Goal: Task Accomplishment & Management: Manage account settings

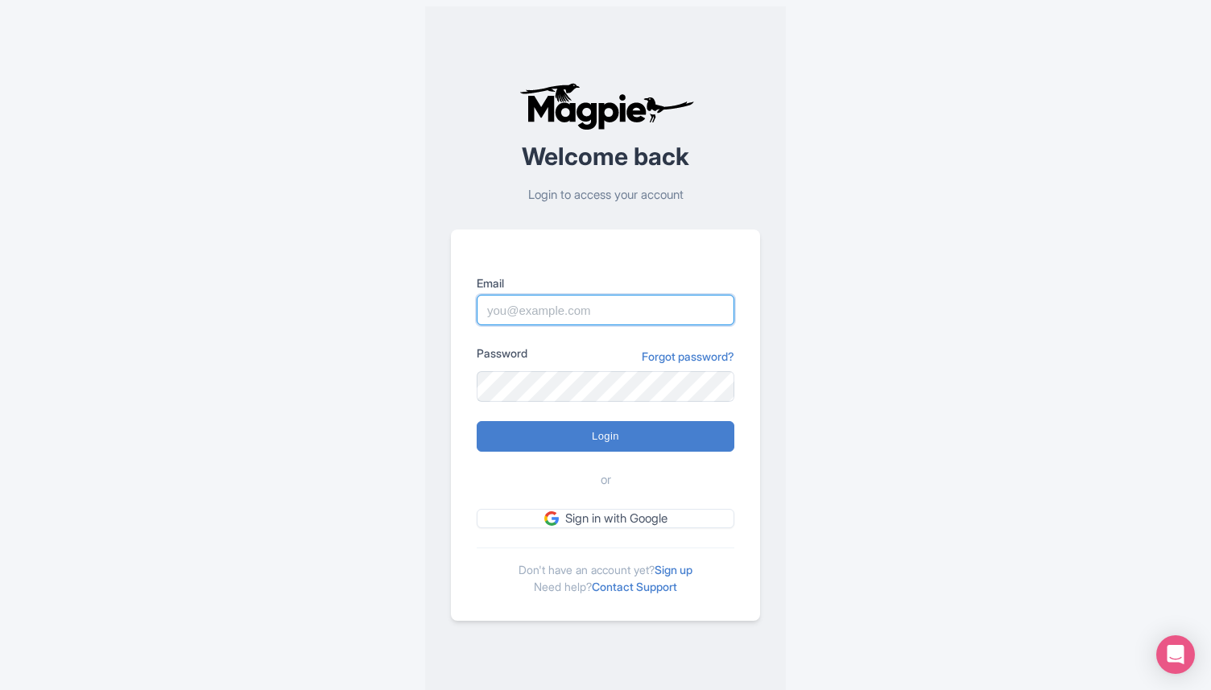
click at [560, 312] on input "Email" at bounding box center [606, 310] width 258 height 31
type input "[EMAIL_ADDRESS][DOMAIN_NAME]"
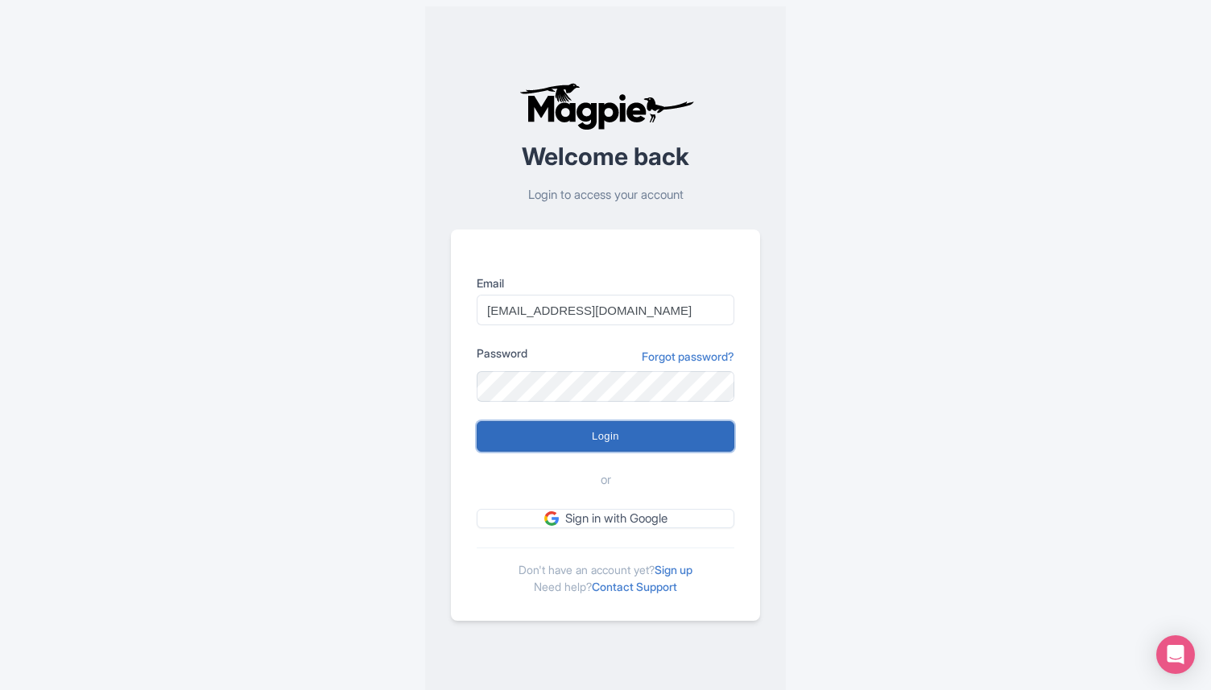
click at [579, 440] on input "Login" at bounding box center [606, 436] width 258 height 31
type input "Logging in..."
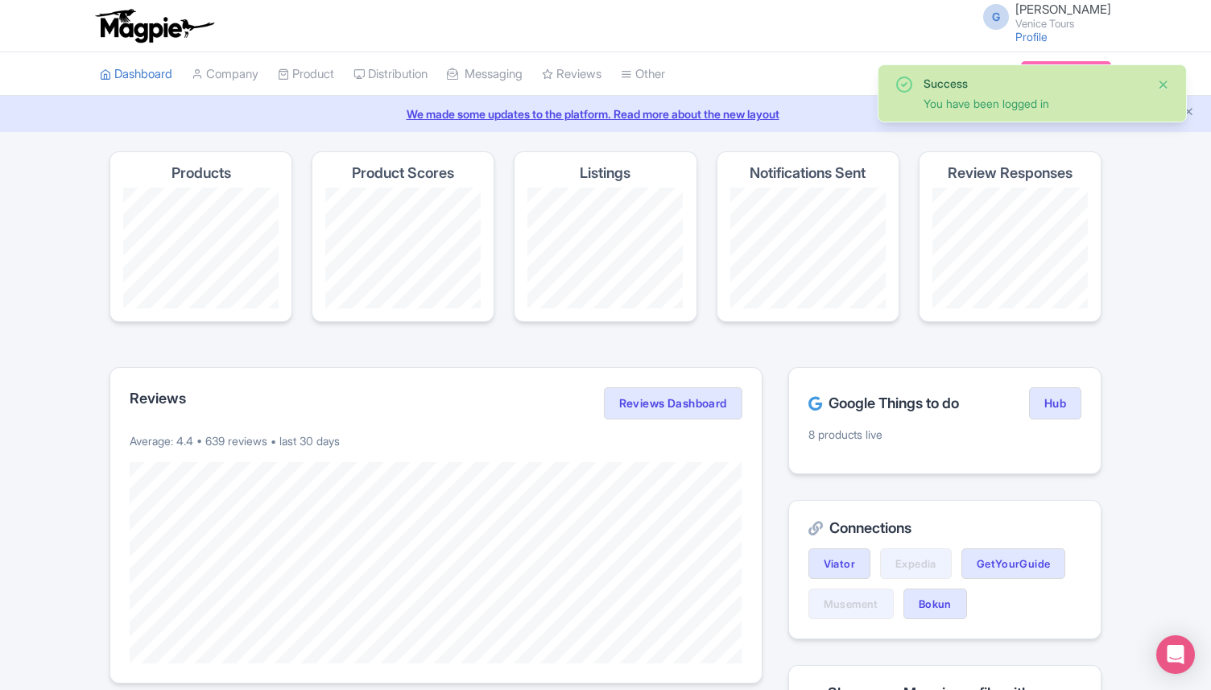
click at [1169, 82] on button "Close" at bounding box center [1163, 84] width 13 height 19
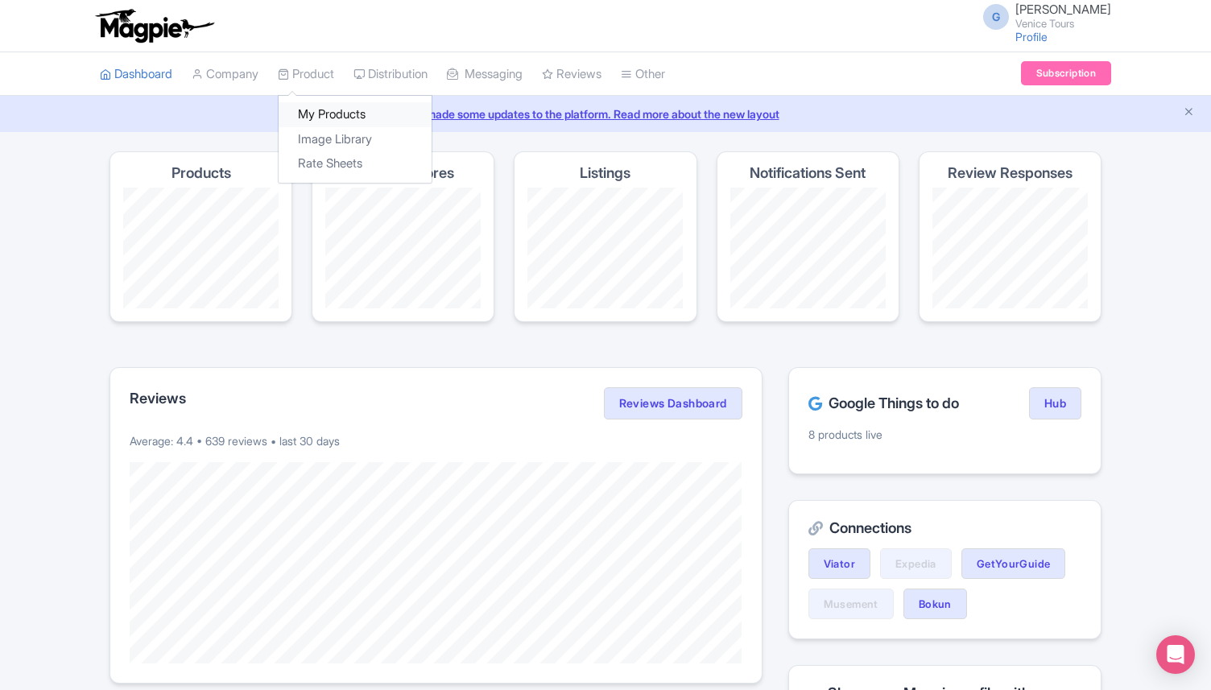
click at [326, 115] on link "My Products" at bounding box center [355, 114] width 153 height 25
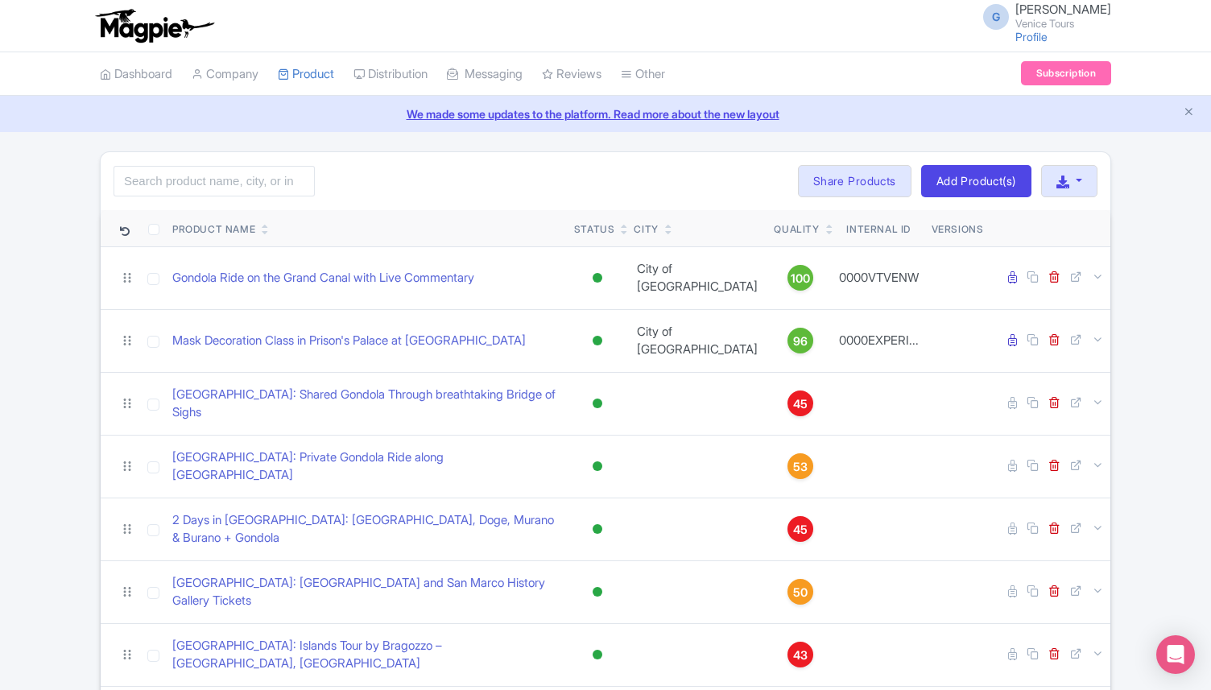
click at [826, 228] on icon at bounding box center [829, 233] width 7 height 10
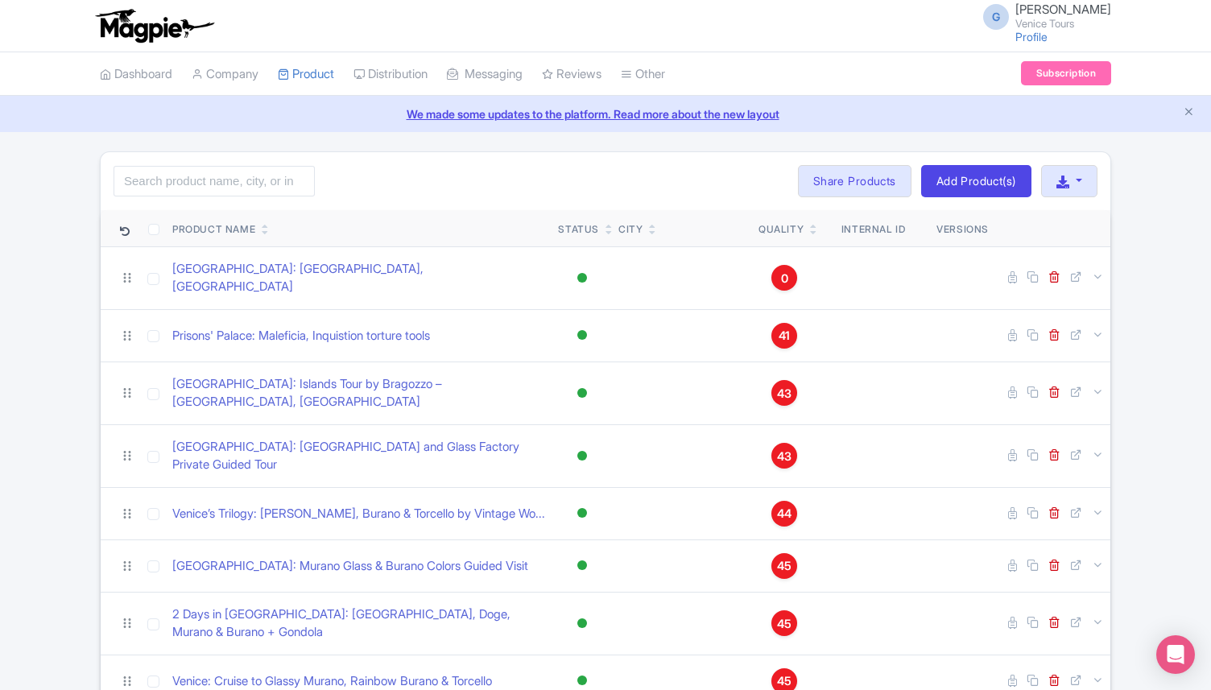
click at [810, 224] on icon at bounding box center [813, 226] width 7 height 10
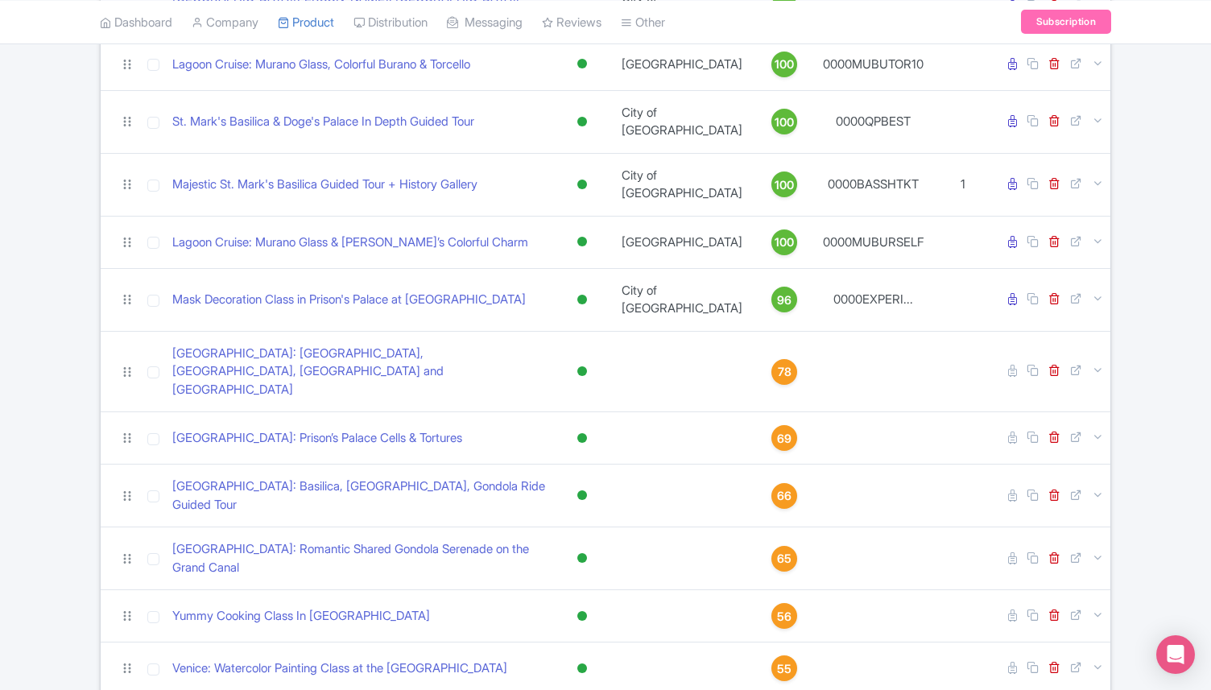
scroll to position [403, 0]
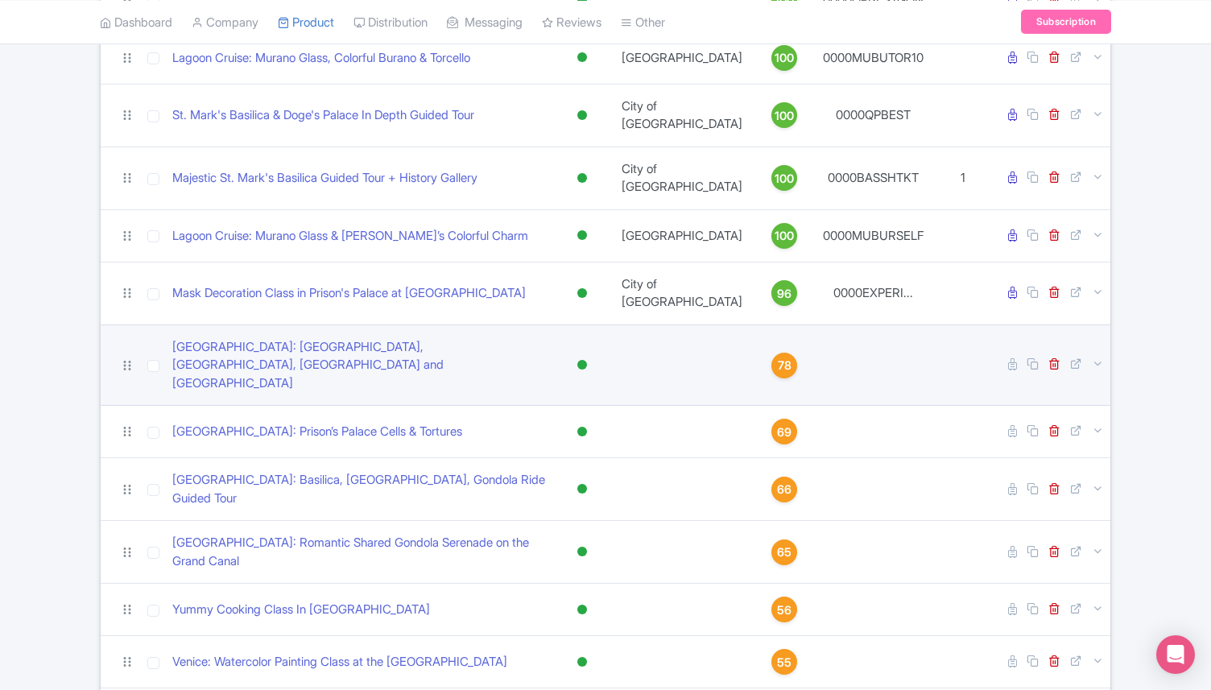
click at [778, 357] on span "78" at bounding box center [785, 366] width 14 height 18
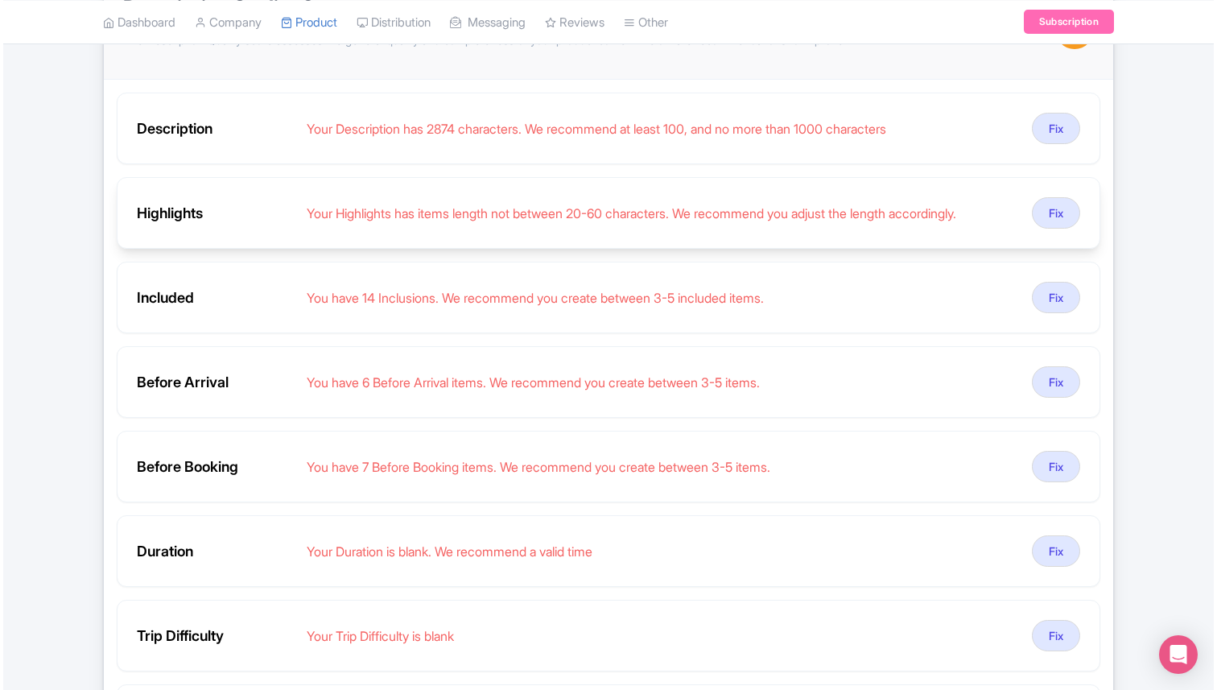
scroll to position [330, 0]
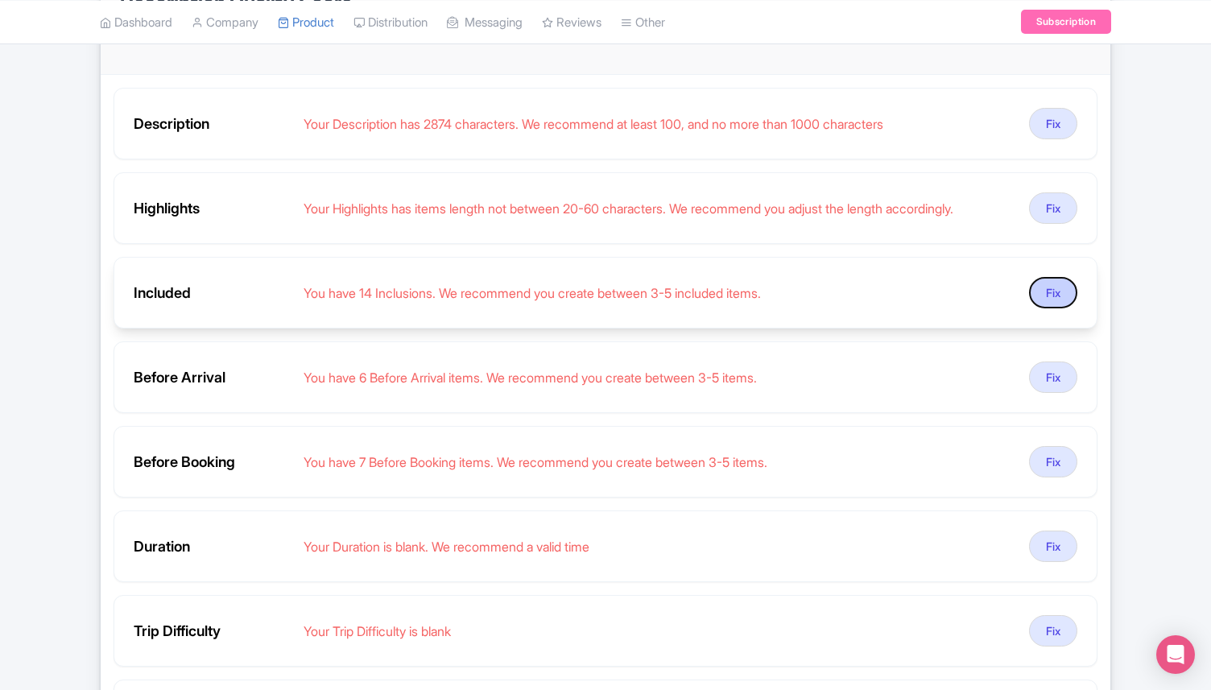
click at [1051, 277] on button "Fix" at bounding box center [1053, 292] width 48 height 31
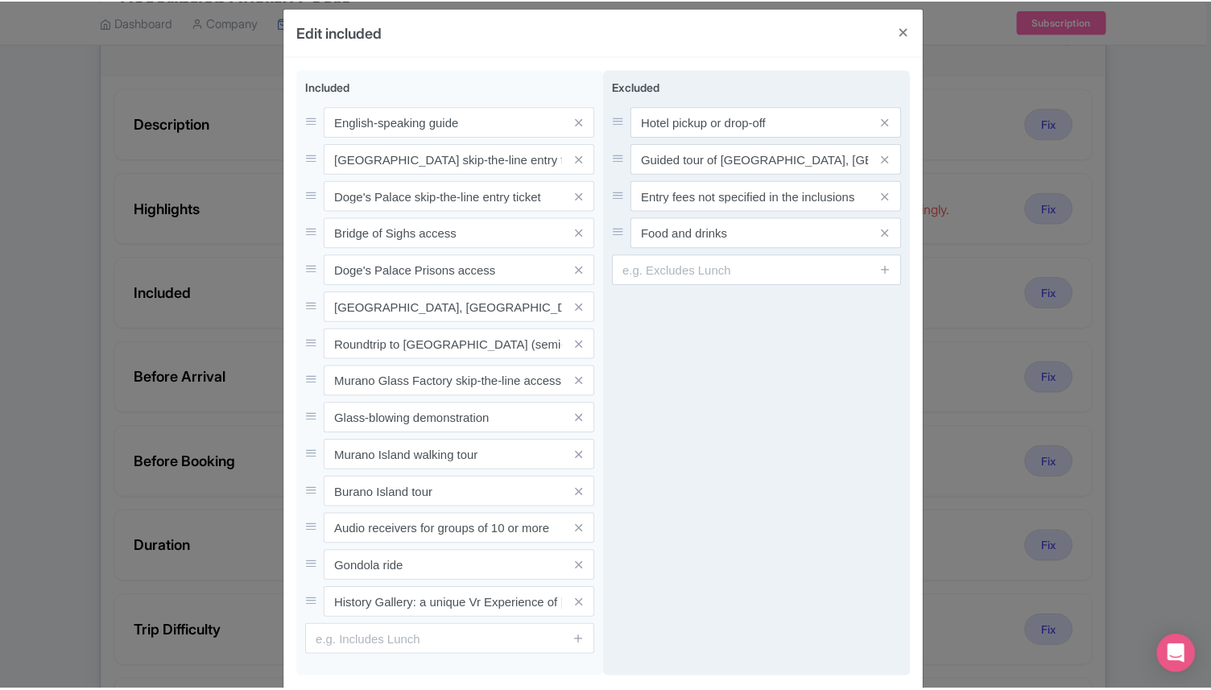
scroll to position [0, 0]
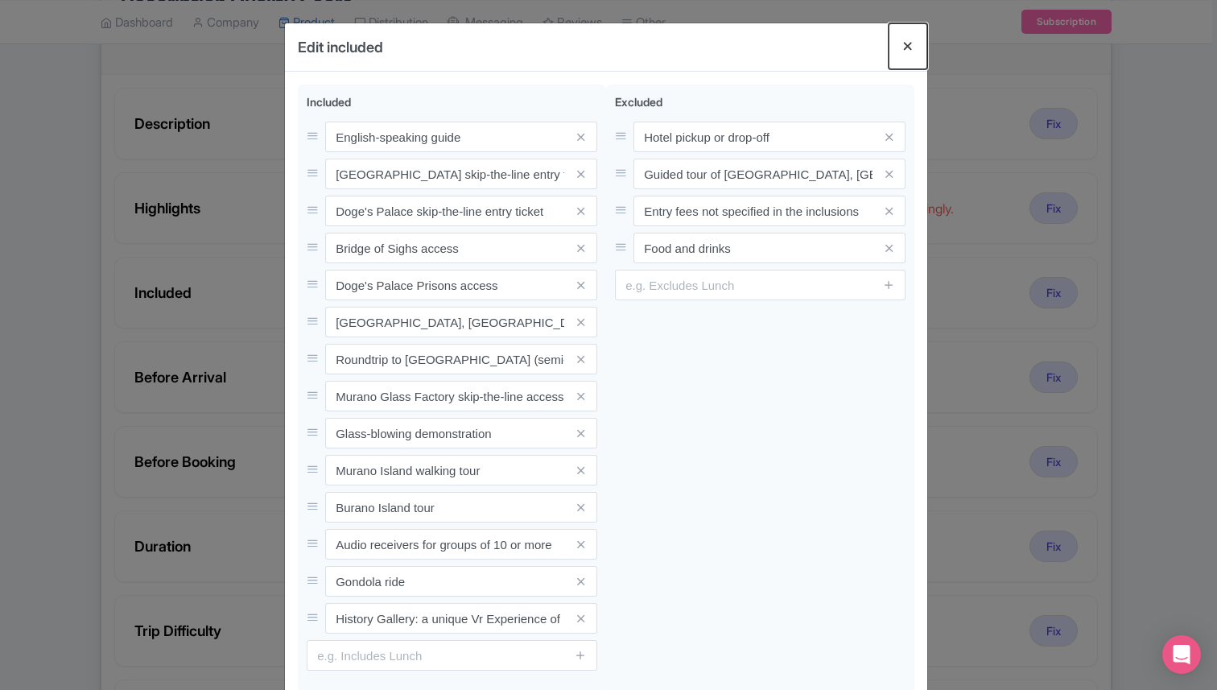
click at [912, 43] on button "Close" at bounding box center [908, 46] width 39 height 46
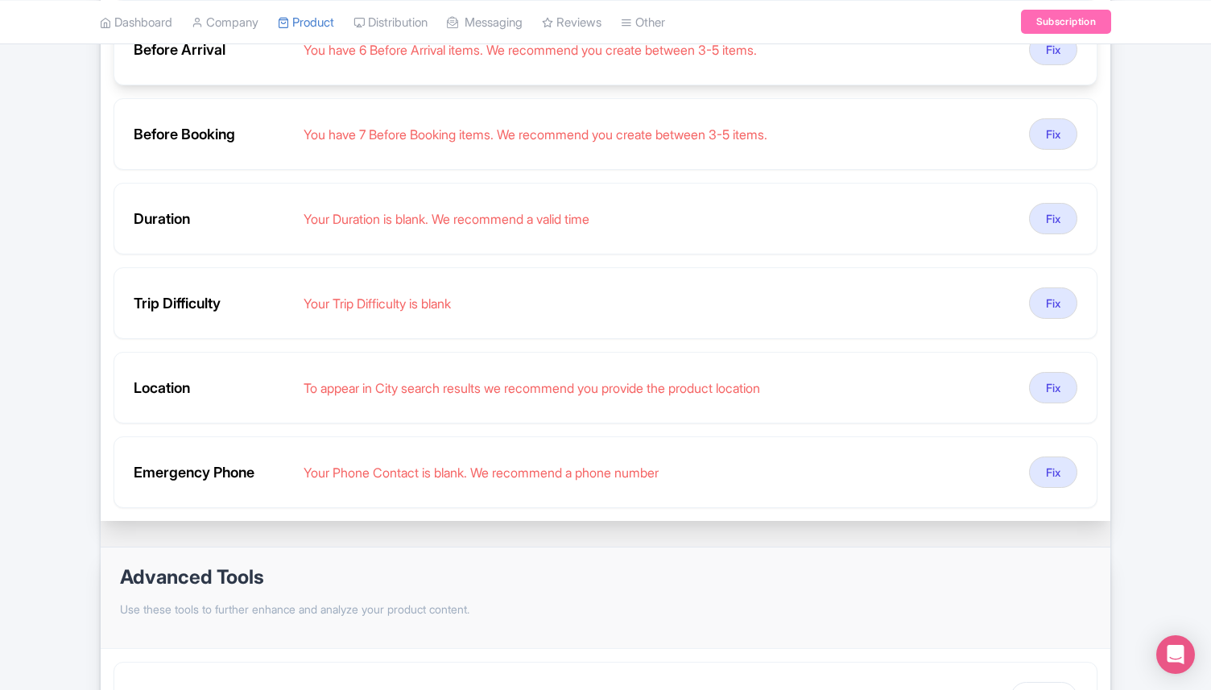
scroll to position [661, 0]
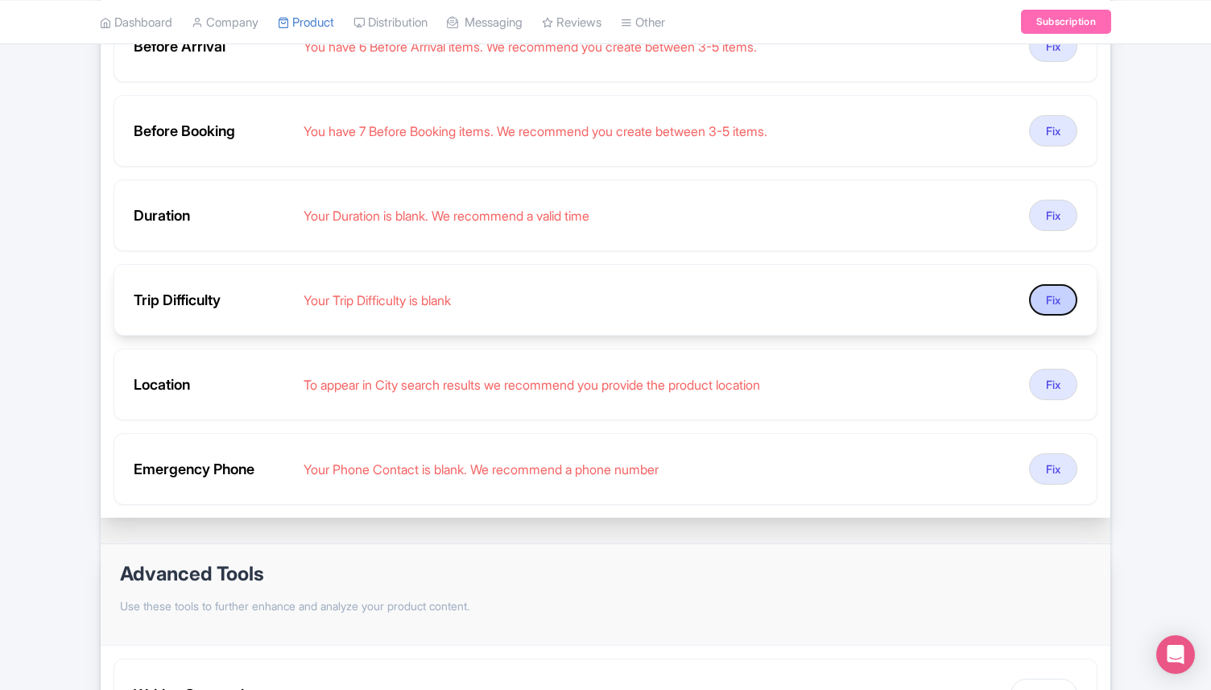
click at [1051, 284] on button "Fix" at bounding box center [1053, 299] width 48 height 31
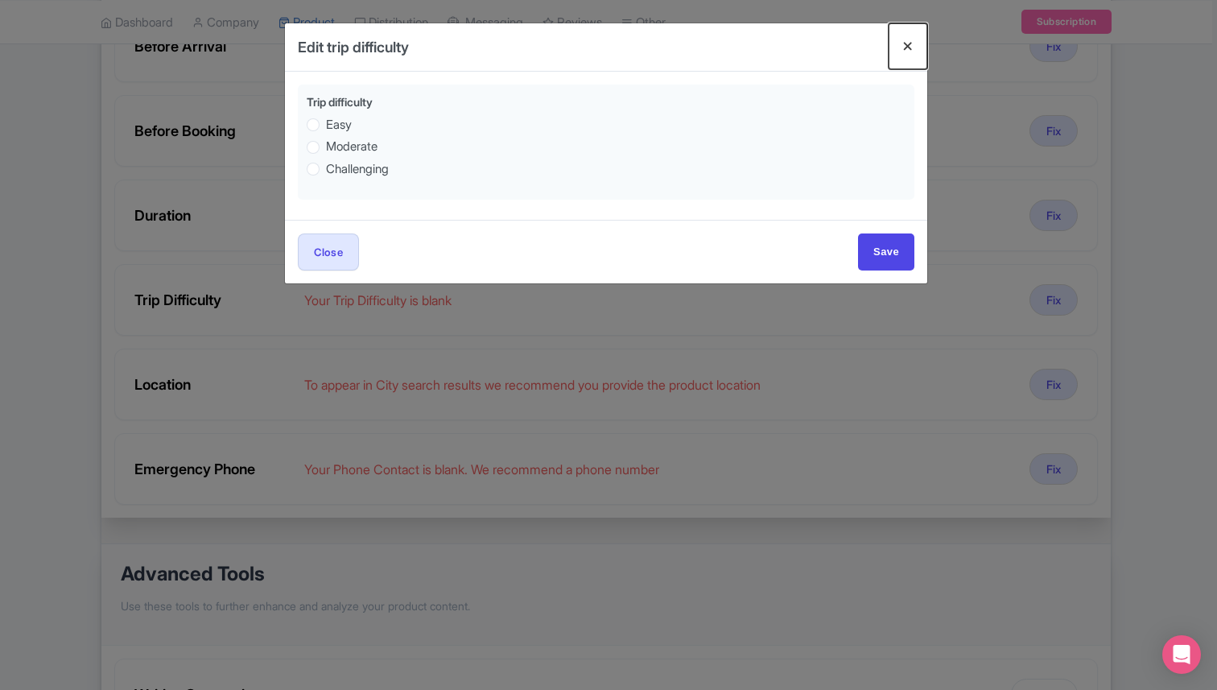
click at [904, 39] on button "Close" at bounding box center [908, 46] width 39 height 46
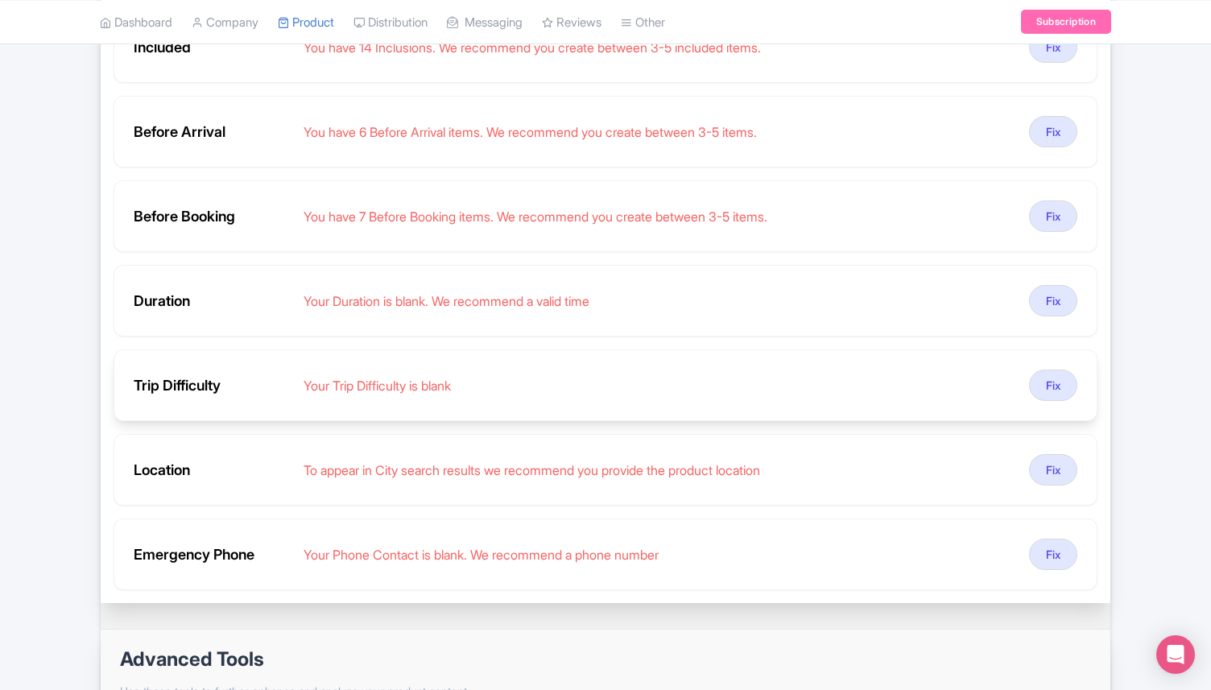
scroll to position [581, 0]
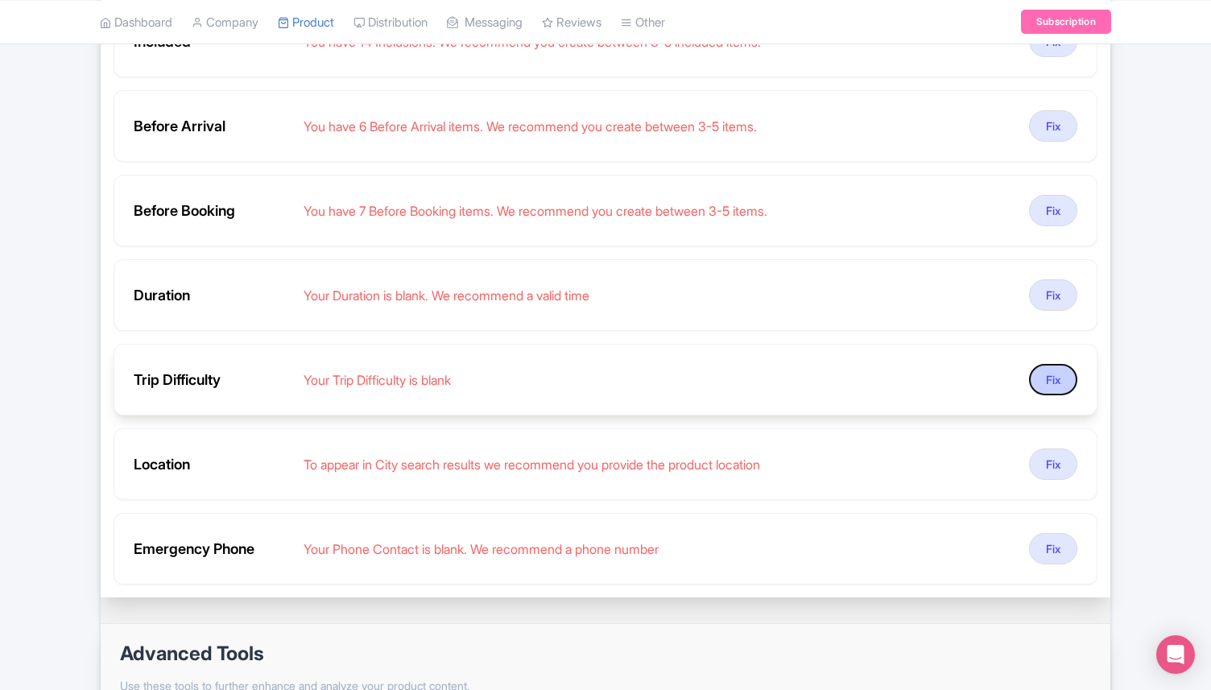
click at [1041, 364] on button "Fix" at bounding box center [1053, 379] width 48 height 31
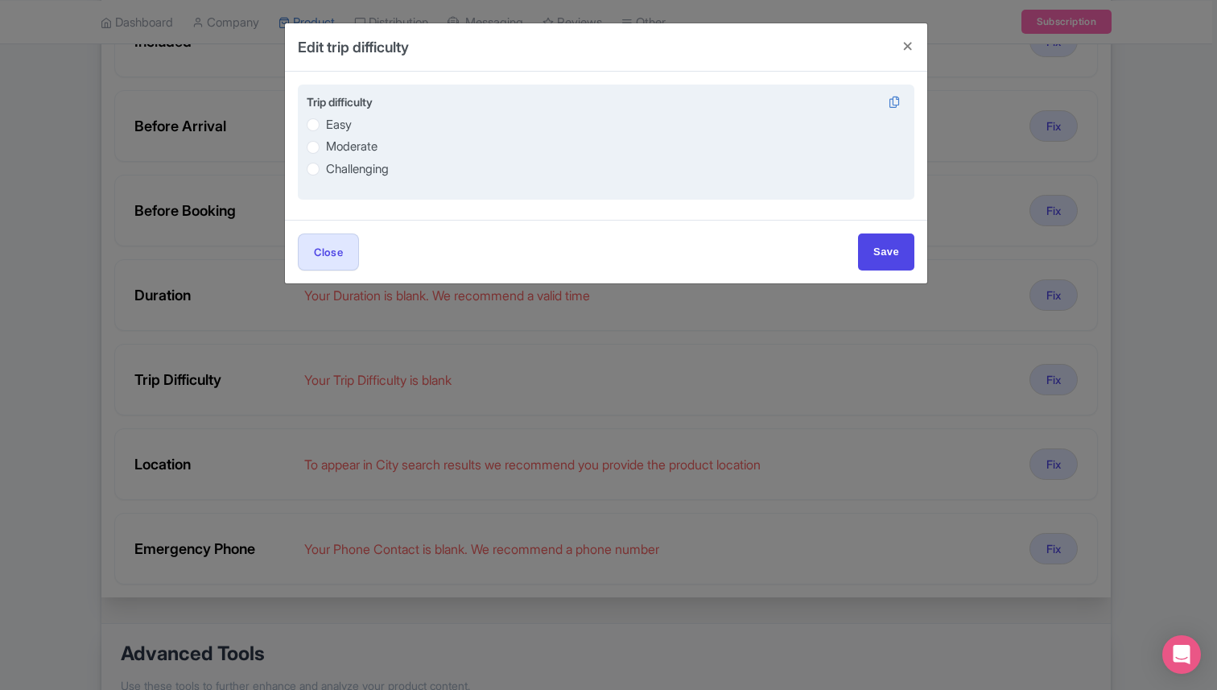
click at [326, 150] on label "Moderate" at bounding box center [352, 147] width 52 height 19
radio input "true"
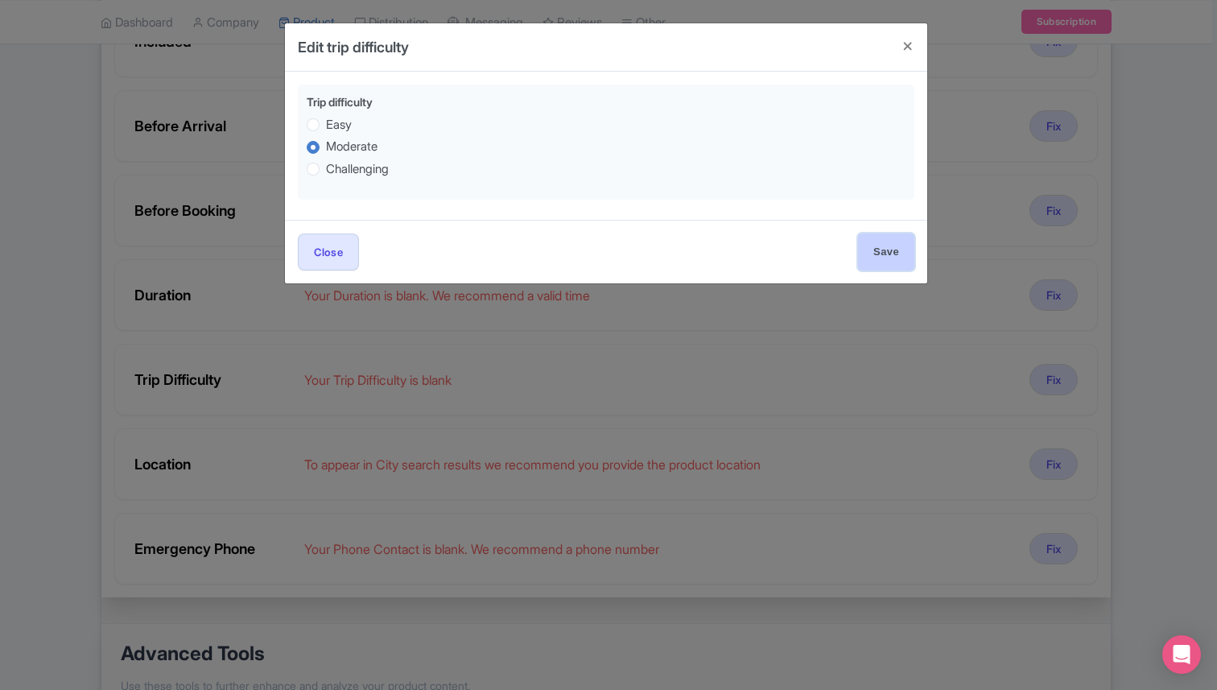
click at [884, 249] on input "Save" at bounding box center [886, 251] width 56 height 36
type input "Save"
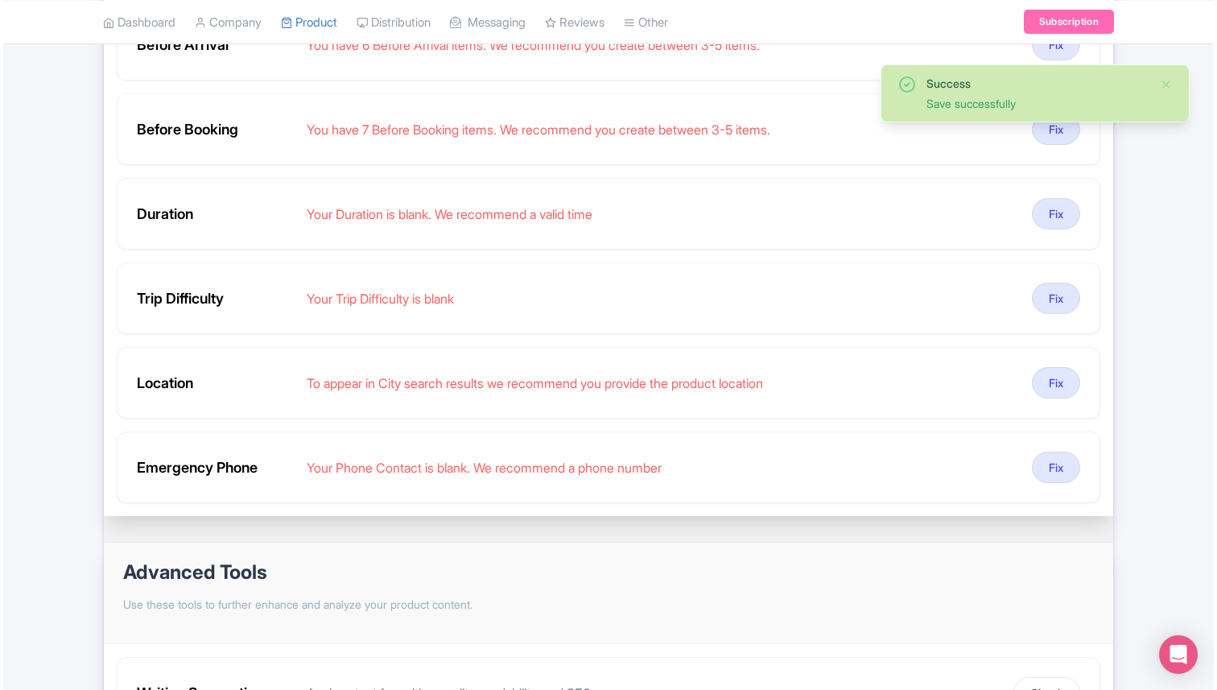
scroll to position [670, 0]
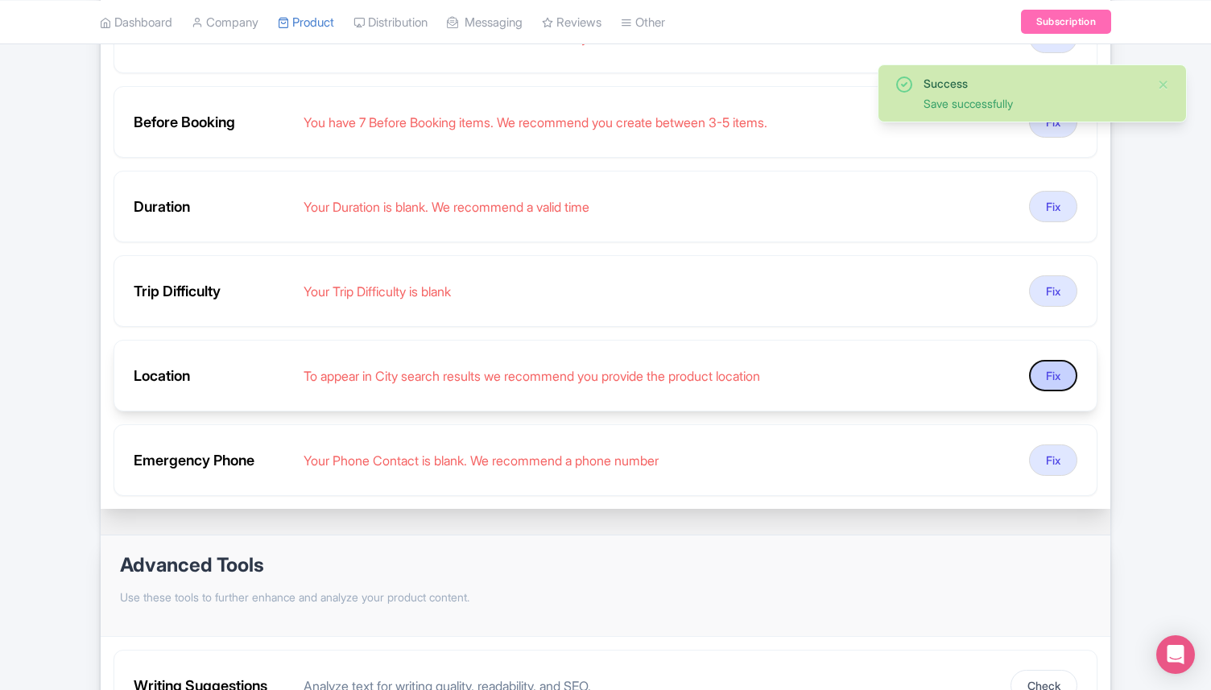
click at [1060, 360] on button "Fix" at bounding box center [1053, 375] width 48 height 31
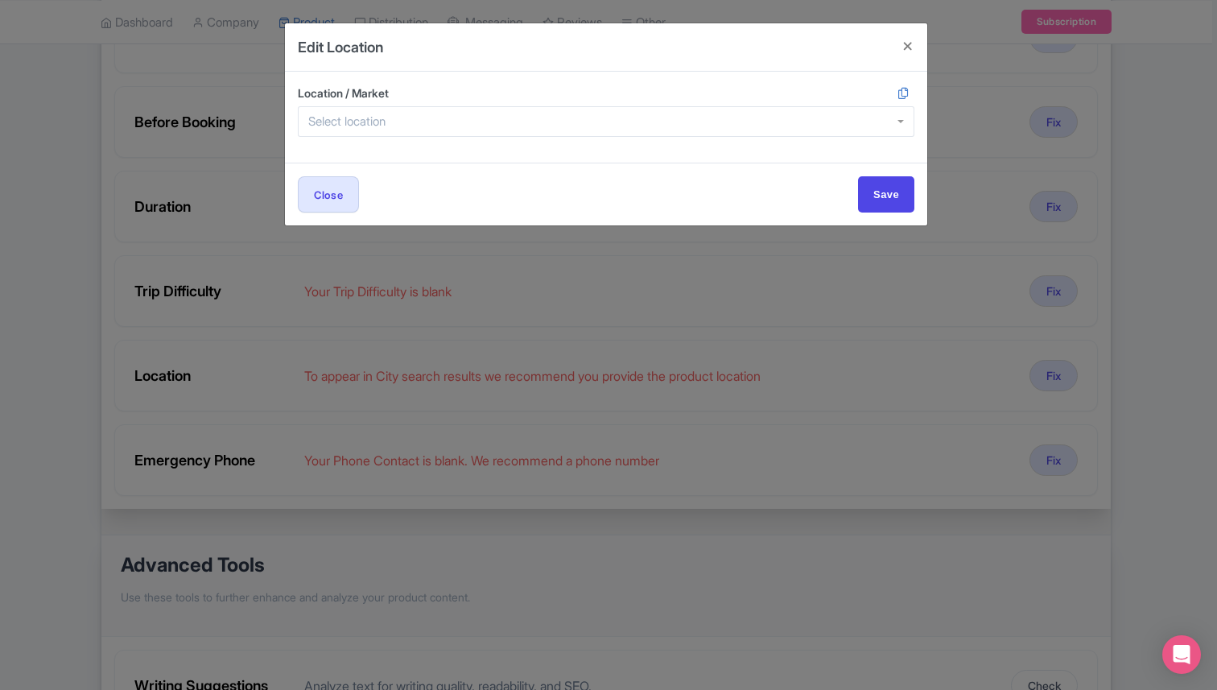
click at [417, 122] on div at bounding box center [606, 121] width 617 height 31
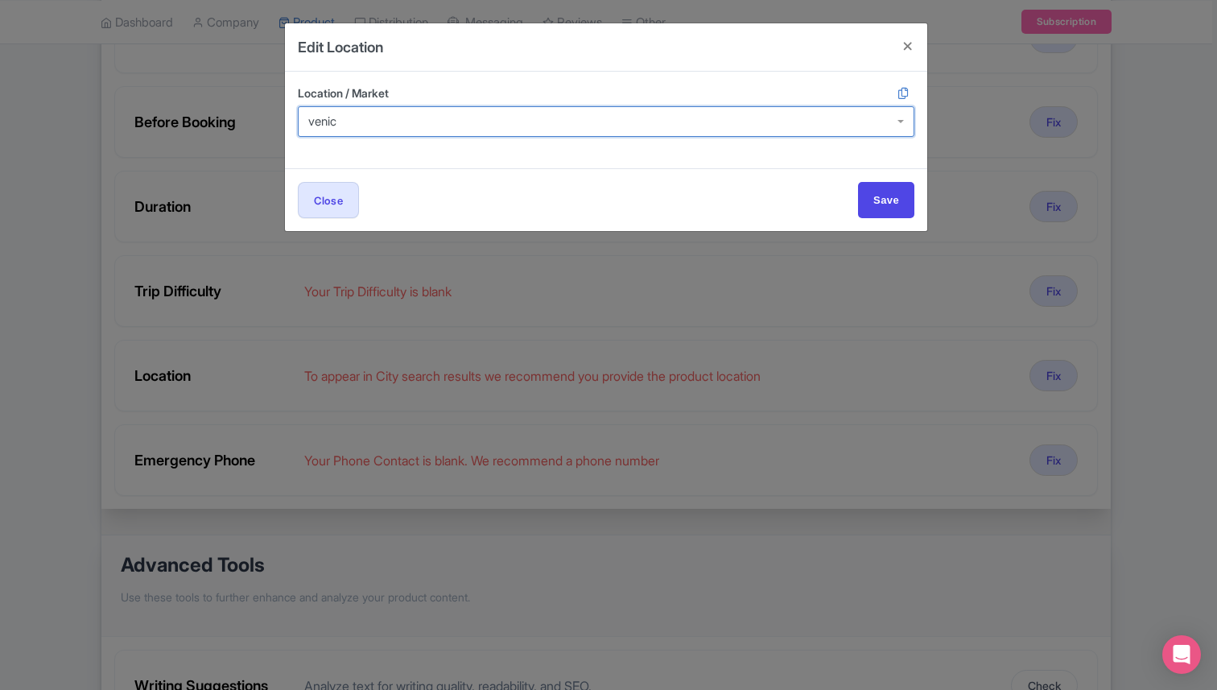
type input "venice"
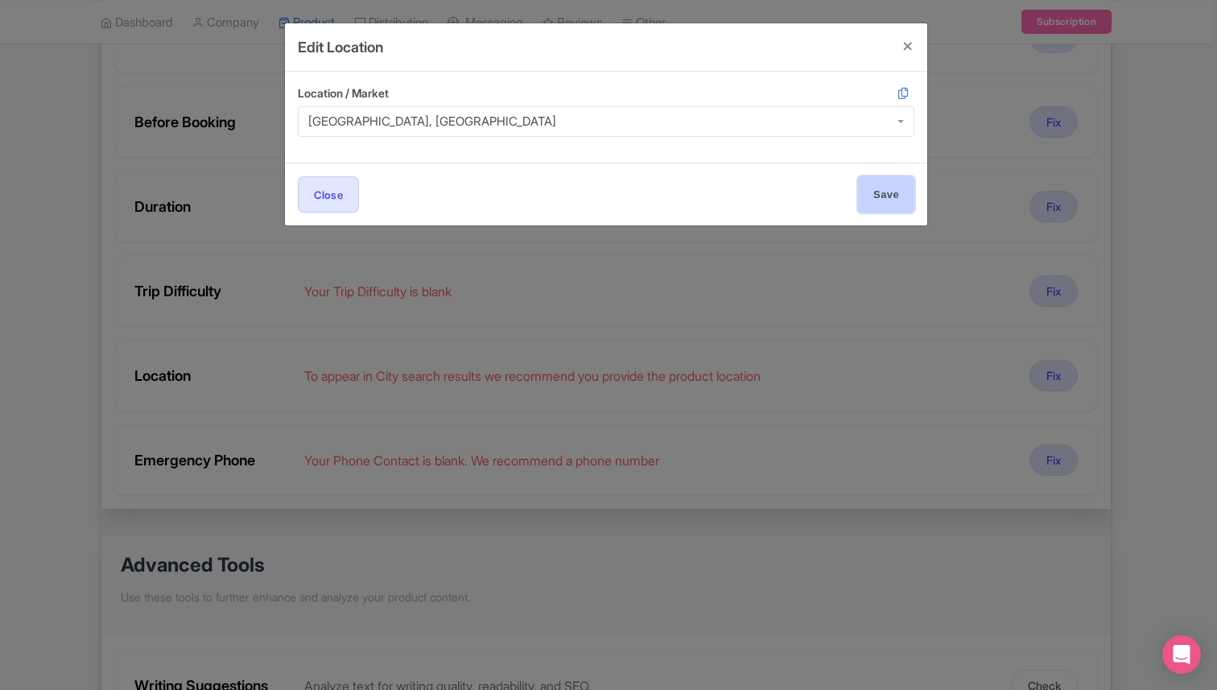
click at [865, 205] on input "Save" at bounding box center [886, 194] width 56 height 36
type input "Save"
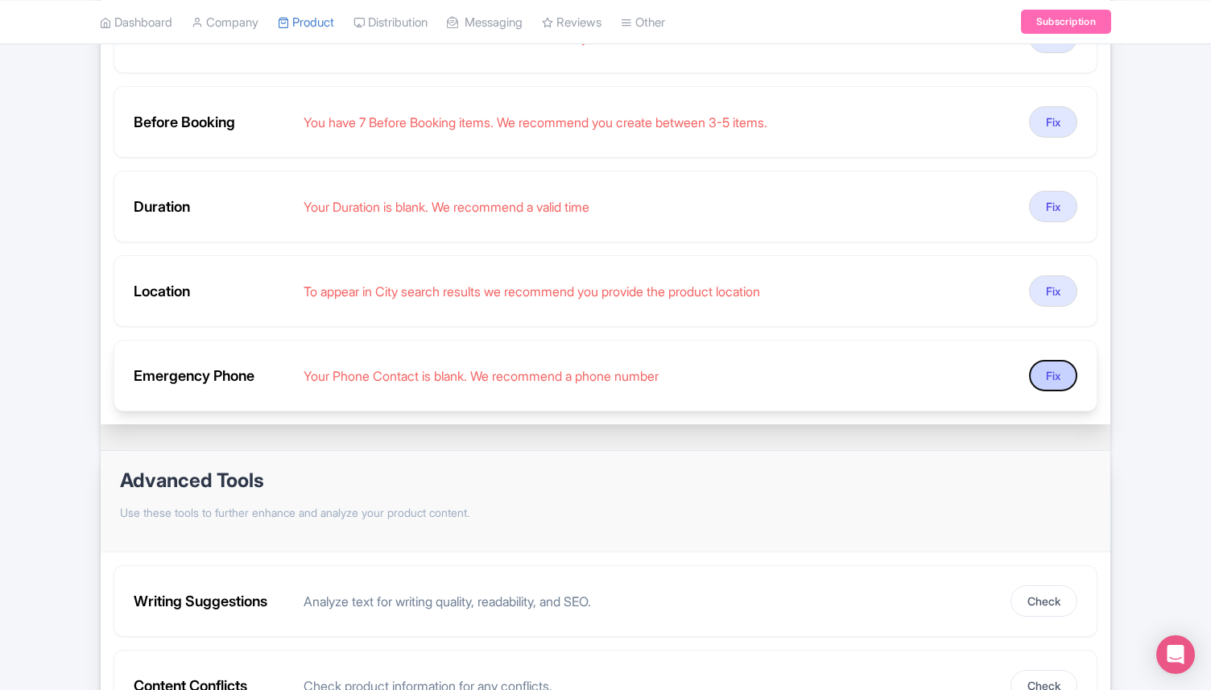
click at [1058, 360] on button "Fix" at bounding box center [1053, 375] width 48 height 31
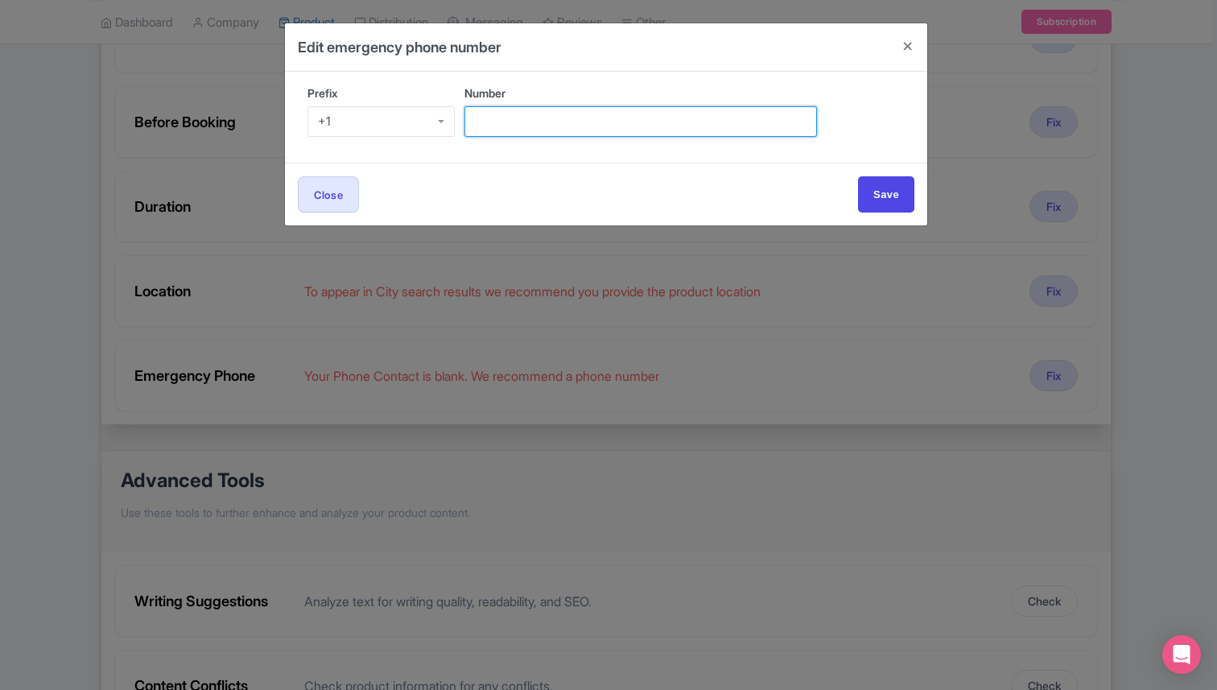
click at [486, 119] on input "Number" at bounding box center [640, 121] width 353 height 31
paste input "0414761926"
type input "0414761926"
click at [390, 119] on div "+1" at bounding box center [380, 121] width 147 height 31
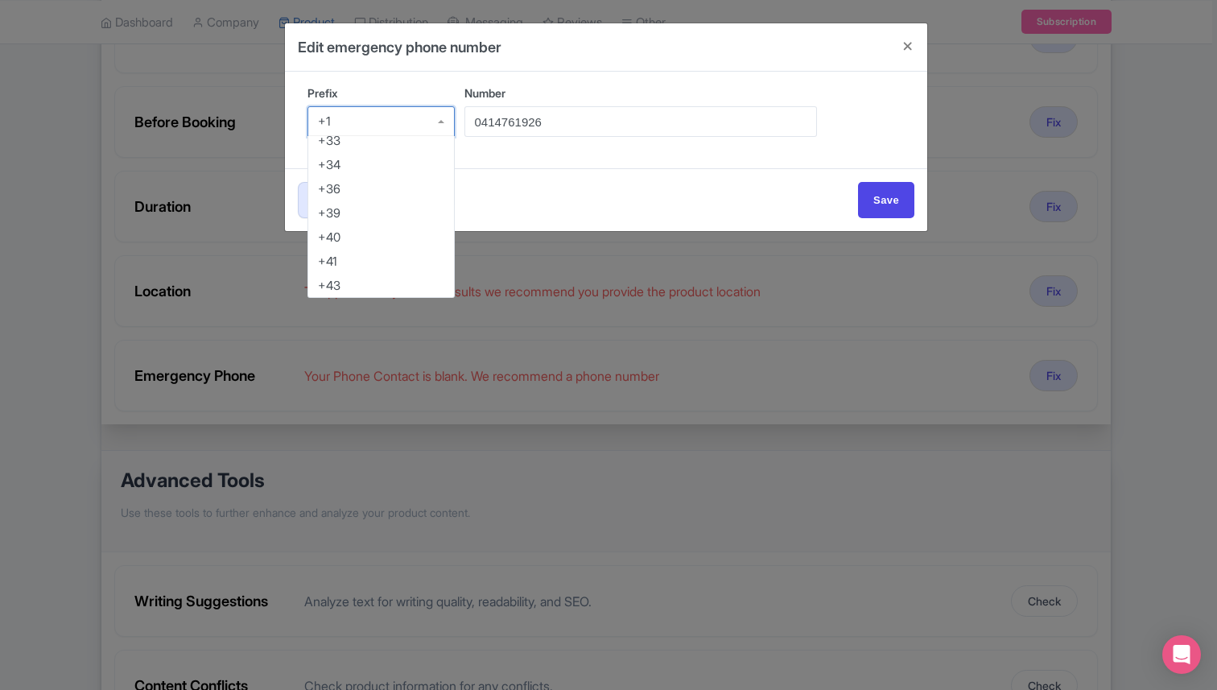
scroll to position [217, 0]
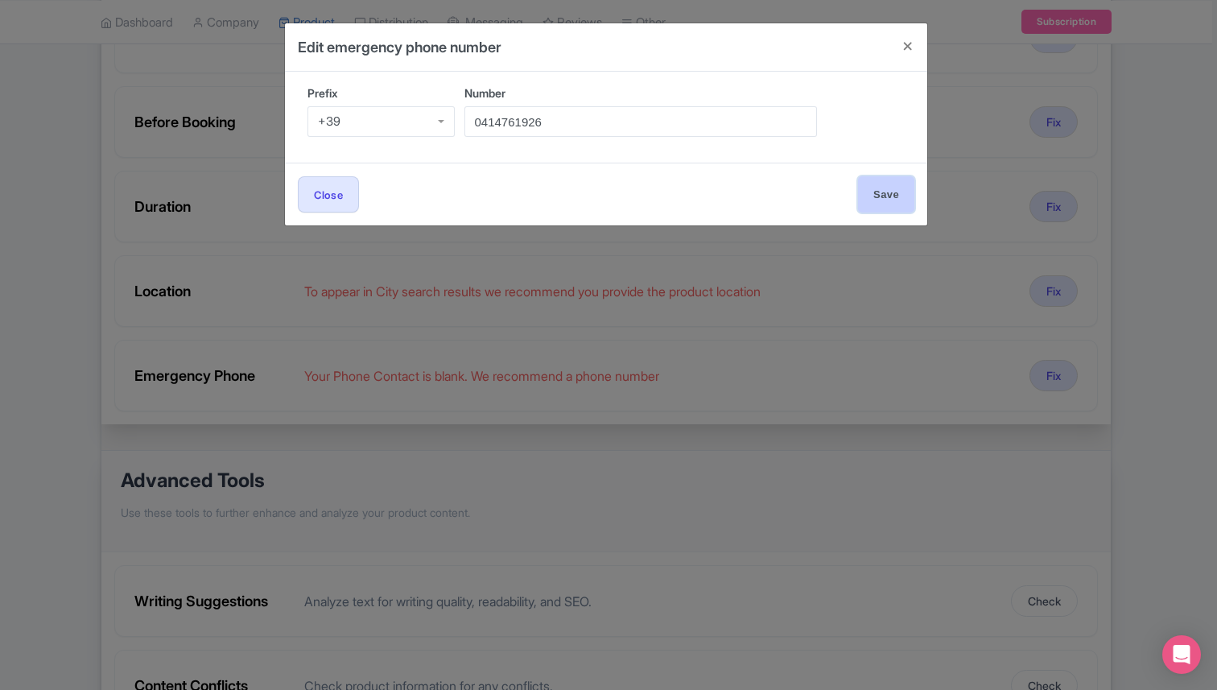
click at [870, 193] on input "Save" at bounding box center [886, 194] width 56 height 36
type input "Save"
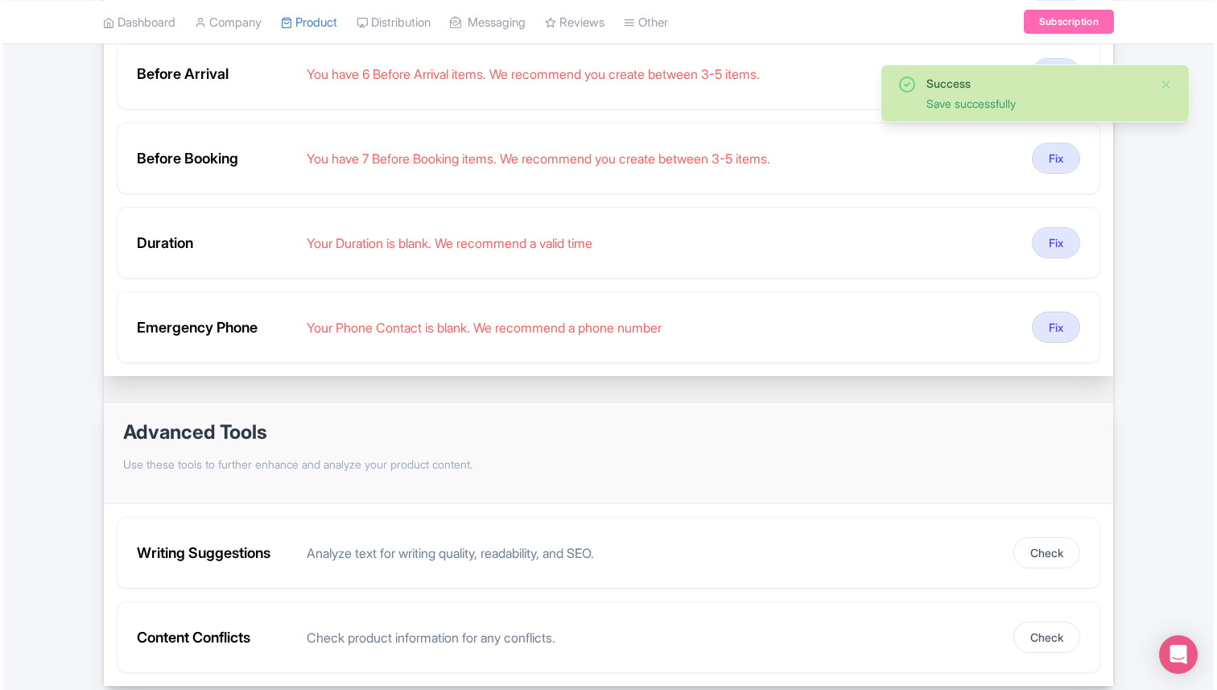
scroll to position [633, 0]
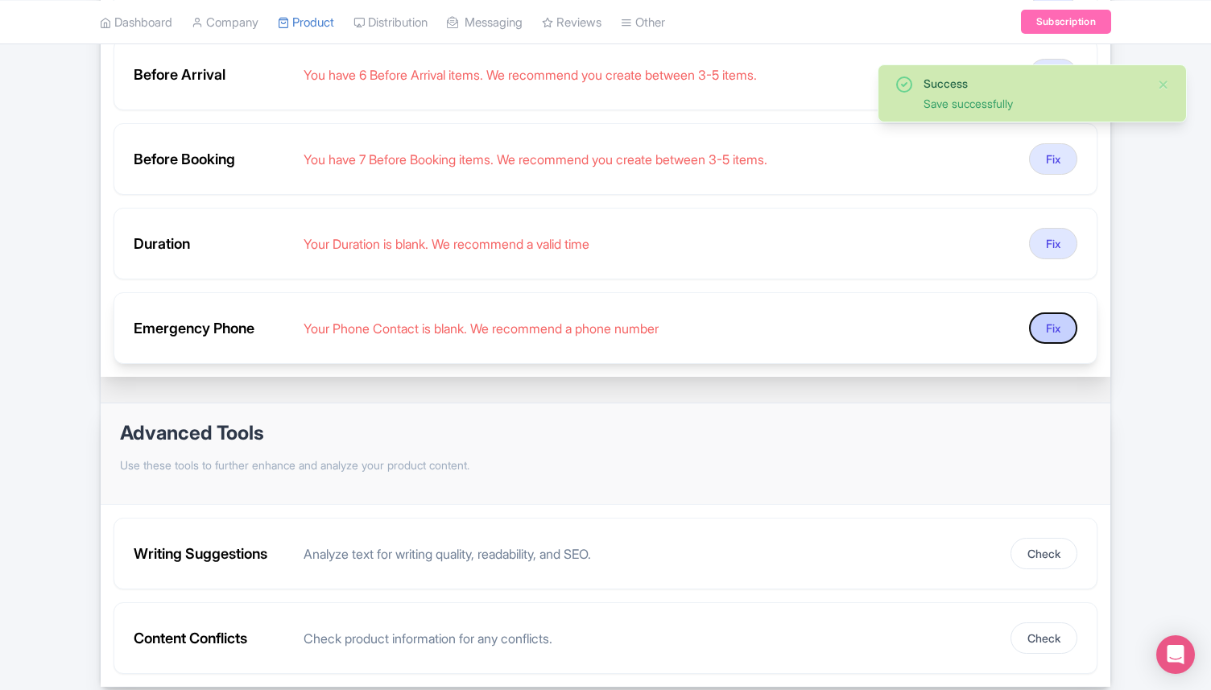
click at [1033, 312] on button "Fix" at bounding box center [1053, 327] width 48 height 31
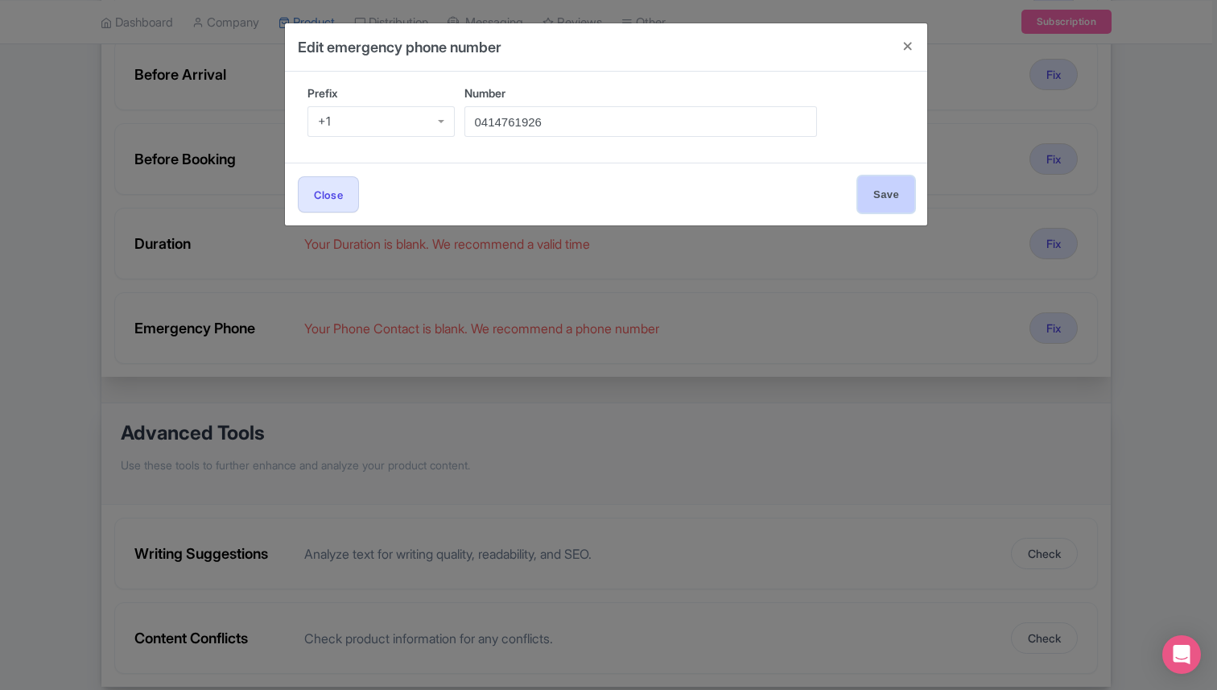
click at [882, 205] on input "Save" at bounding box center [886, 194] width 56 height 36
type input "Save"
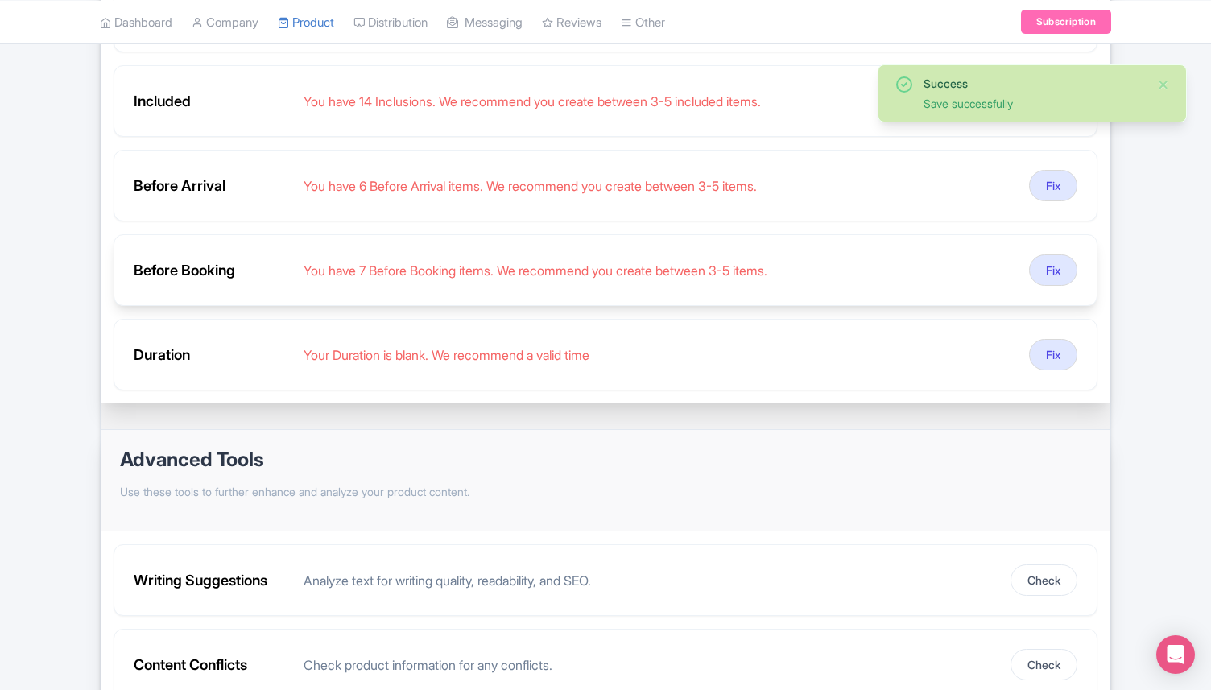
scroll to position [513, 0]
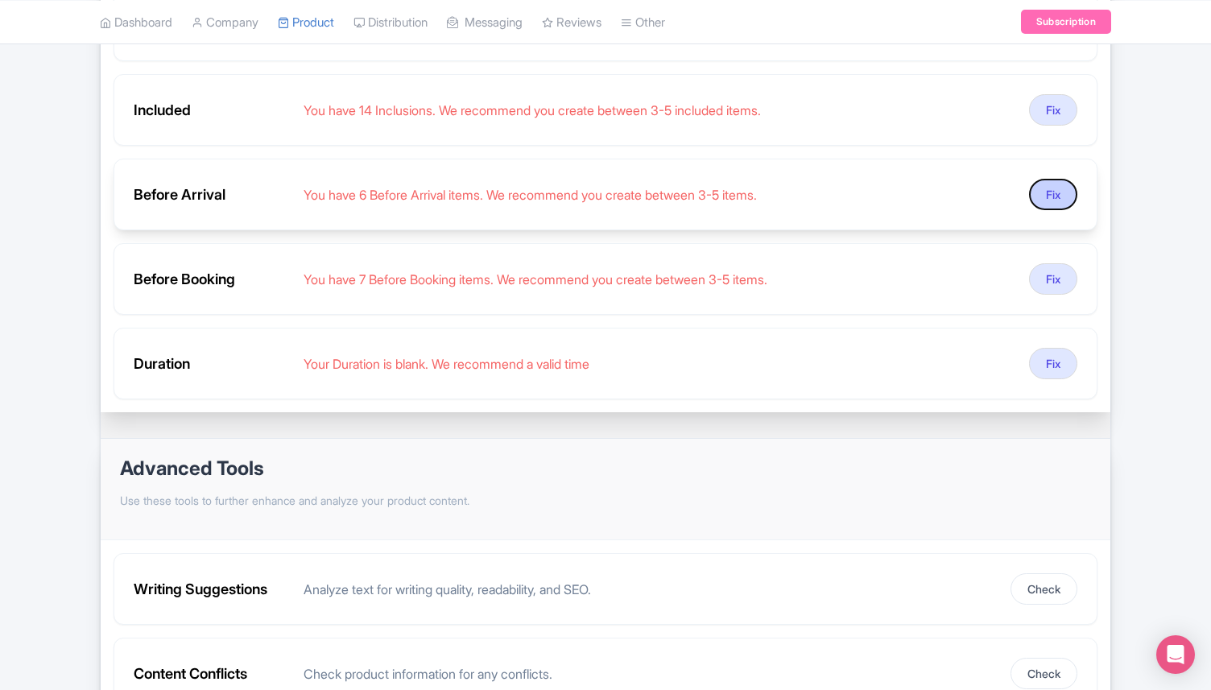
click at [1042, 179] on button "Fix" at bounding box center [1053, 194] width 48 height 31
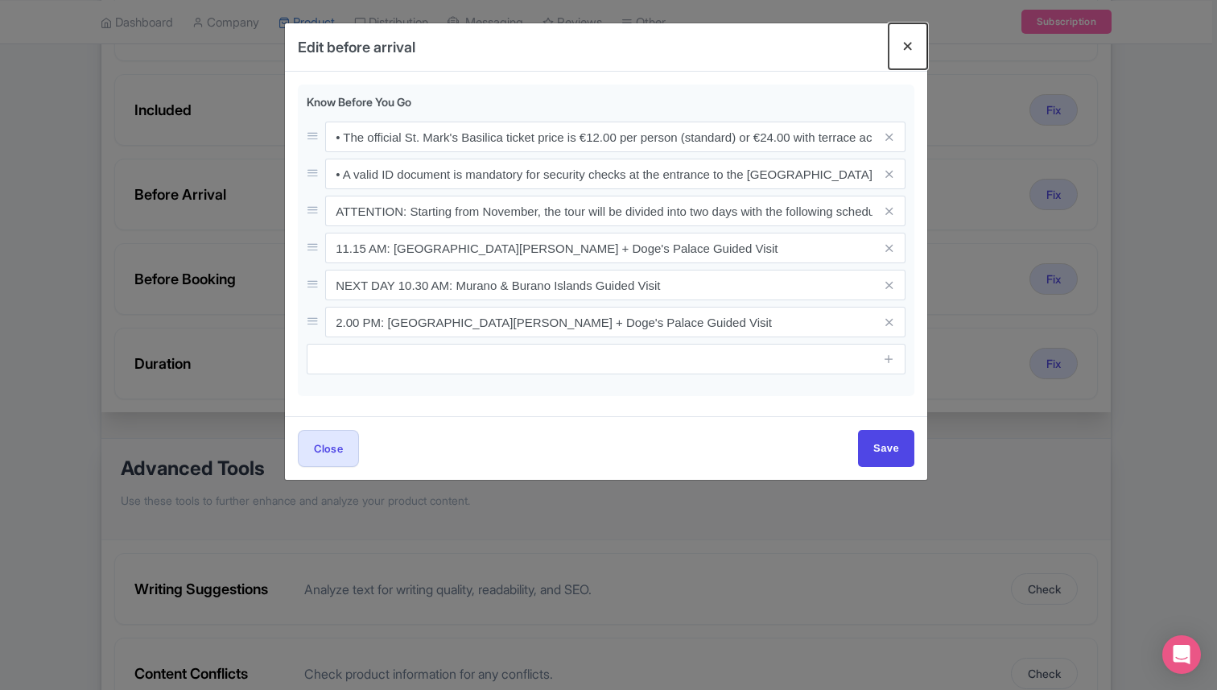
click at [906, 46] on button "Close" at bounding box center [908, 46] width 39 height 46
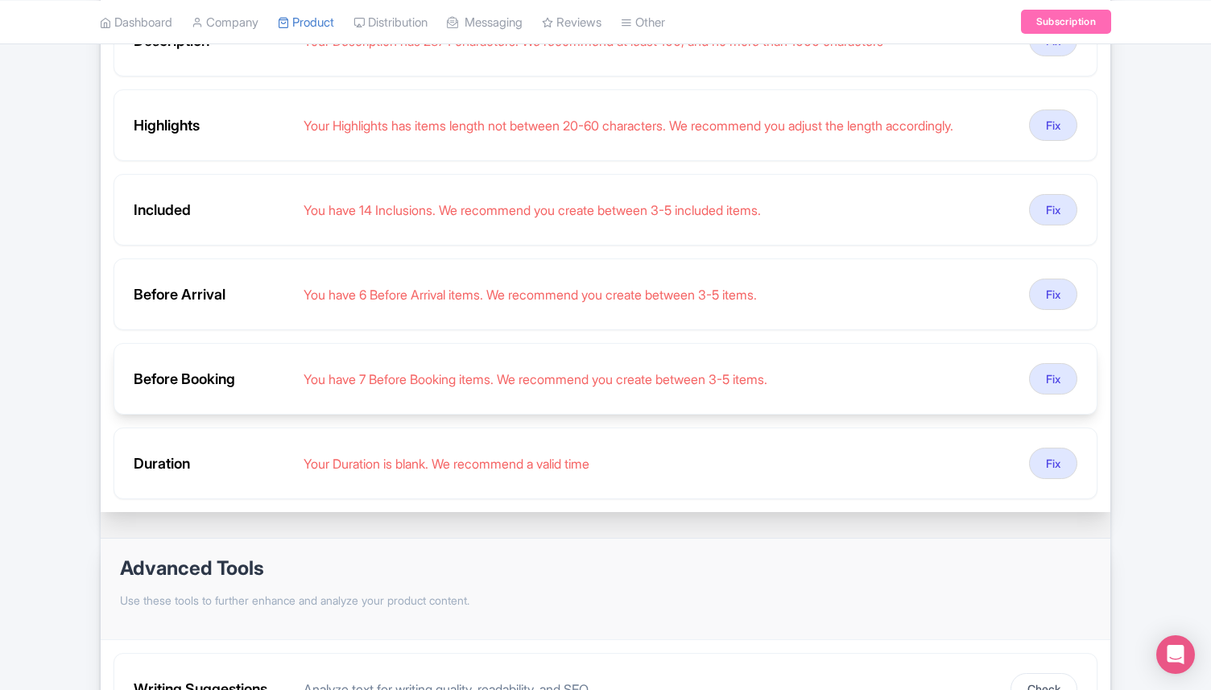
scroll to position [392, 0]
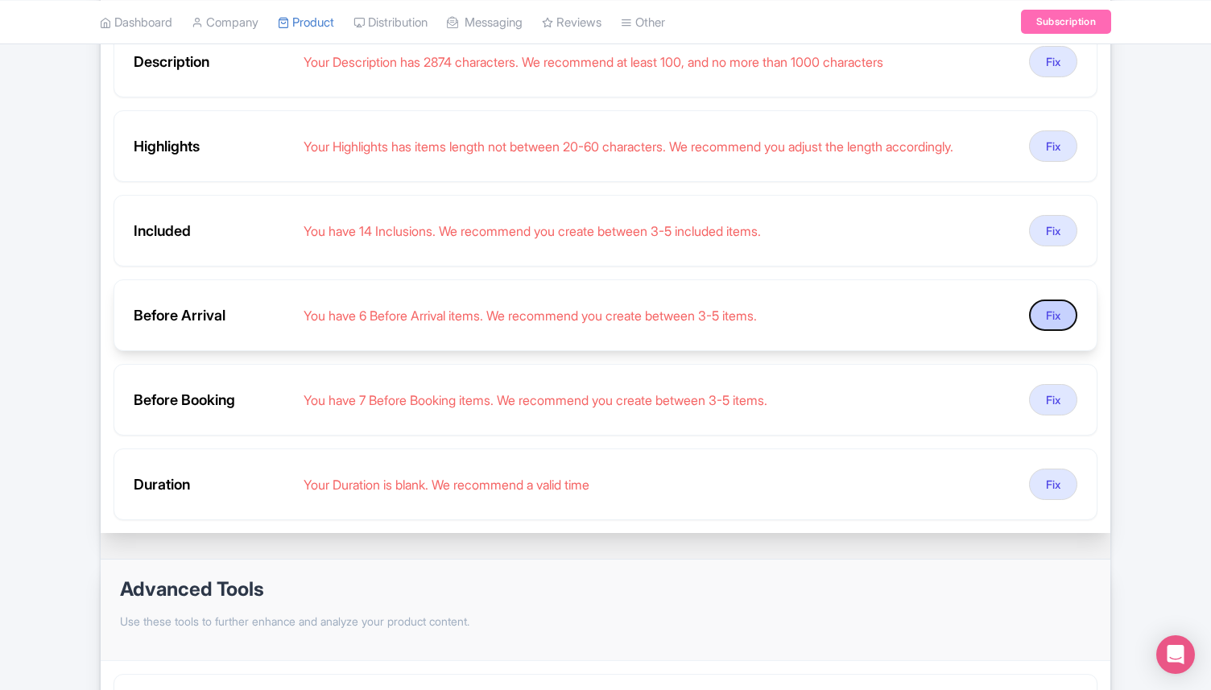
click at [1036, 299] on button "Fix" at bounding box center [1053, 314] width 48 height 31
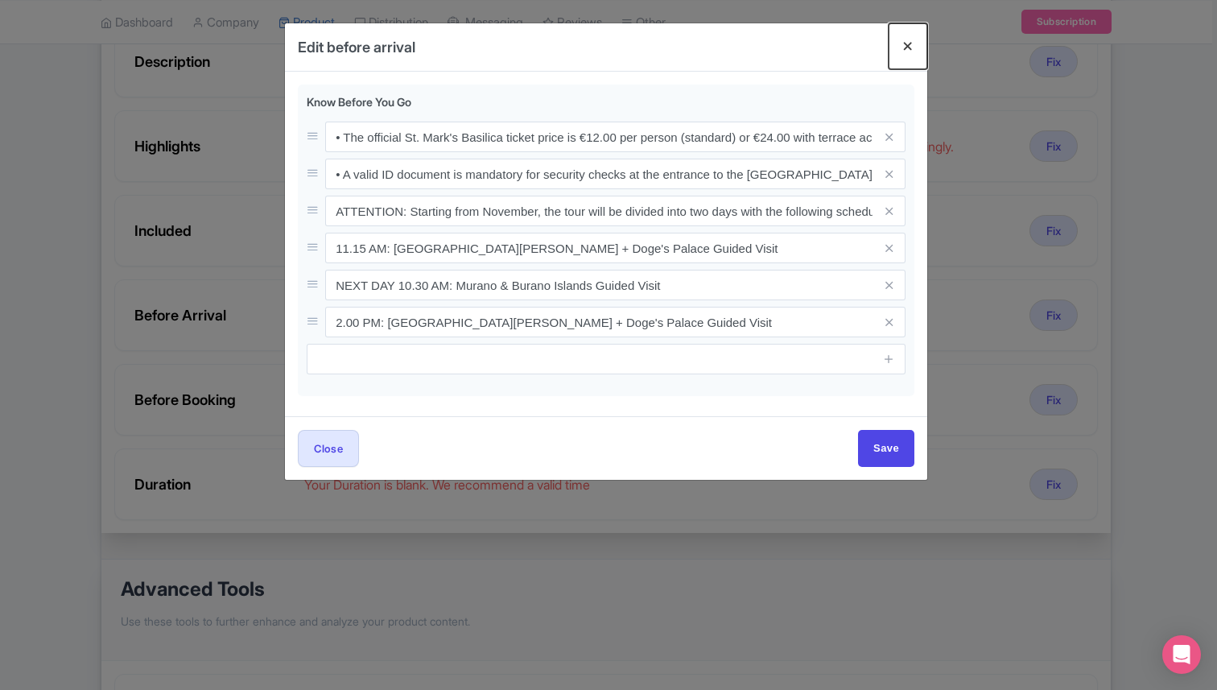
click at [902, 48] on button "Close" at bounding box center [908, 46] width 39 height 46
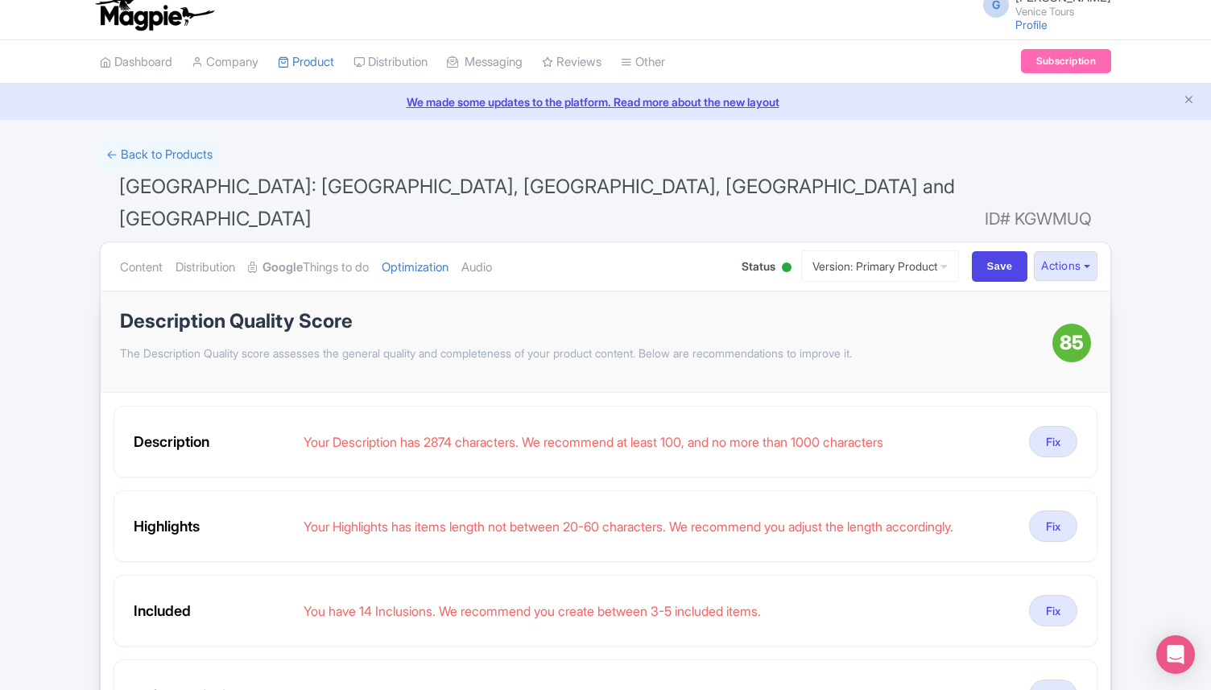
scroll to position [0, 0]
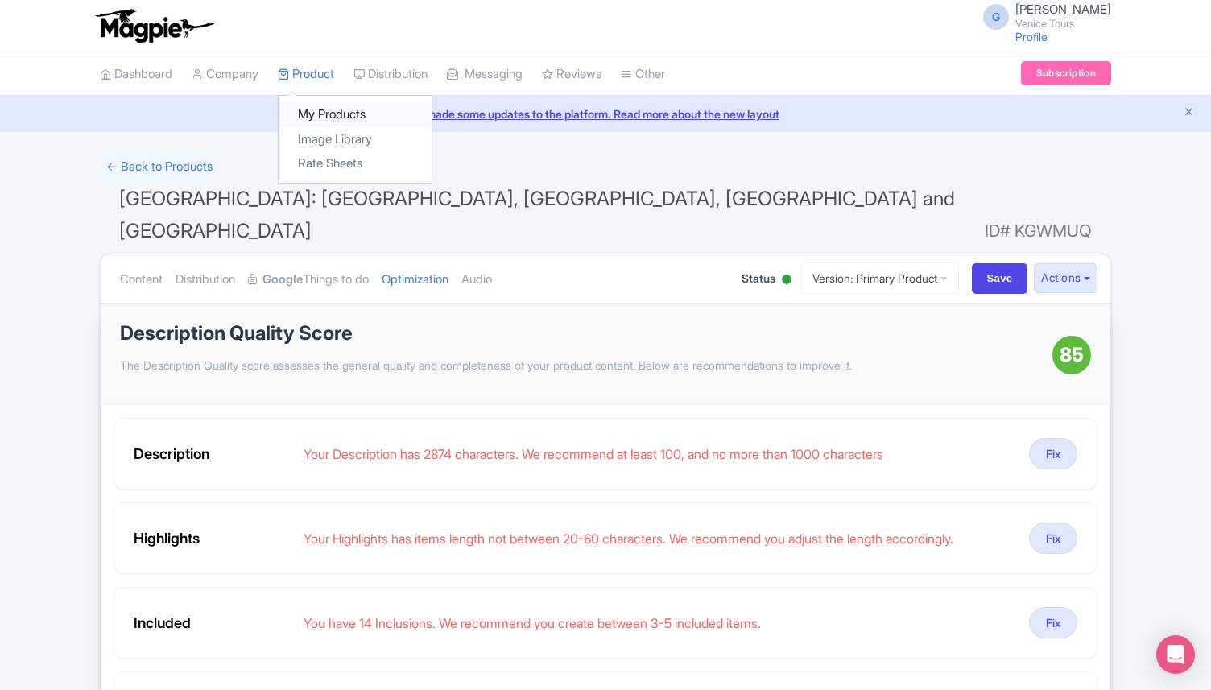
click at [351, 113] on link "My Products" at bounding box center [355, 114] width 153 height 25
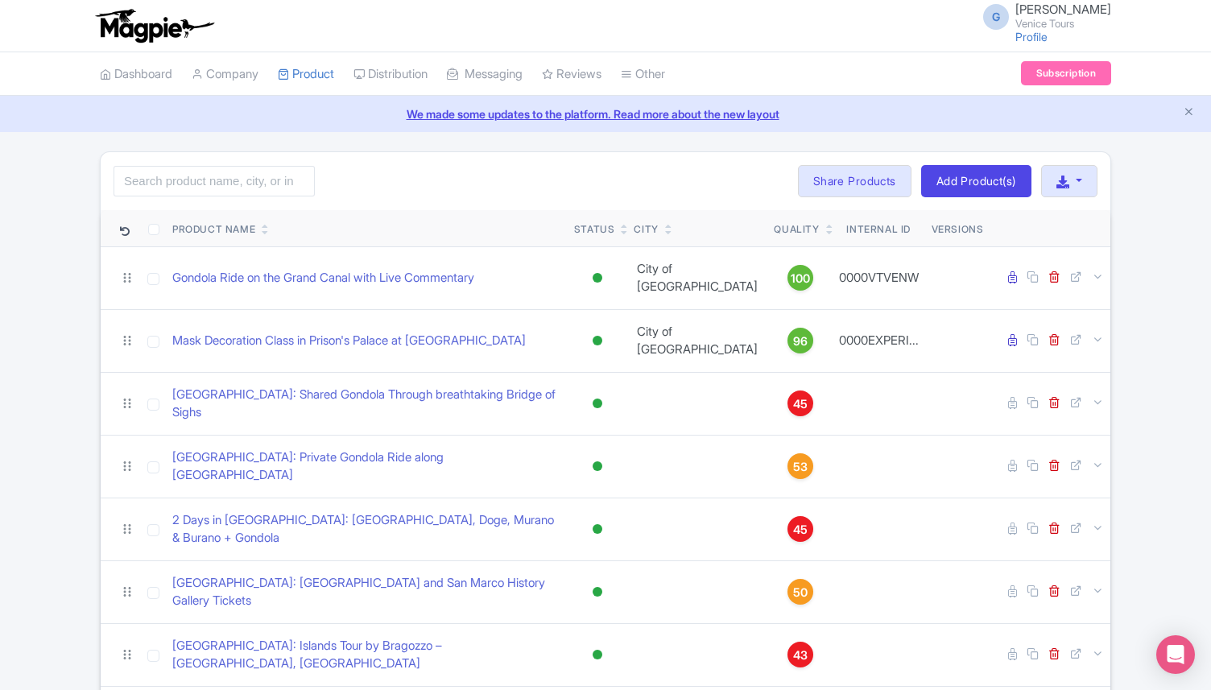
click at [826, 229] on icon at bounding box center [829, 233] width 7 height 10
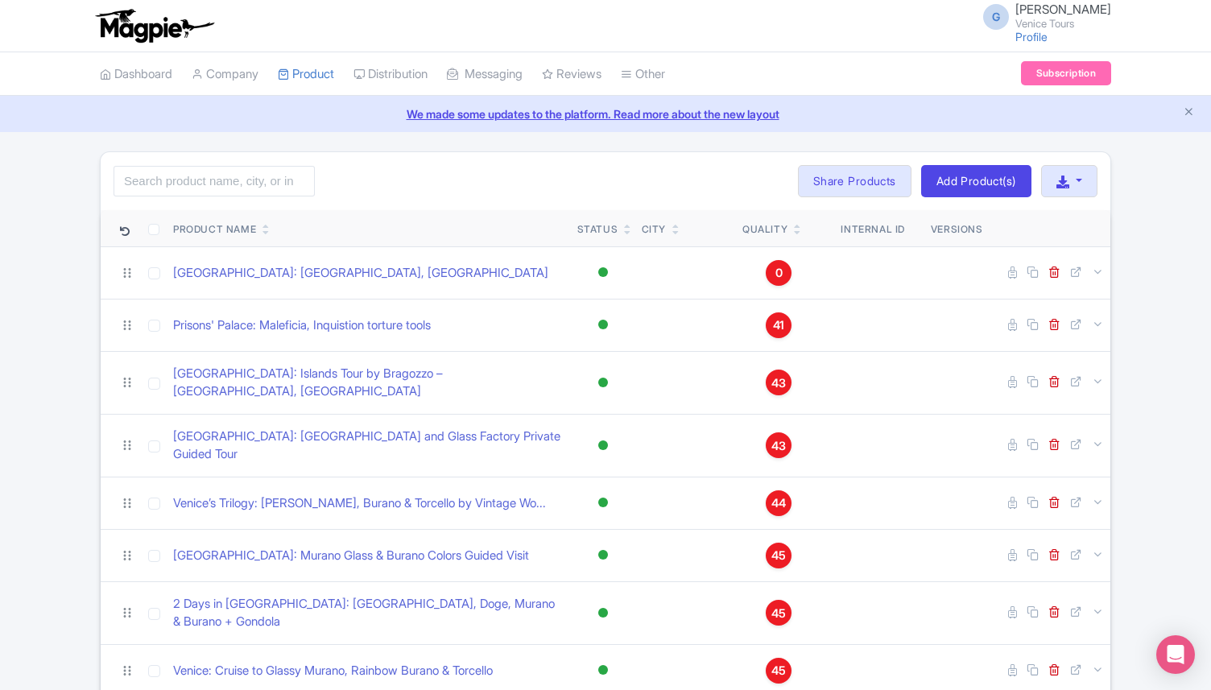
click at [794, 229] on icon at bounding box center [797, 233] width 7 height 10
click at [796, 230] on icon at bounding box center [797, 233] width 7 height 10
click at [798, 225] on link at bounding box center [797, 231] width 7 height 13
click at [798, 225] on icon at bounding box center [797, 226] width 7 height 10
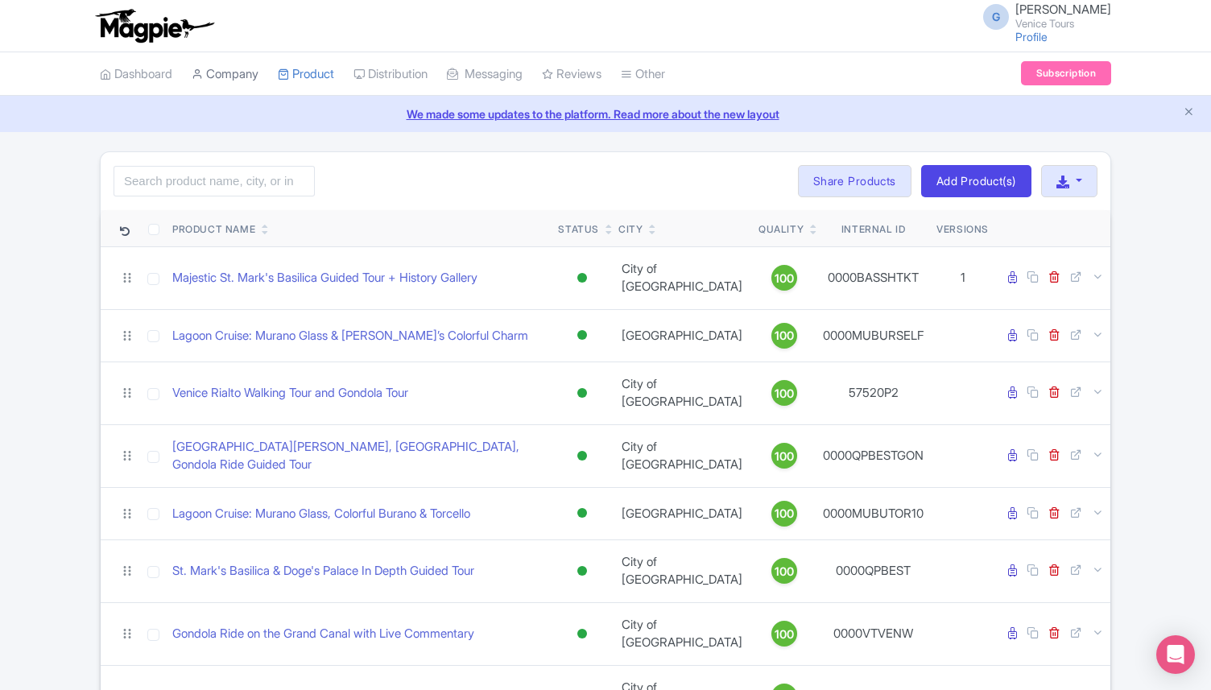
click at [221, 70] on link "Company" at bounding box center [225, 74] width 67 height 44
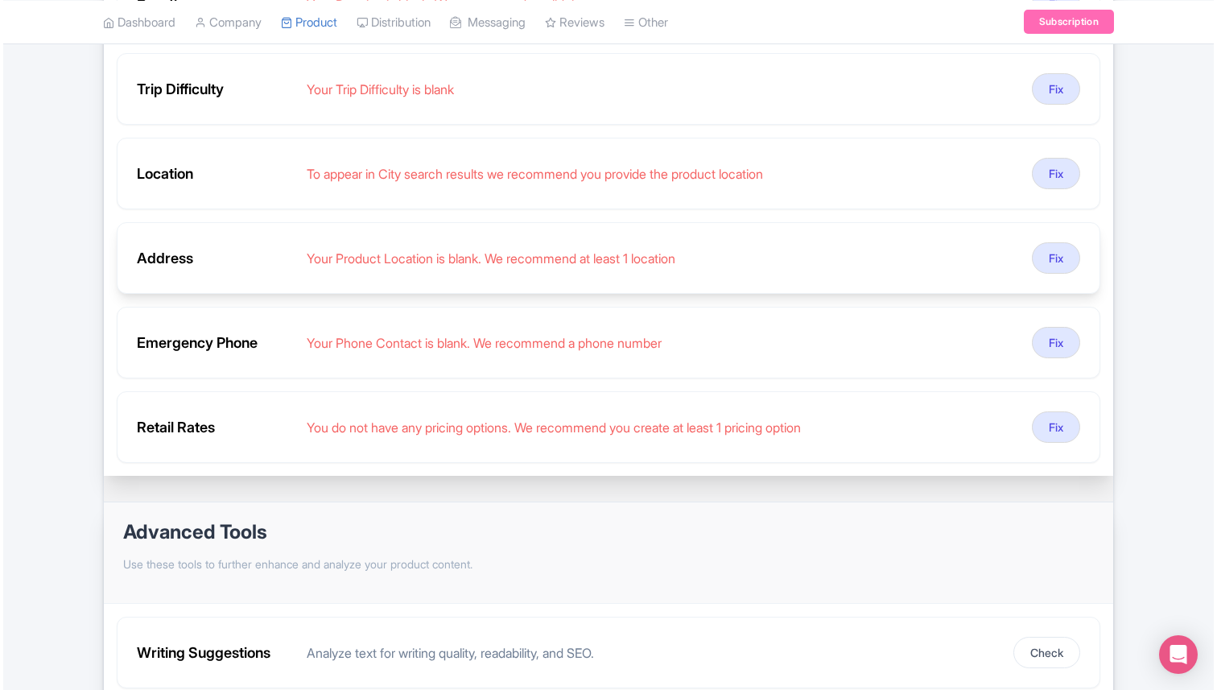
scroll to position [696, 0]
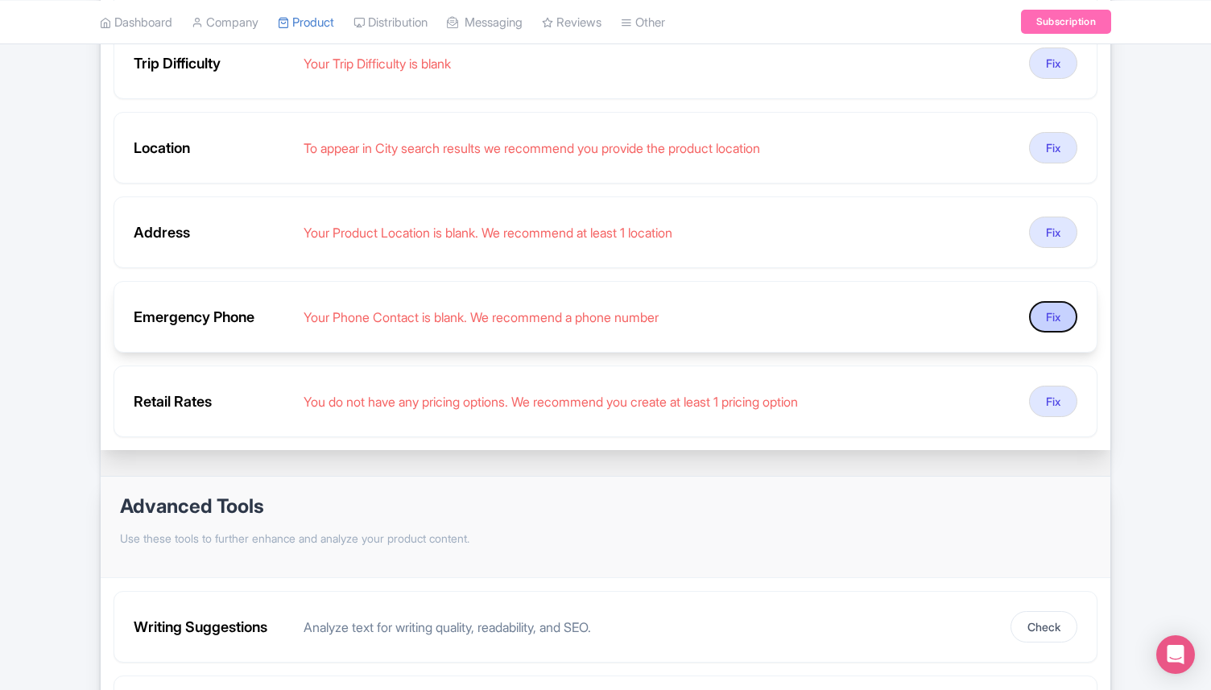
click at [1059, 322] on button "Fix" at bounding box center [1053, 316] width 48 height 31
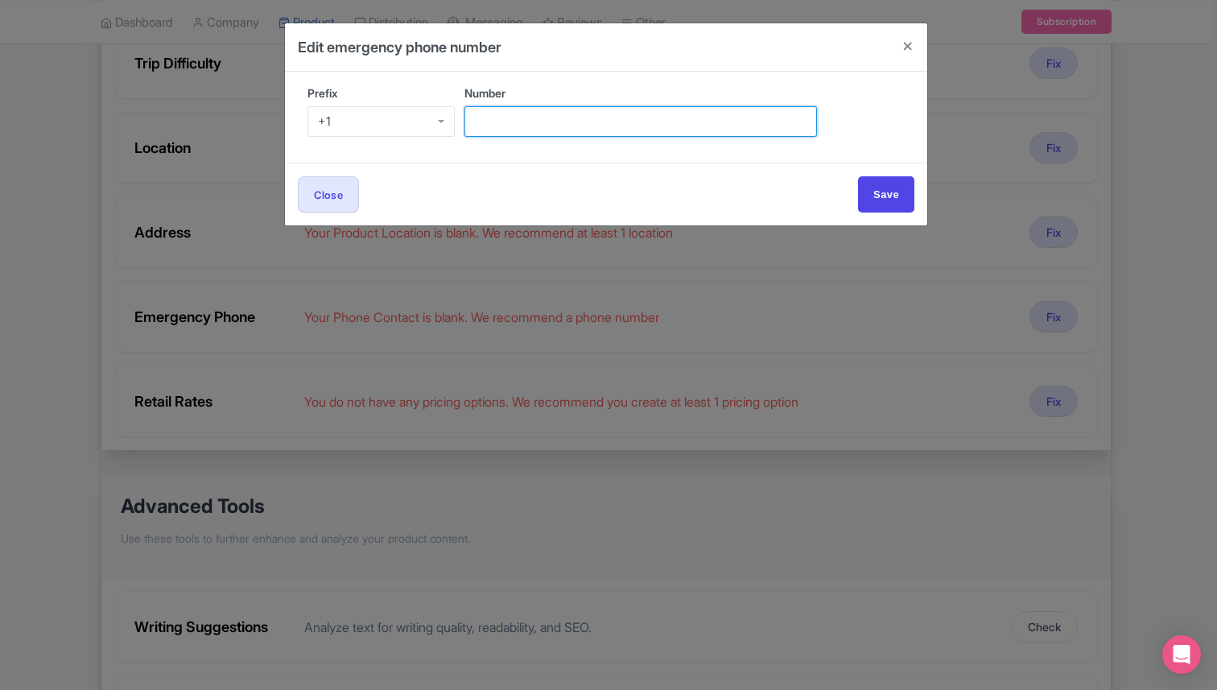
click at [526, 126] on input "Number" at bounding box center [640, 121] width 353 height 31
paste input "0414761926"
type input "0414761926"
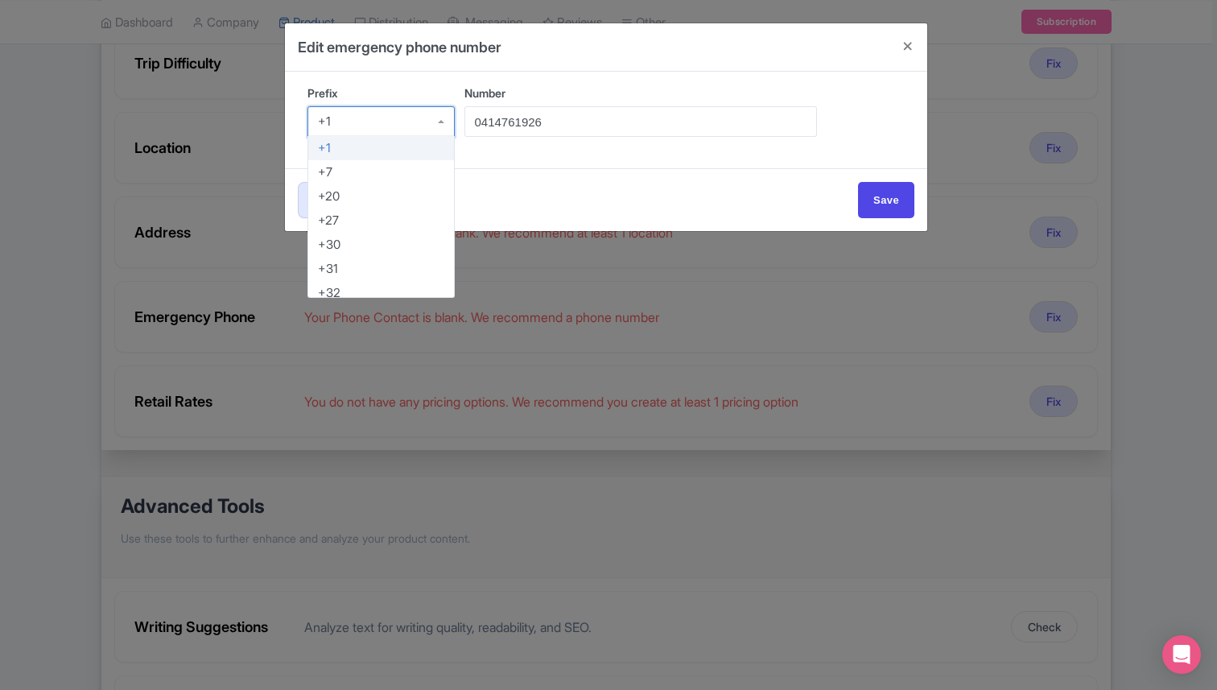
click at [370, 113] on div "+1" at bounding box center [380, 121] width 147 height 31
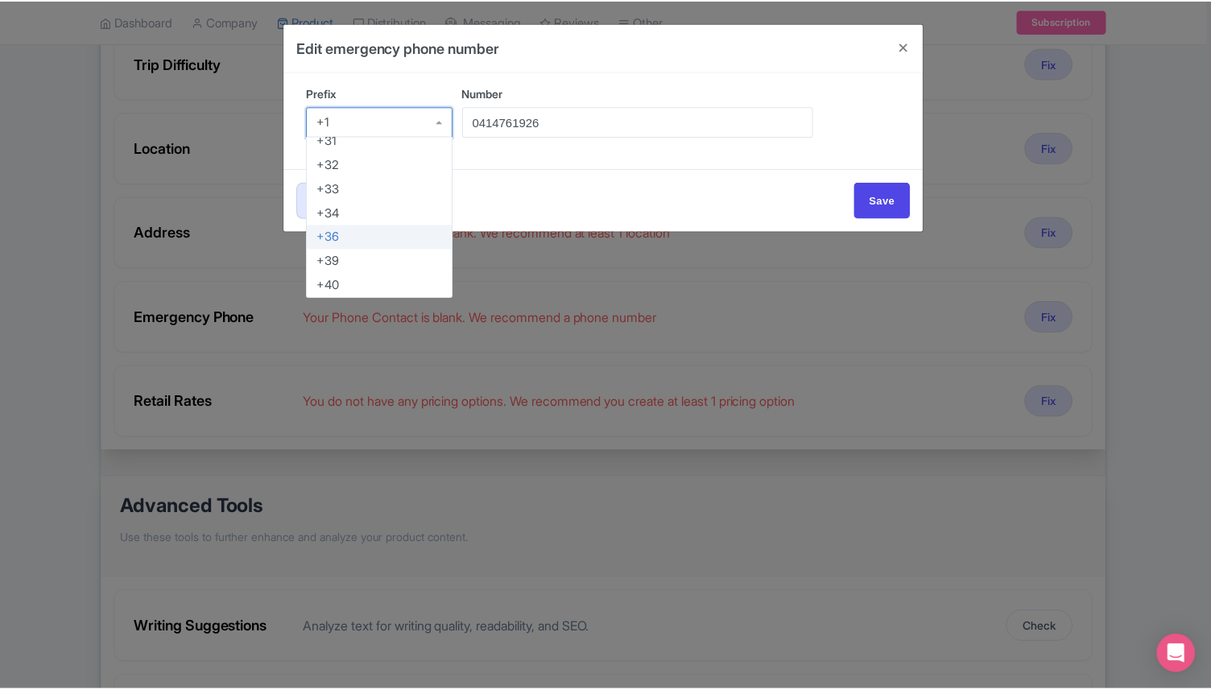
scroll to position [134, 0]
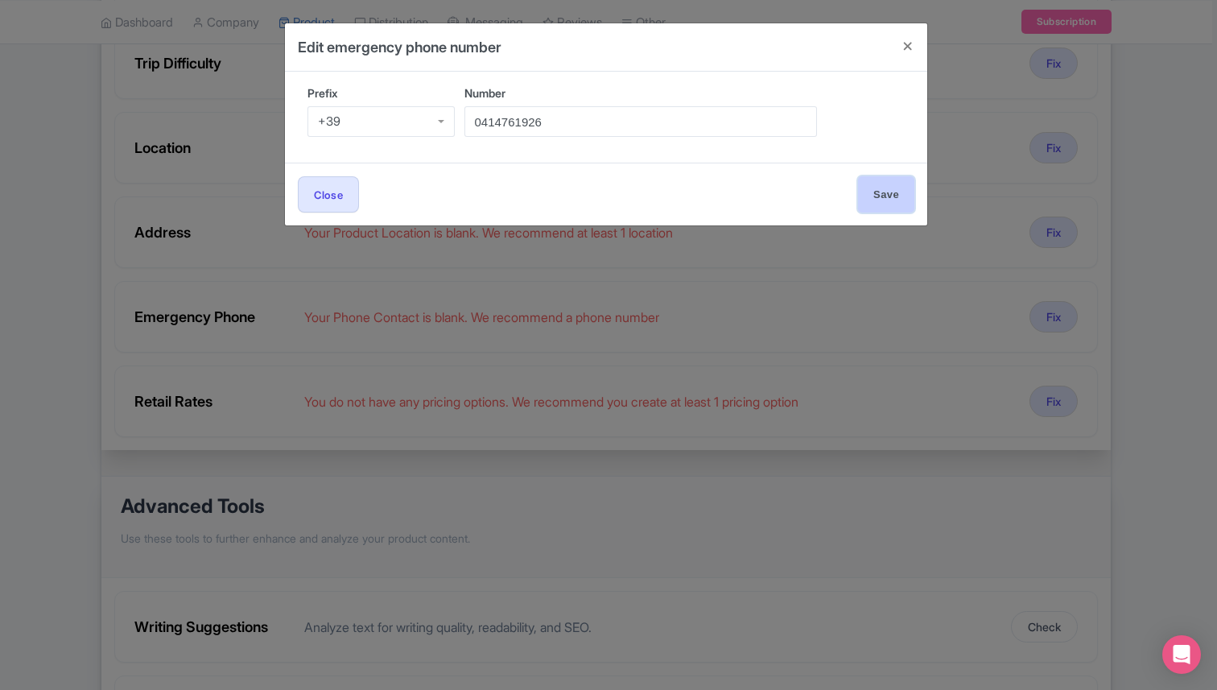
click at [906, 197] on input "Save" at bounding box center [886, 194] width 56 height 36
type input "Save"
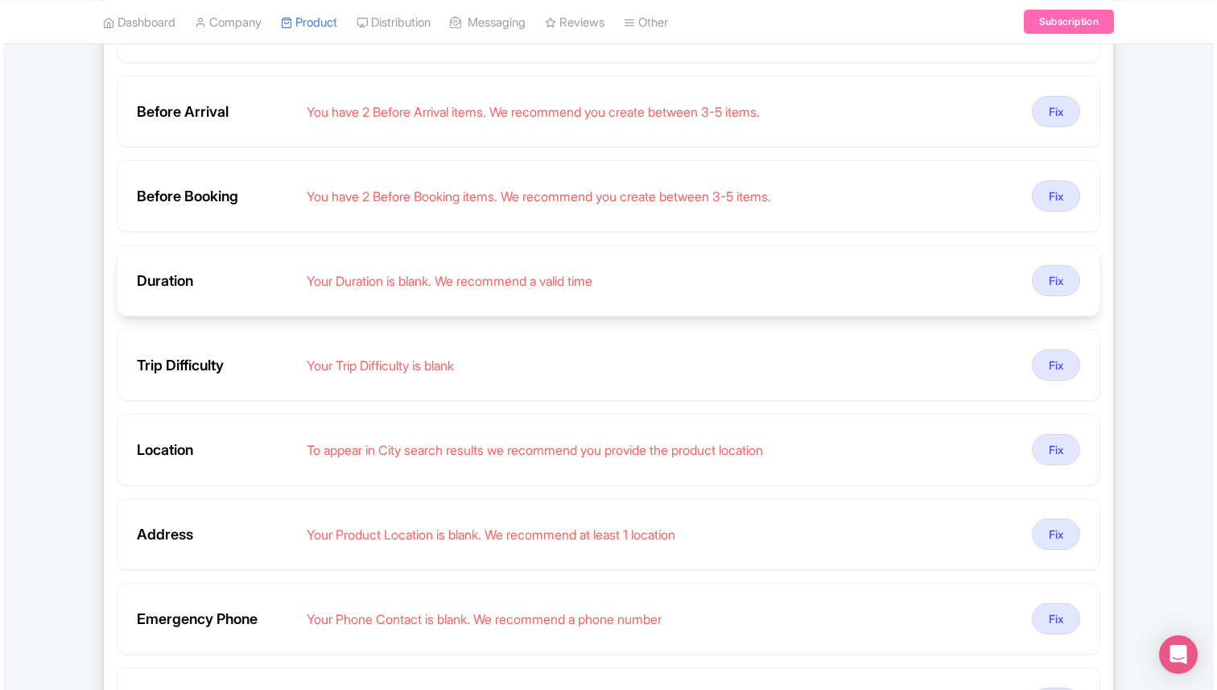
scroll to position [416, 0]
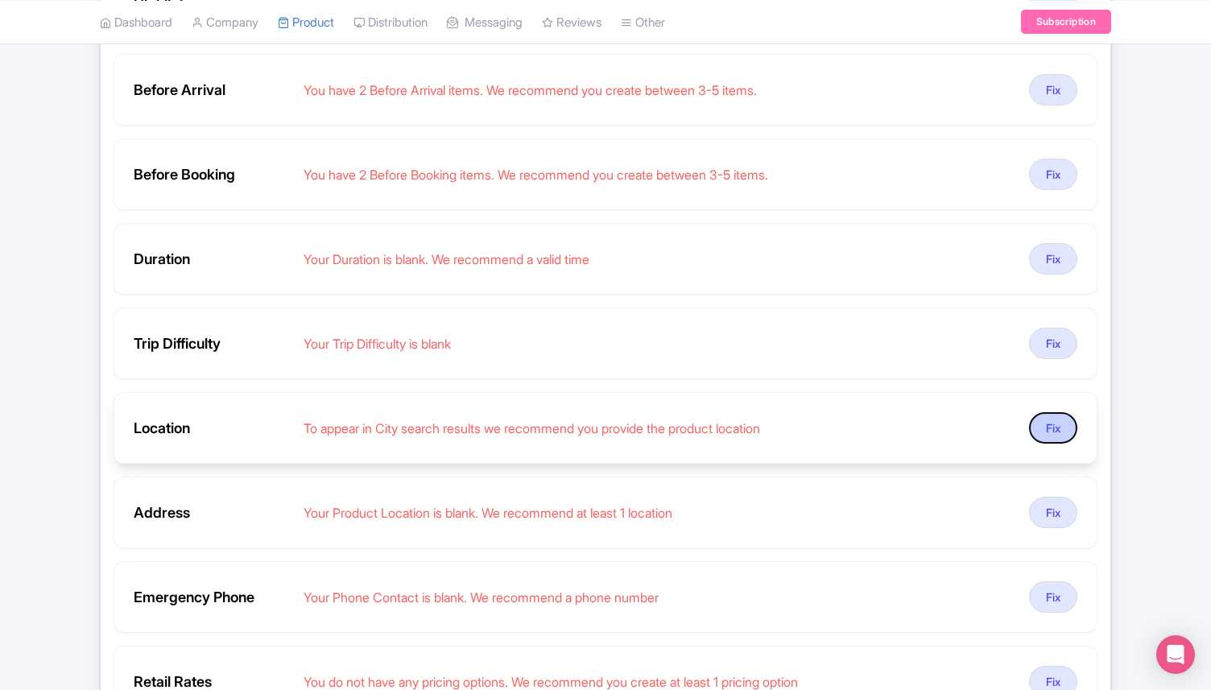
click at [1035, 420] on button "Fix" at bounding box center [1053, 427] width 48 height 31
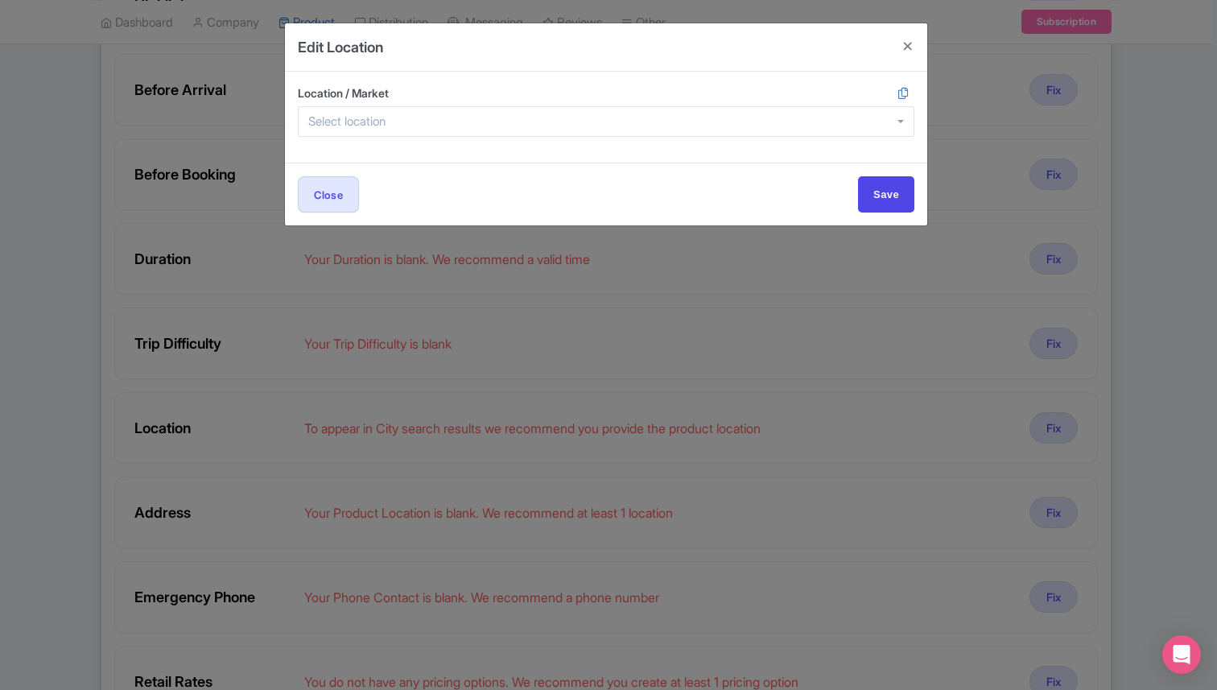
click at [456, 110] on div at bounding box center [606, 121] width 617 height 31
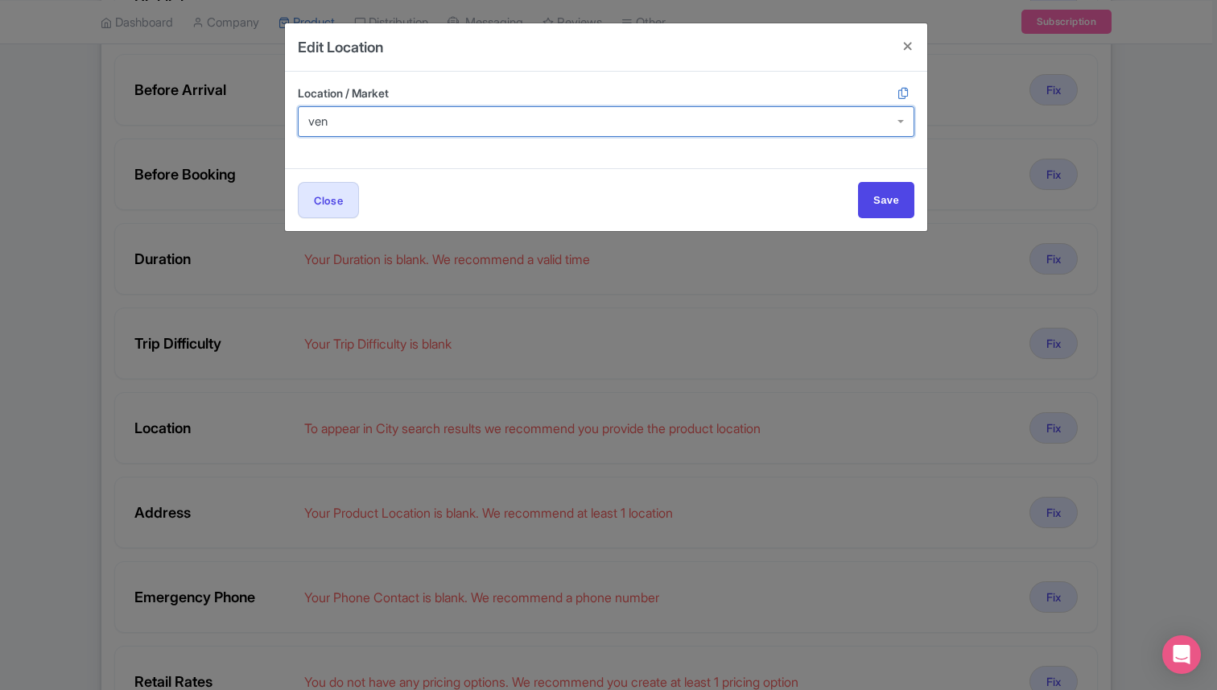
type input "veni"
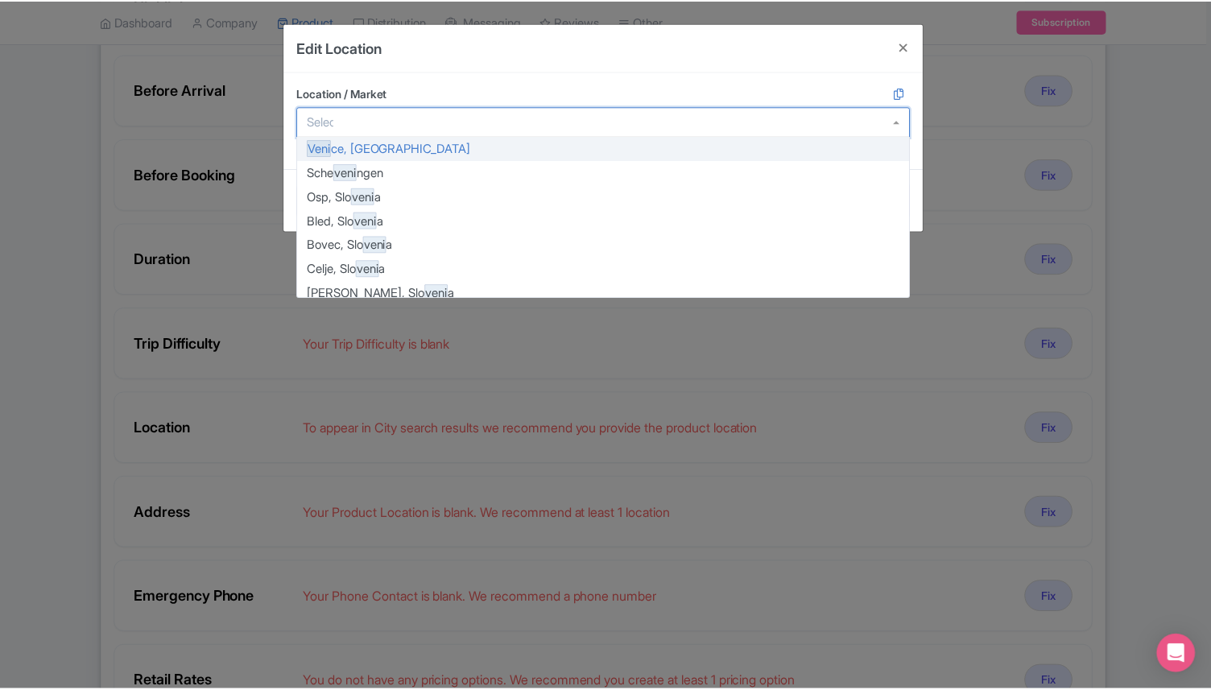
scroll to position [0, 0]
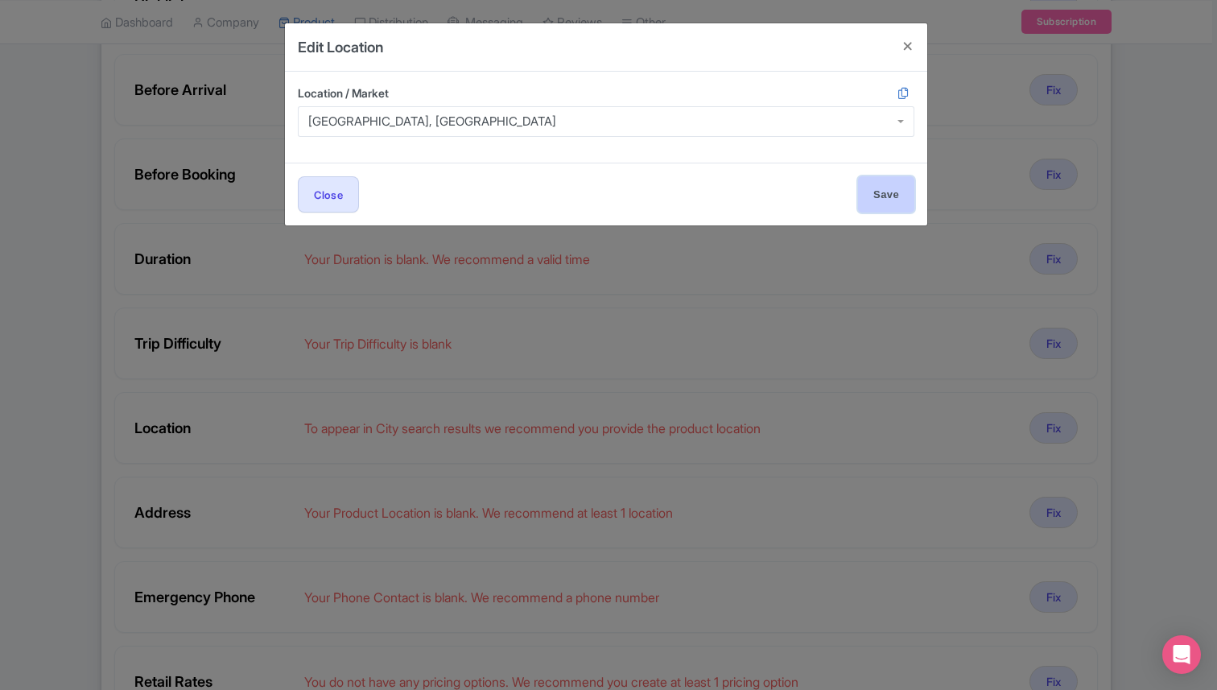
click at [878, 182] on input "Save" at bounding box center [886, 194] width 56 height 36
type input "Save"
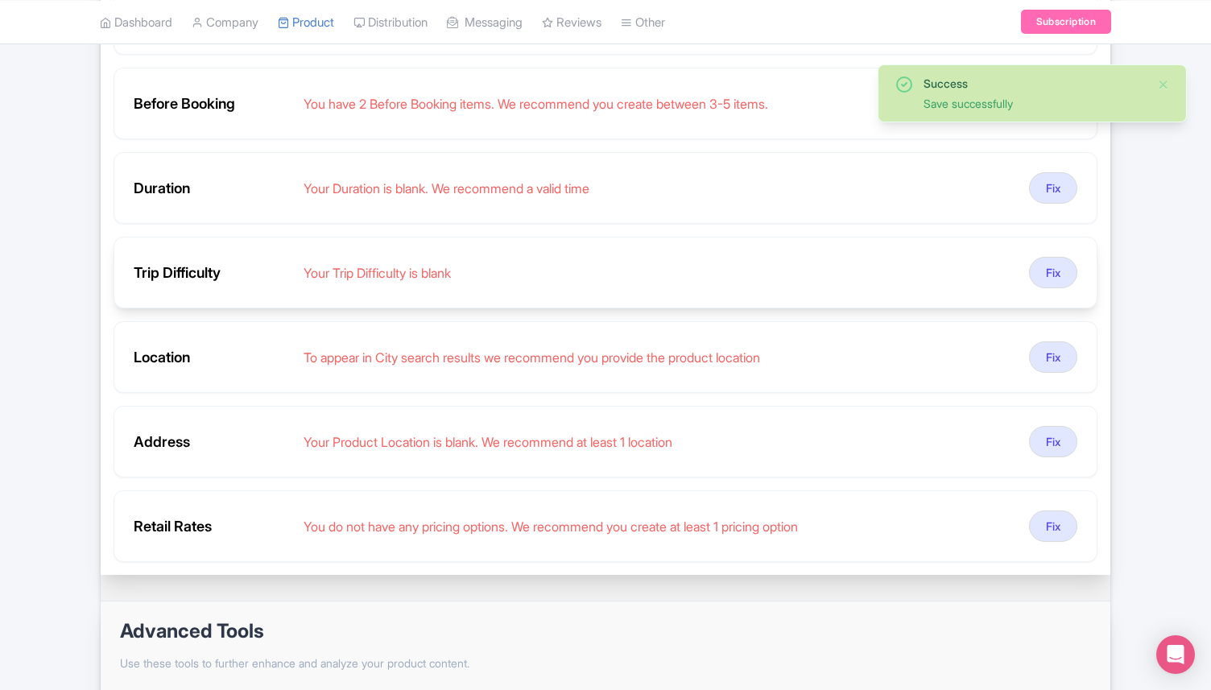
scroll to position [488, 0]
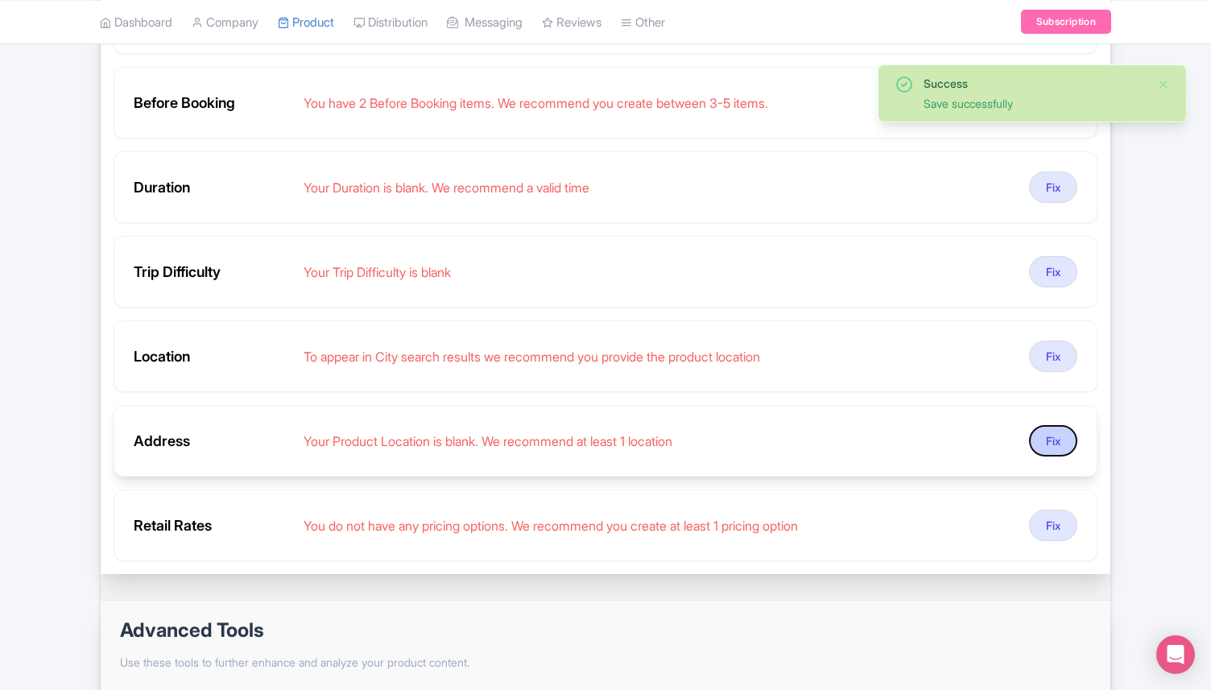
click at [1051, 441] on button "Fix" at bounding box center [1053, 440] width 48 height 31
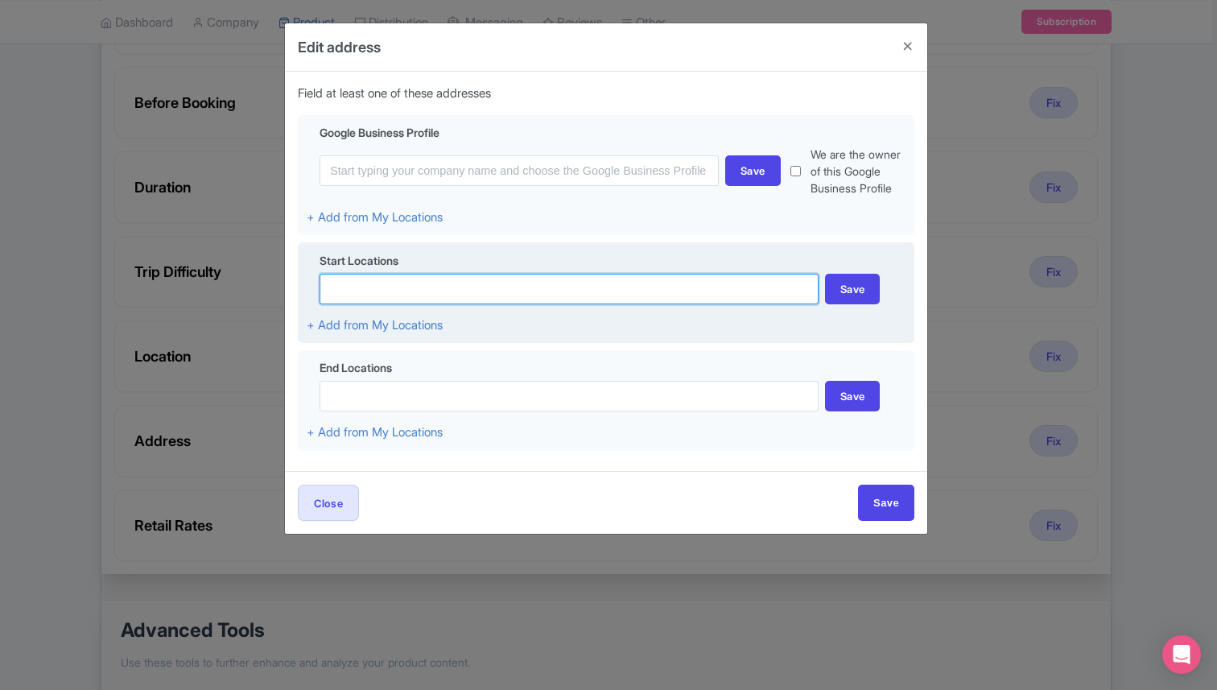
click at [415, 291] on input at bounding box center [569, 289] width 499 height 31
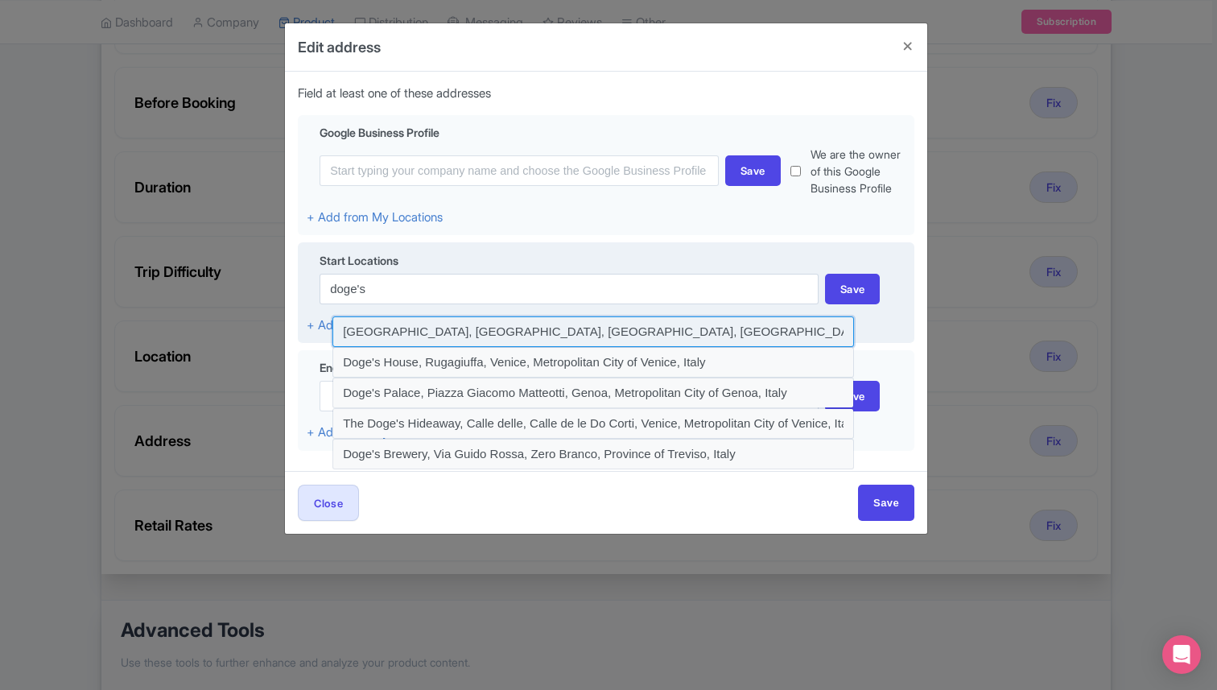
click at [527, 333] on input at bounding box center [593, 331] width 522 height 31
type input "Doge's Palace, Piazza San Marco, Venice, Metropolitan City of Venice, Italy"
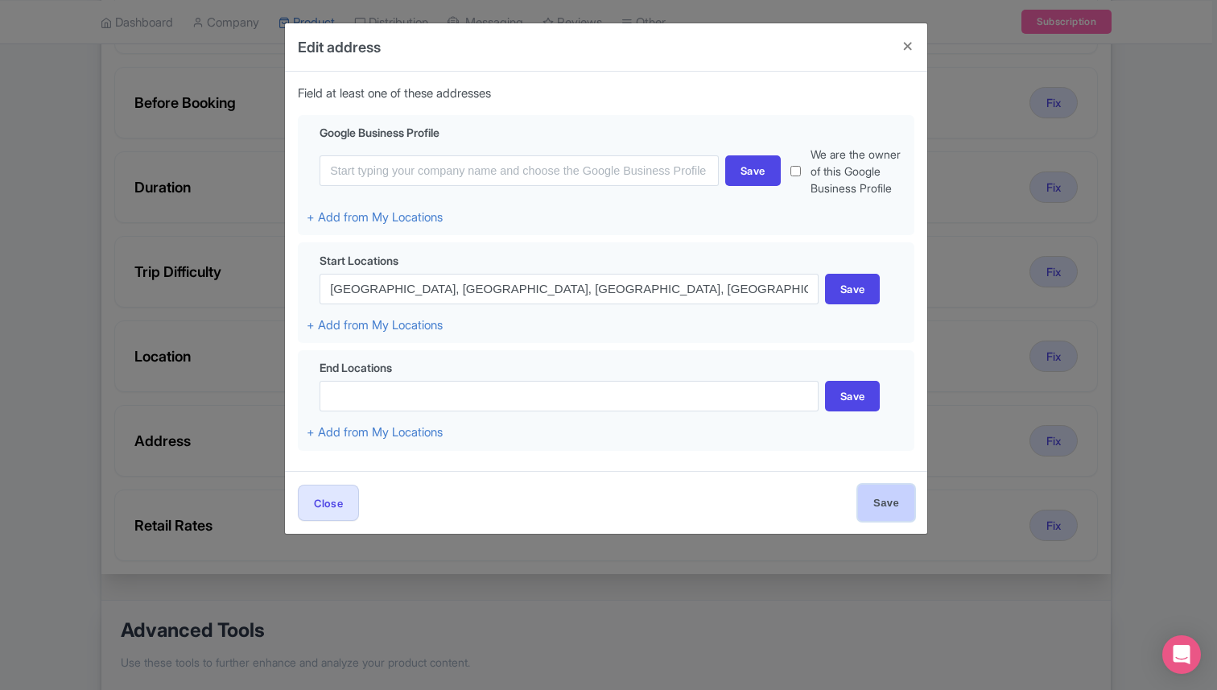
click at [879, 503] on input "Save" at bounding box center [886, 503] width 56 height 36
type input "Save"
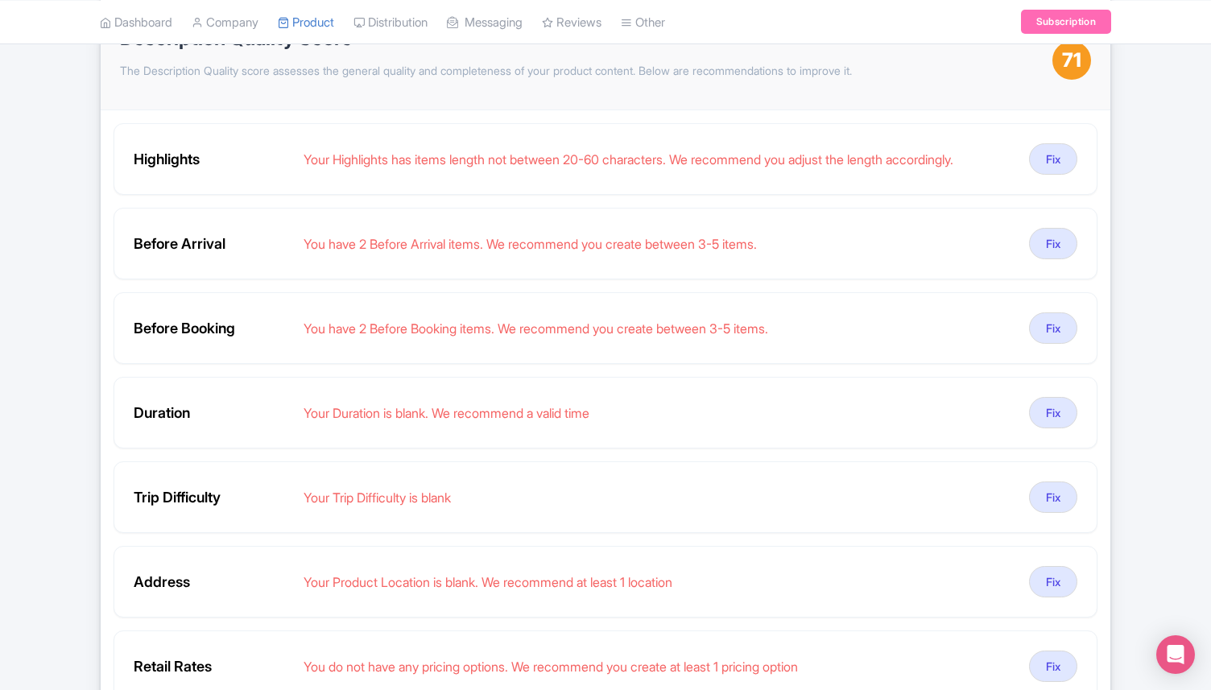
scroll to position [266, 0]
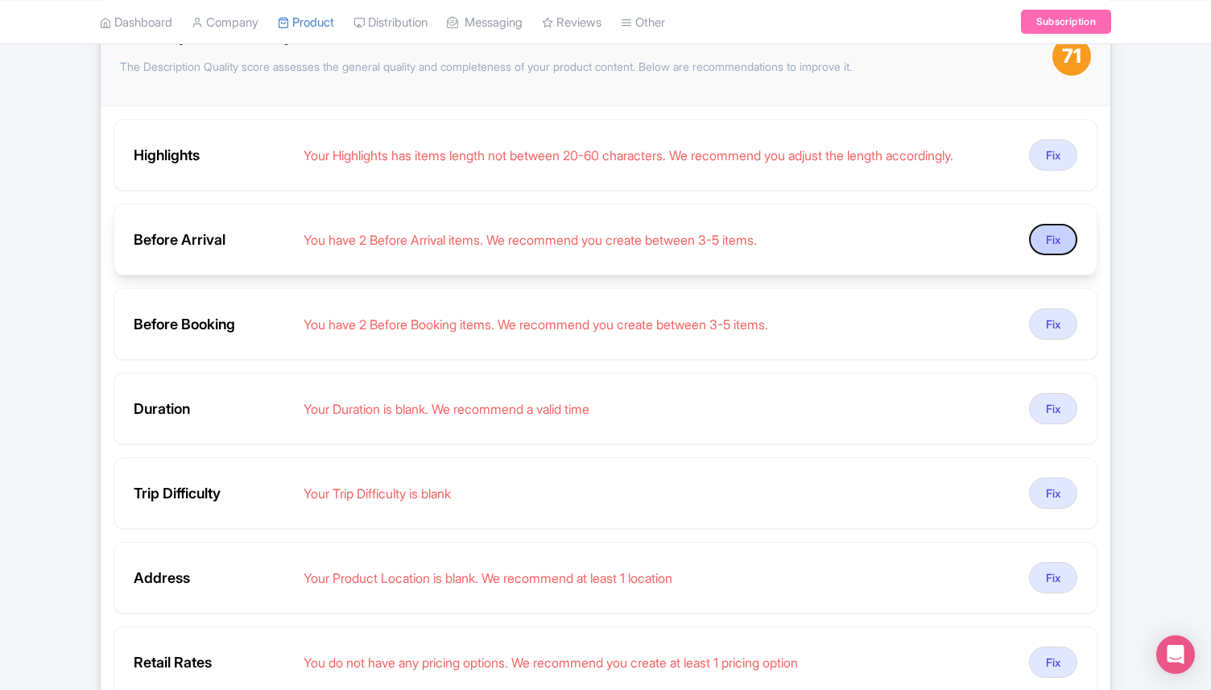
click at [1053, 248] on button "Fix" at bounding box center [1053, 239] width 48 height 31
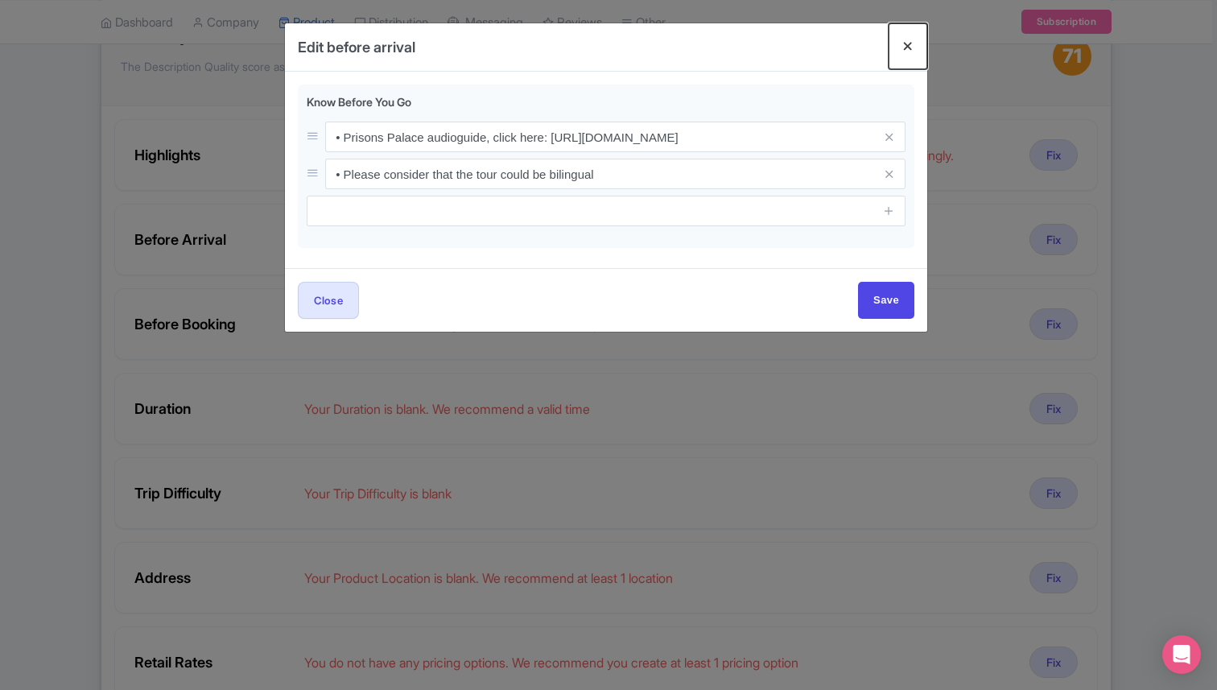
click at [903, 51] on button "Close" at bounding box center [908, 46] width 39 height 46
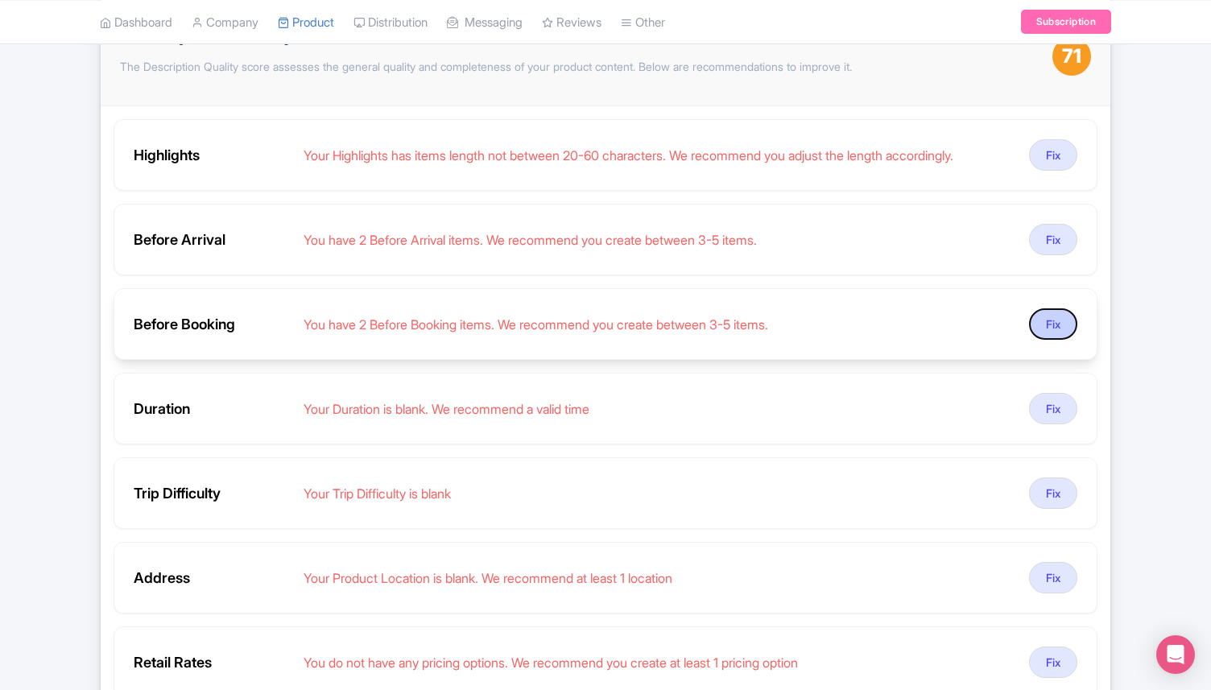
click at [1042, 326] on button "Fix" at bounding box center [1053, 323] width 48 height 31
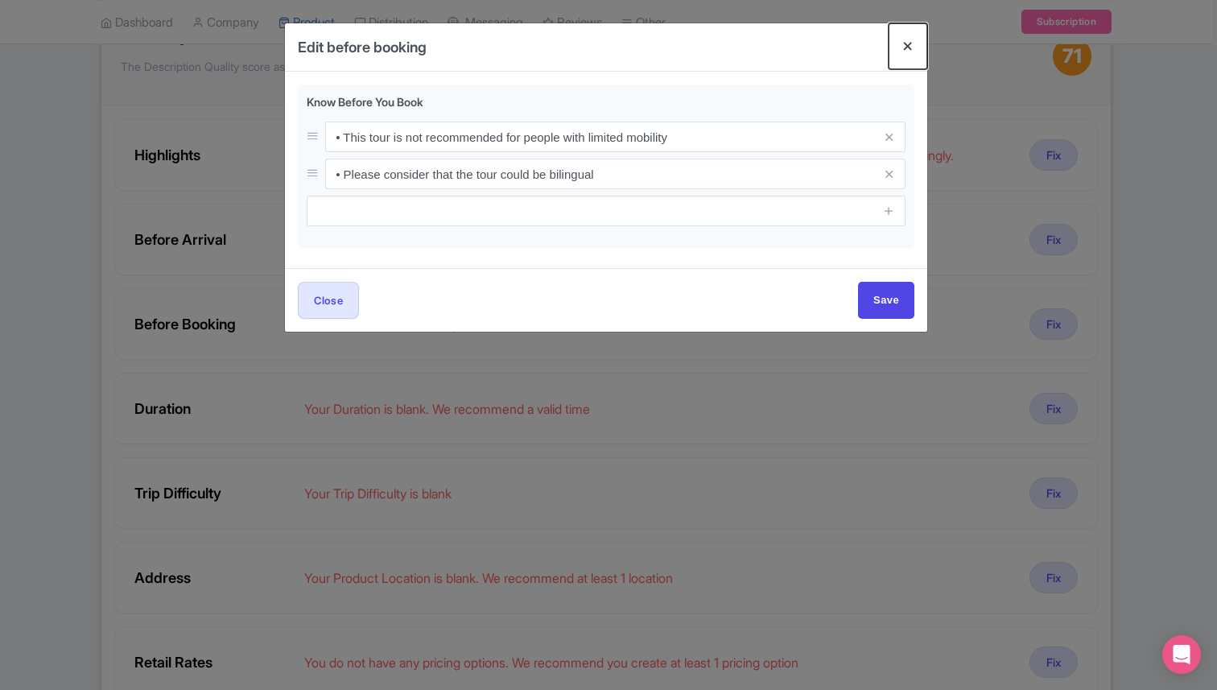
click at [906, 43] on button "Close" at bounding box center [908, 46] width 39 height 46
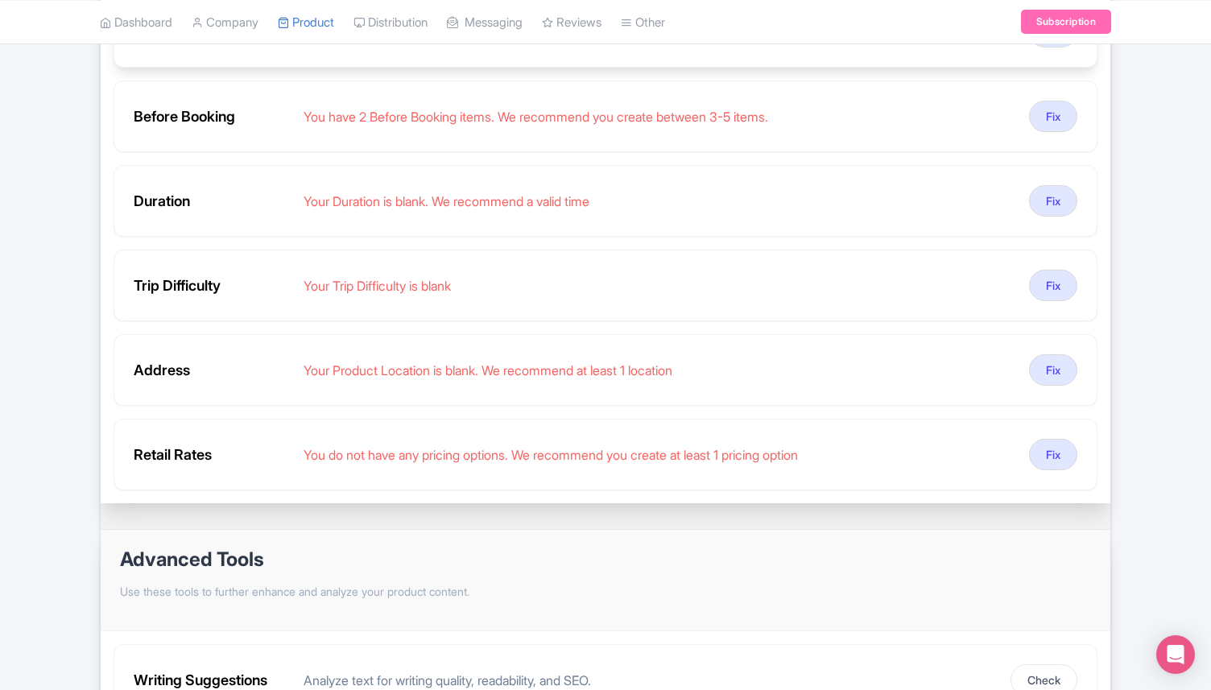
scroll to position [492, 0]
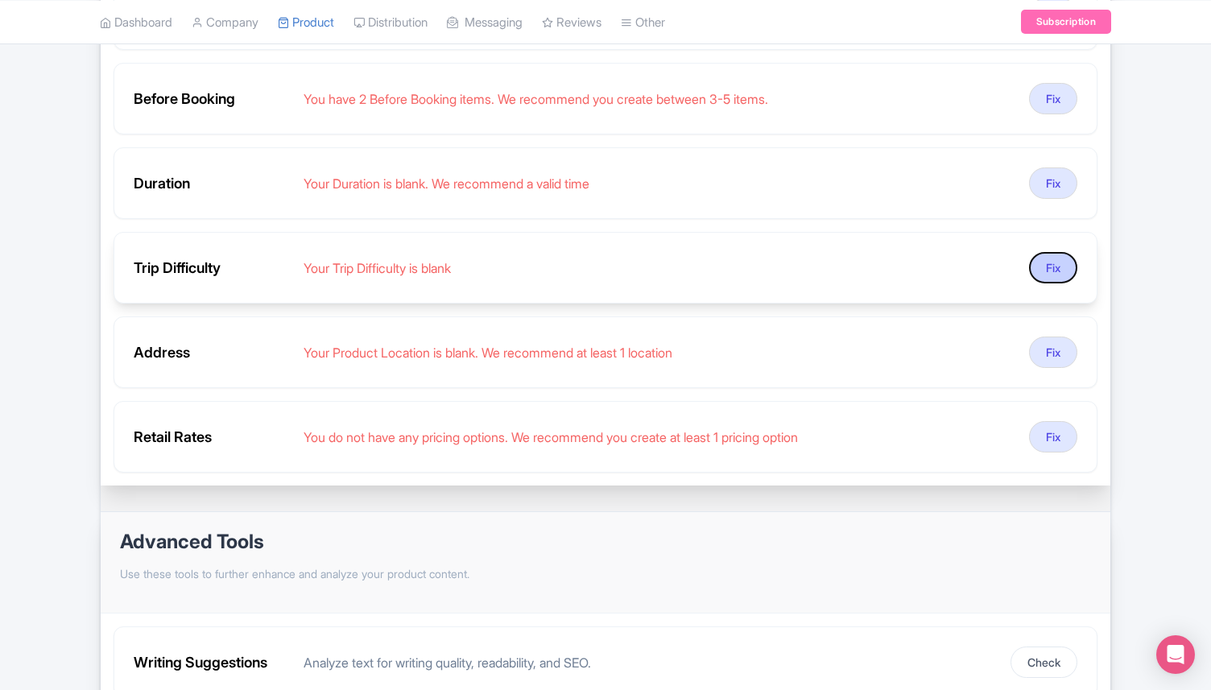
click at [1052, 274] on button "Fix" at bounding box center [1053, 267] width 48 height 31
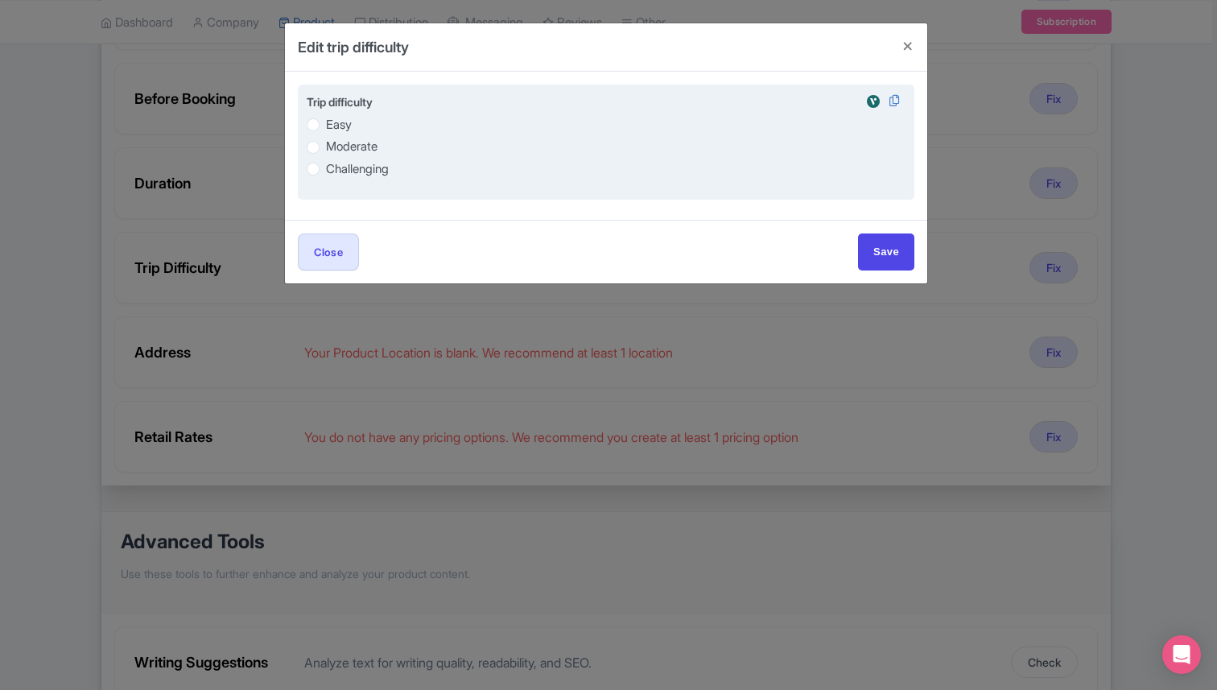
click at [320, 147] on label "Moderate" at bounding box center [606, 147] width 599 height 19
radio input "true"
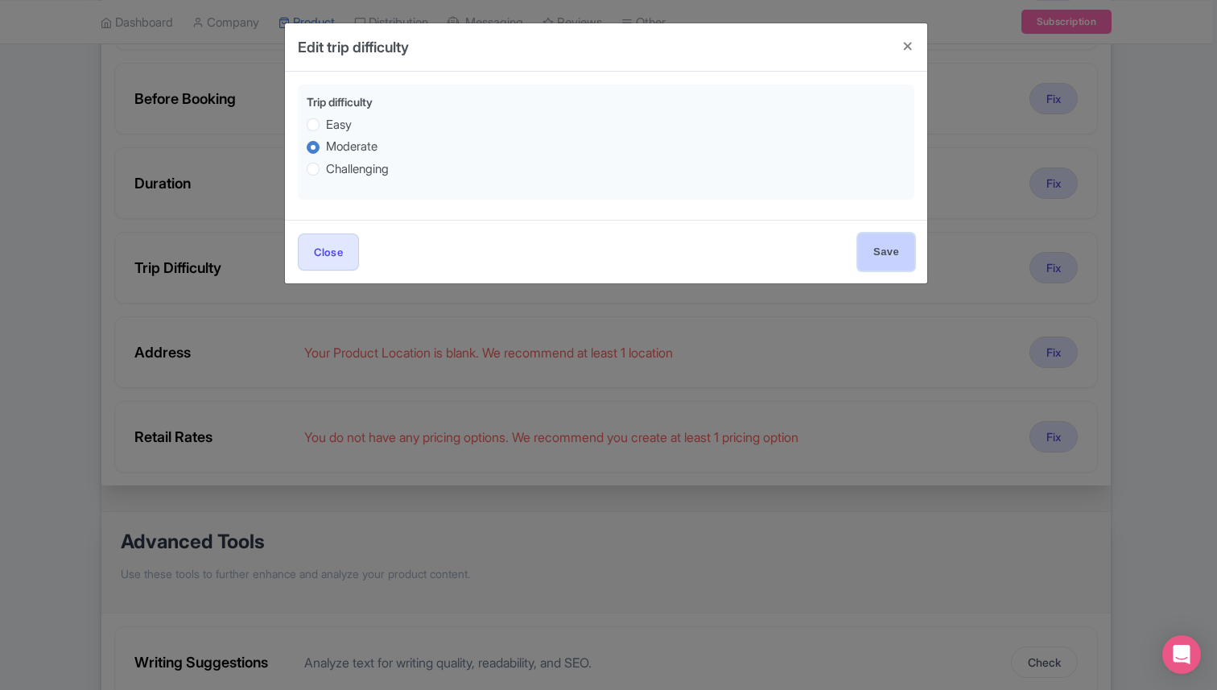
click at [877, 257] on input "Save" at bounding box center [886, 251] width 56 height 36
type input "Save"
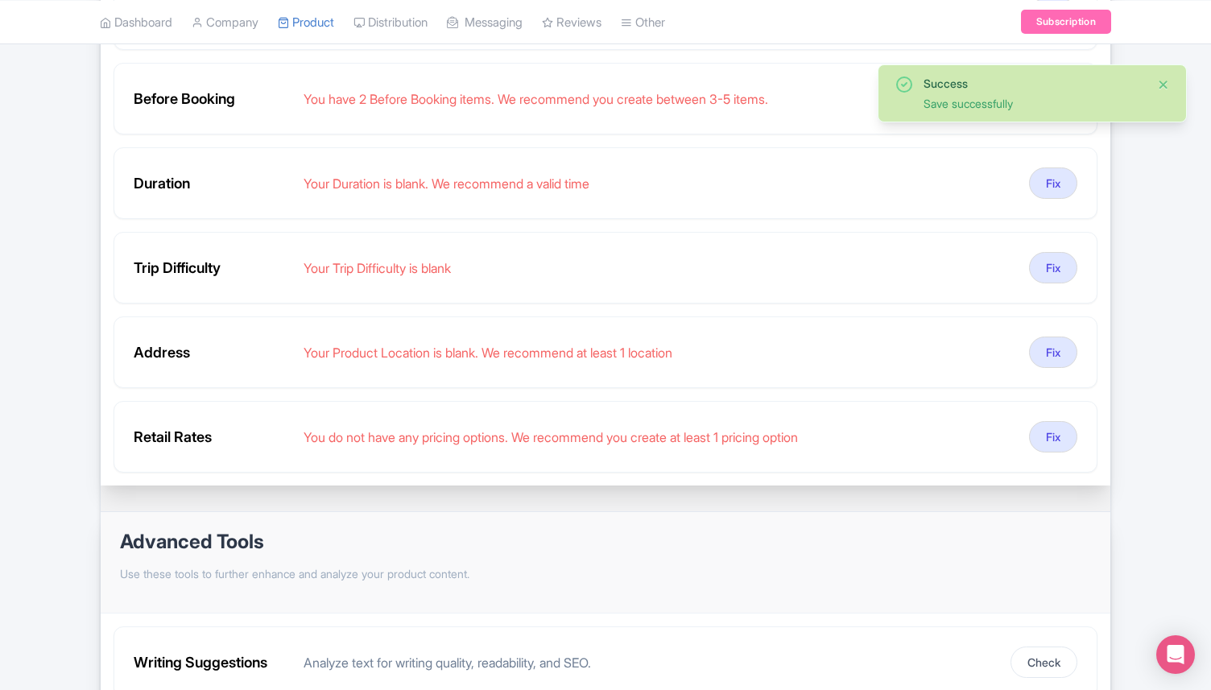
click at [1163, 85] on button "Close" at bounding box center [1163, 84] width 13 height 19
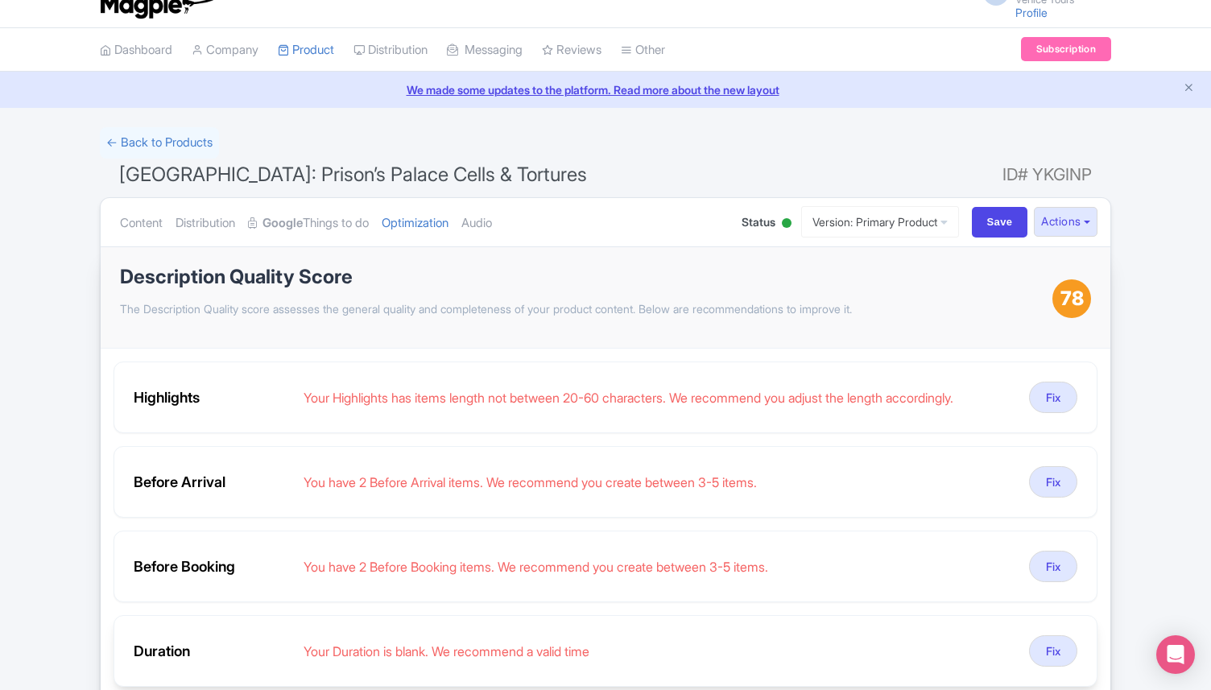
scroll to position [19, 0]
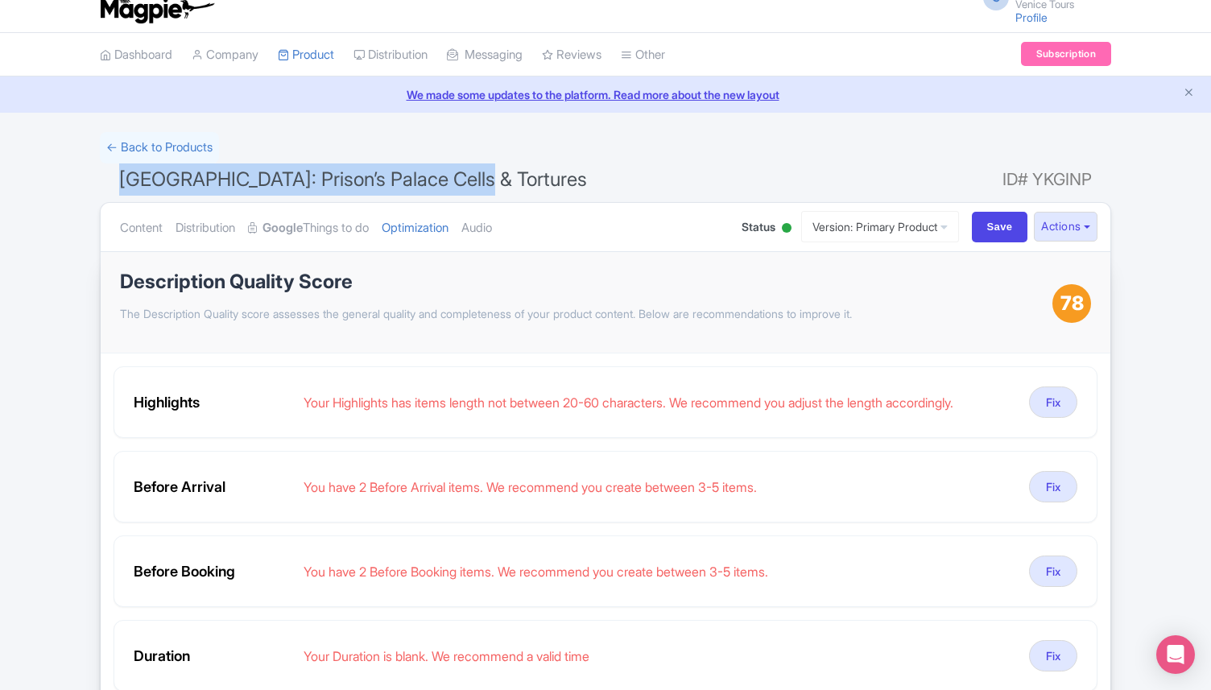
drag, startPoint x: 464, startPoint y: 185, endPoint x: 119, endPoint y: 168, distance: 345.7
click at [119, 168] on h1 "Venice: Prison’s Palace Cells & Tortures ID# YKGINP" at bounding box center [605, 182] width 1011 height 39
copy span "Venice: Prison’s Palace Cells & Tortures"
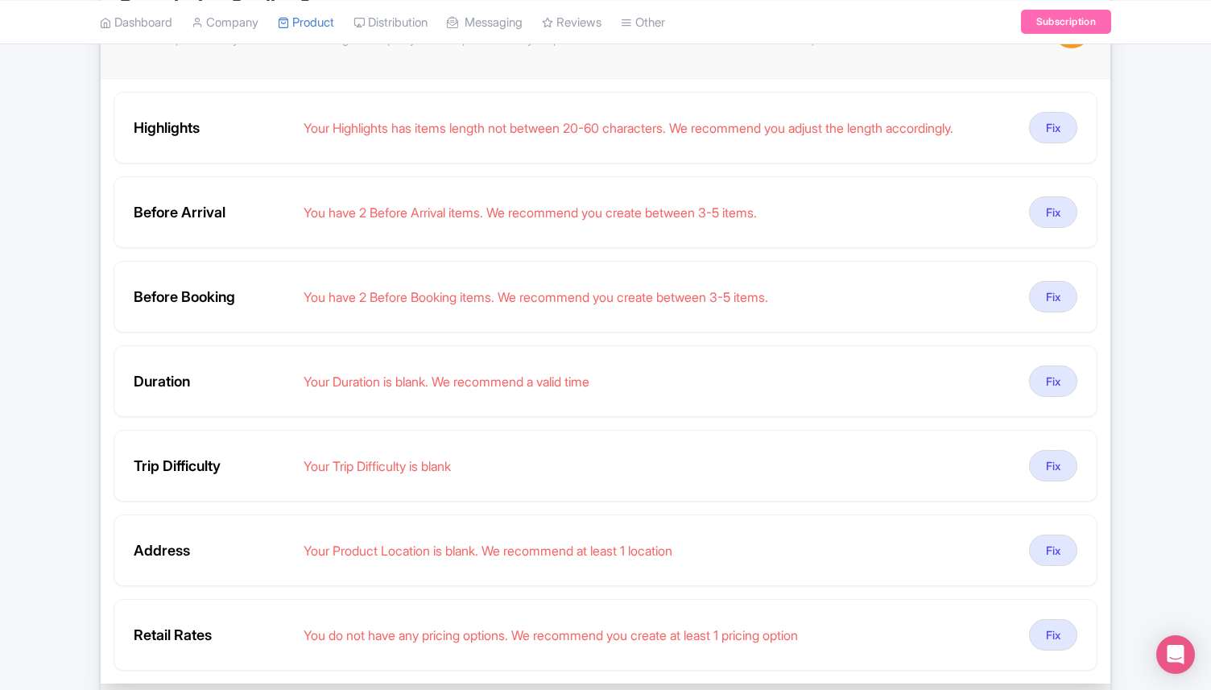
scroll to position [328, 0]
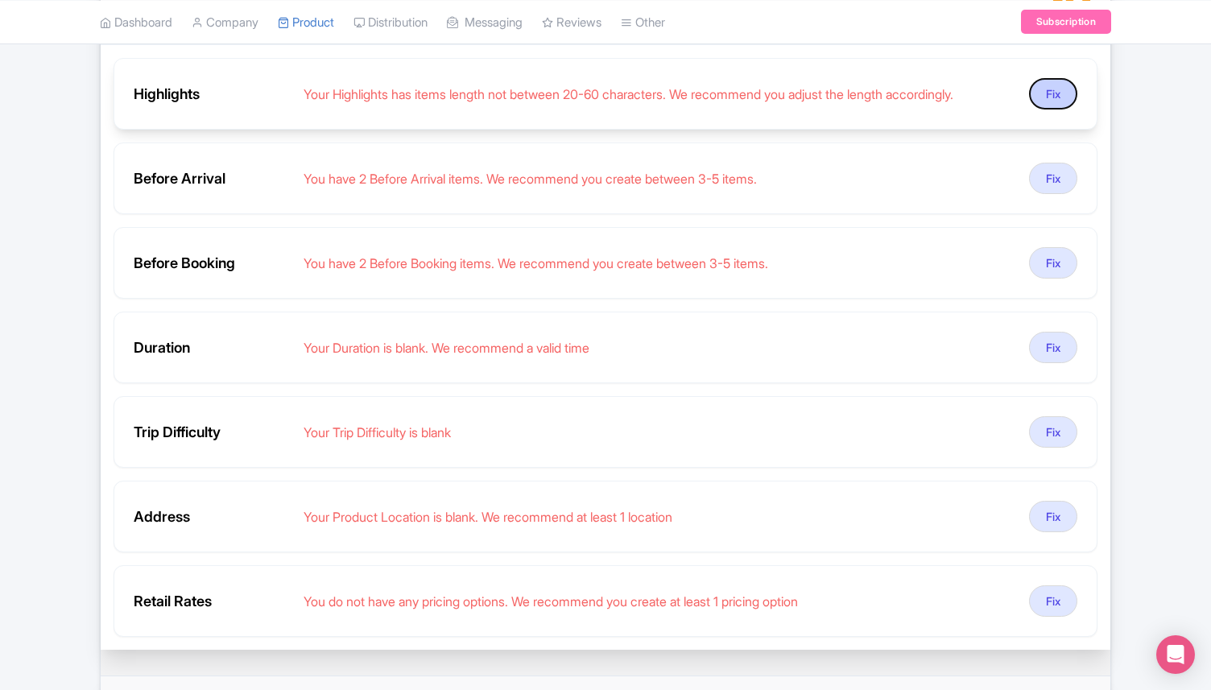
click at [1051, 85] on button "Fix" at bounding box center [1053, 93] width 48 height 31
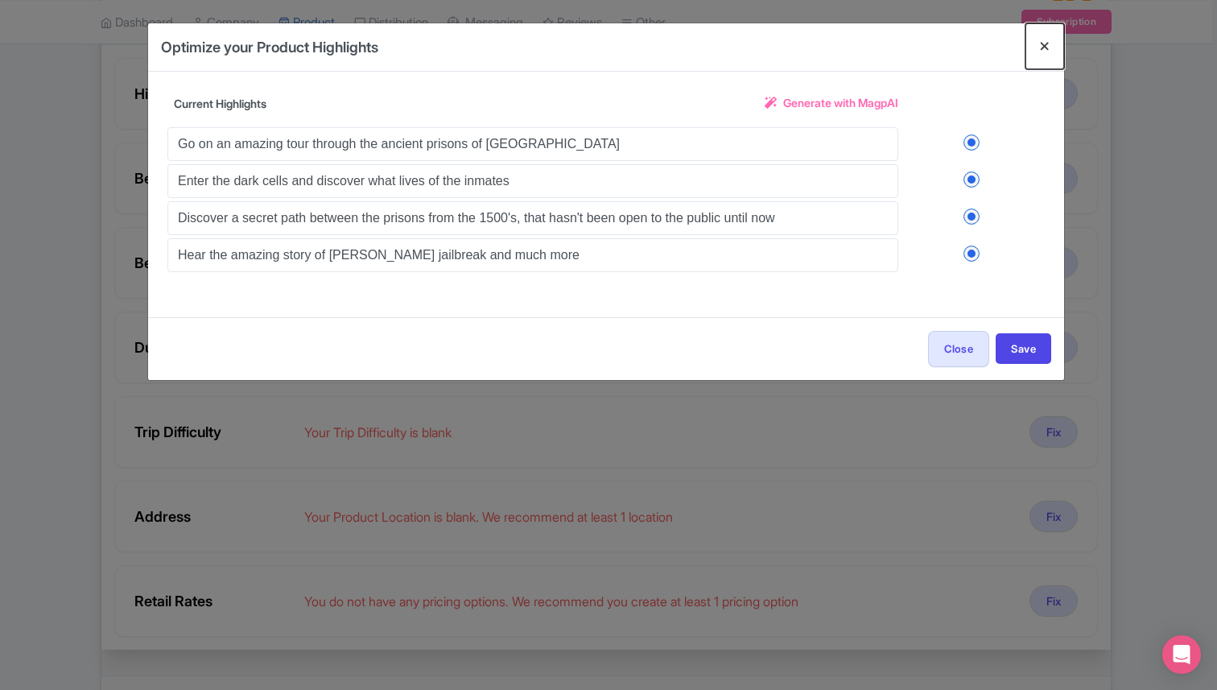
click at [1049, 35] on button "Close" at bounding box center [1044, 46] width 39 height 46
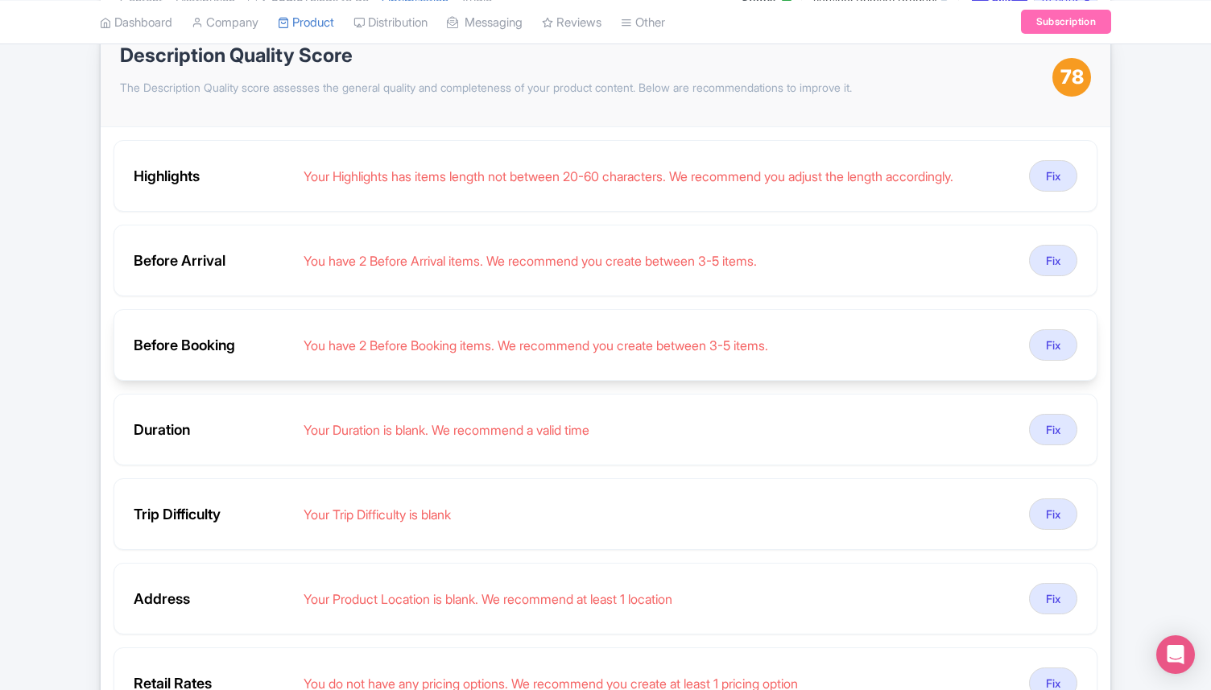
scroll to position [0, 0]
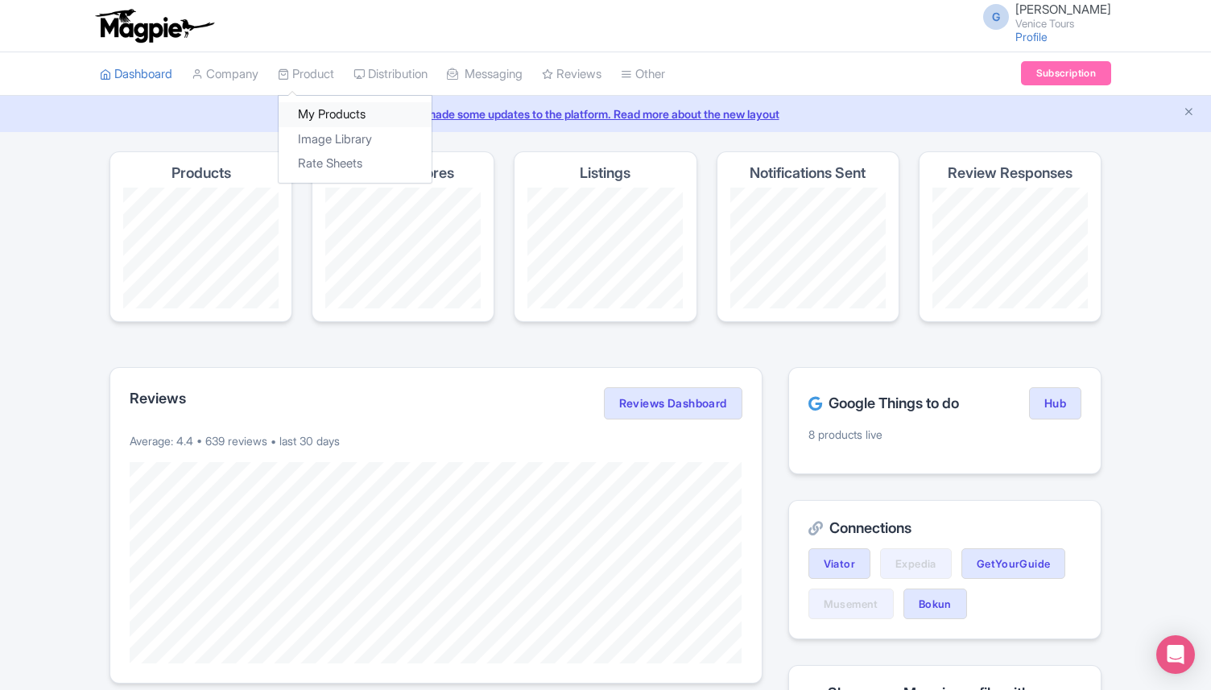
click at [325, 122] on link "My Products" at bounding box center [355, 114] width 153 height 25
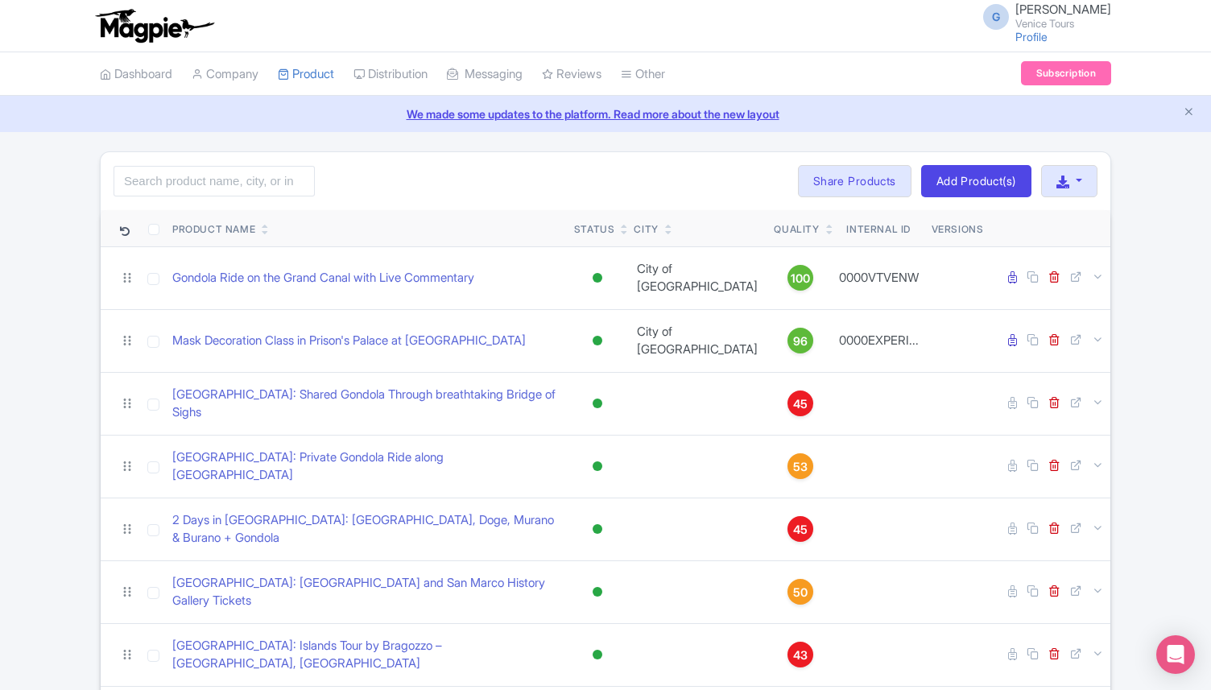
click at [826, 225] on icon at bounding box center [829, 226] width 7 height 10
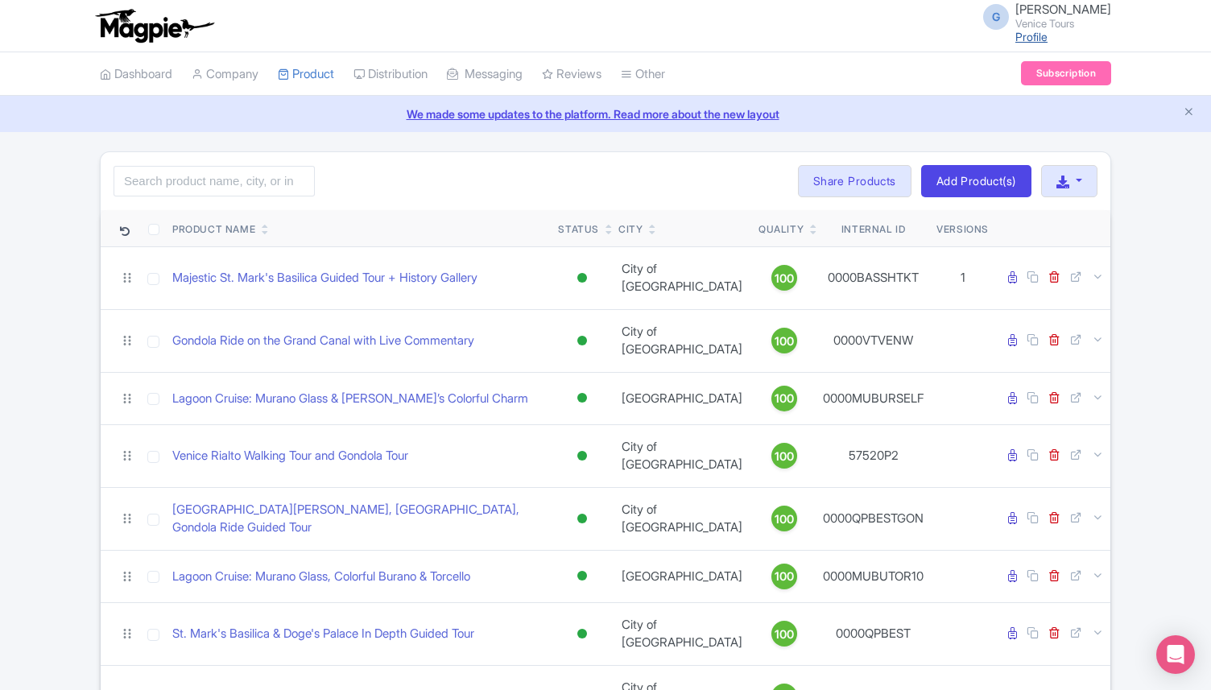
click at [1015, 36] on link "Profile" at bounding box center [1031, 37] width 32 height 14
click at [1015, 10] on span "[PERSON_NAME]" at bounding box center [1063, 9] width 96 height 15
click at [1011, 97] on link "Settings" at bounding box center [1033, 101] width 153 height 25
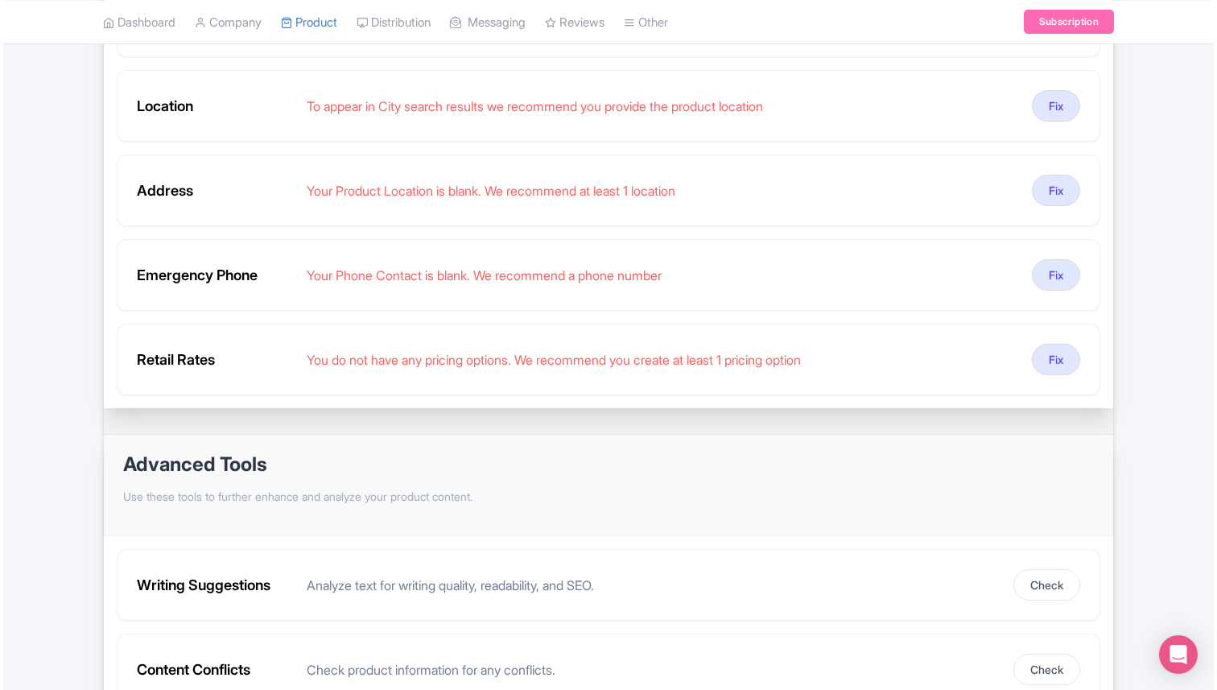
scroll to position [751, 0]
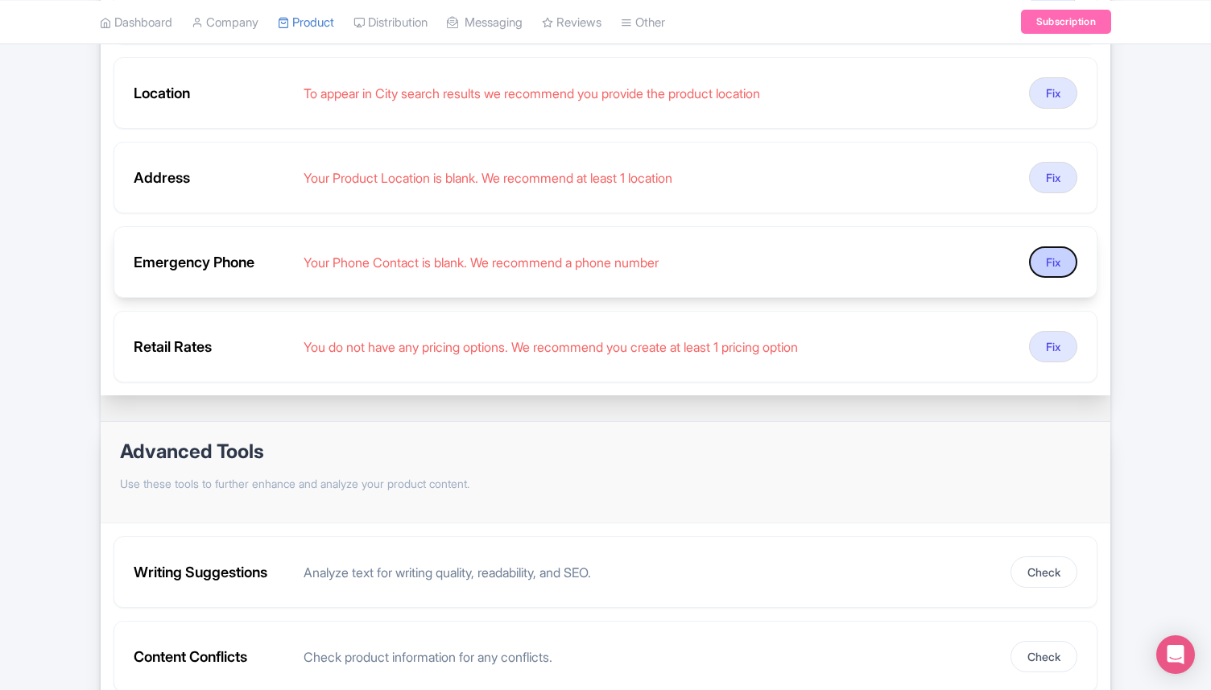
click at [1052, 263] on button "Fix" at bounding box center [1053, 261] width 48 height 31
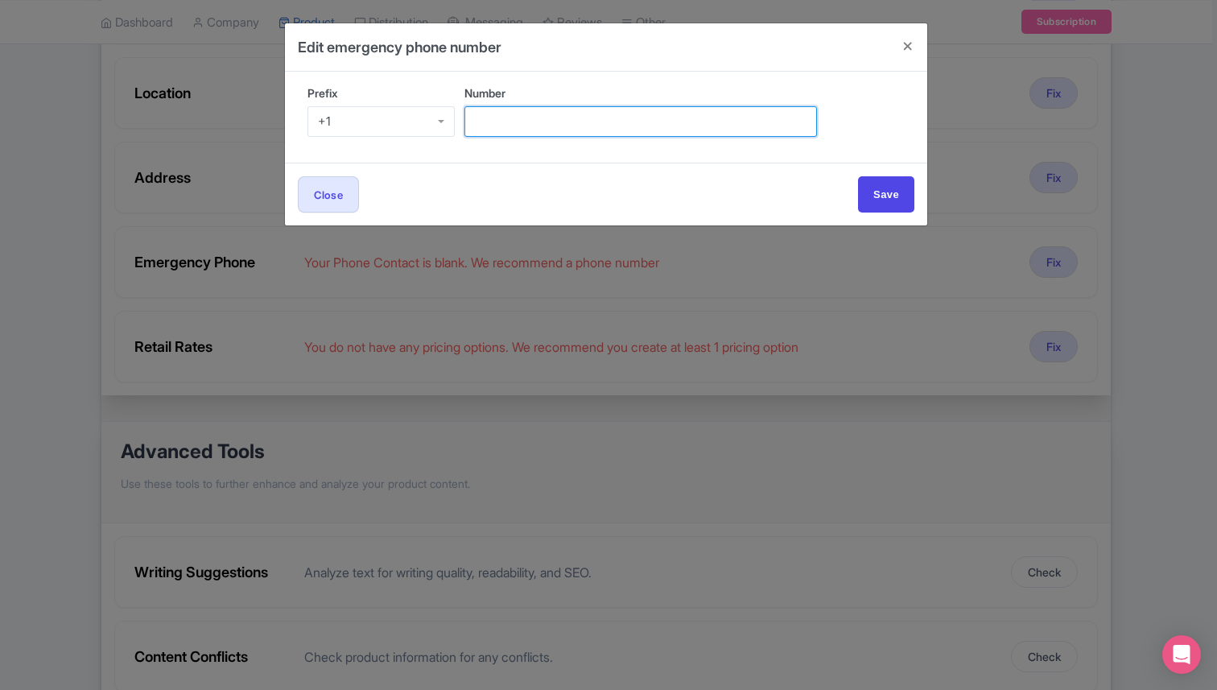
click at [514, 122] on input "Number" at bounding box center [640, 121] width 353 height 31
type input "0414761926"
click at [382, 118] on div "+1" at bounding box center [380, 121] width 147 height 31
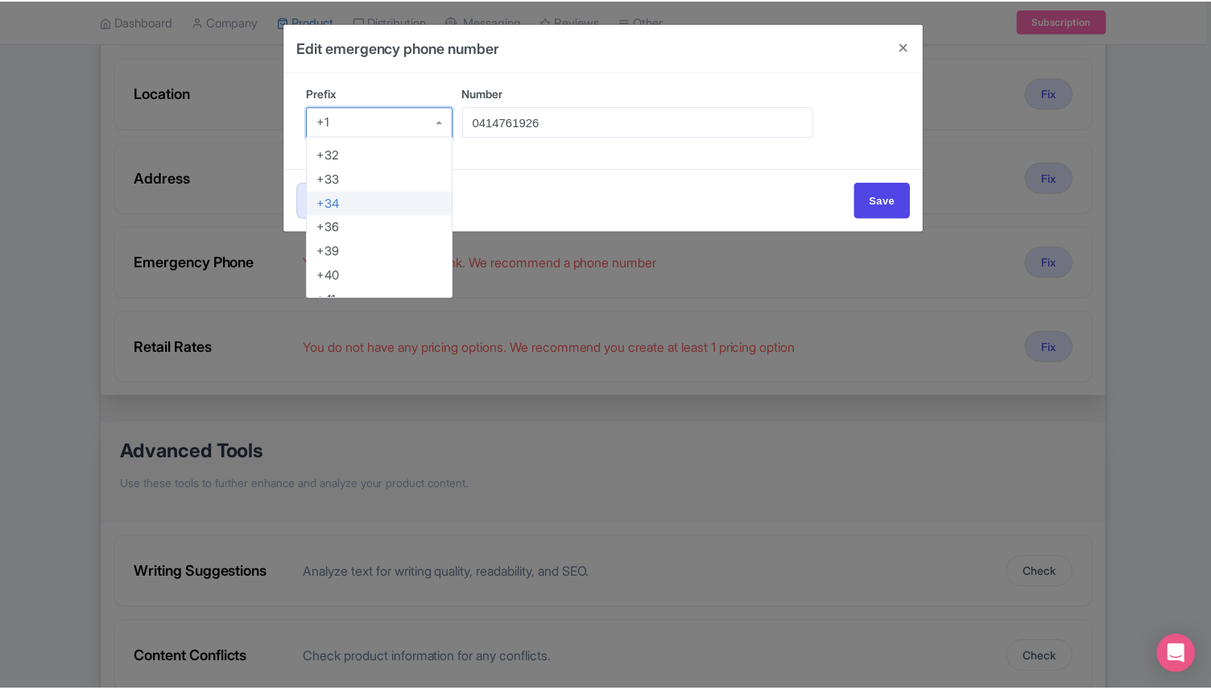
scroll to position [152, 0]
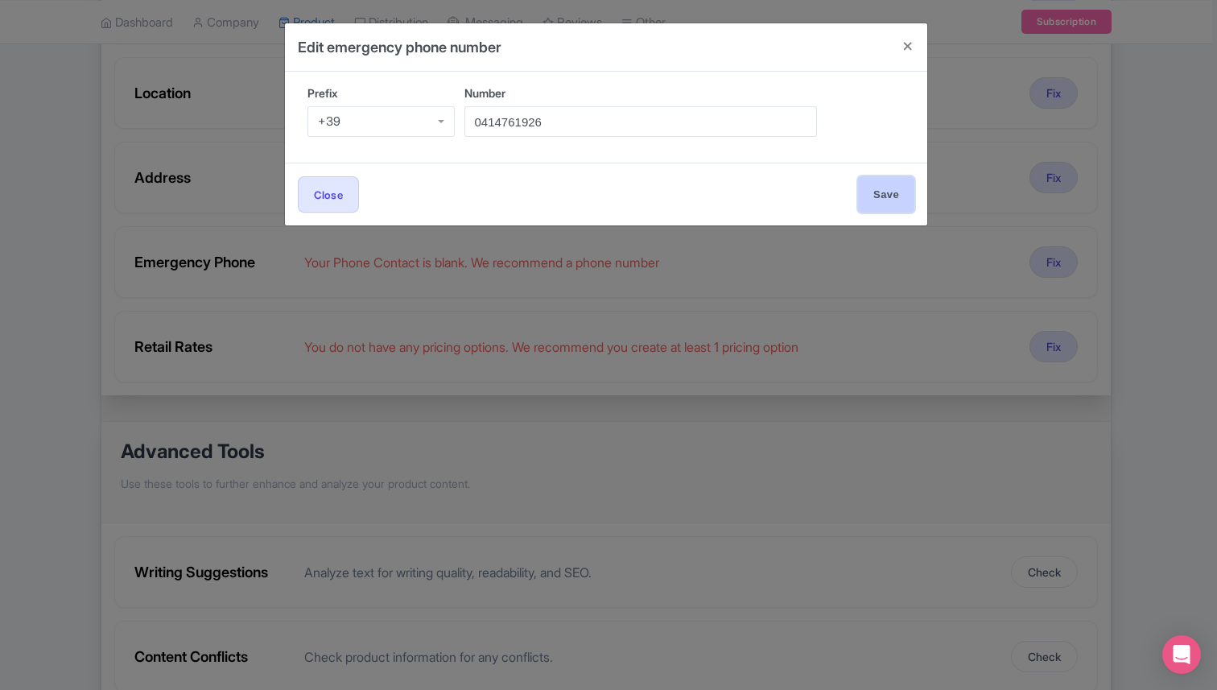
click at [889, 208] on input "Save" at bounding box center [886, 194] width 56 height 36
type input "Save"
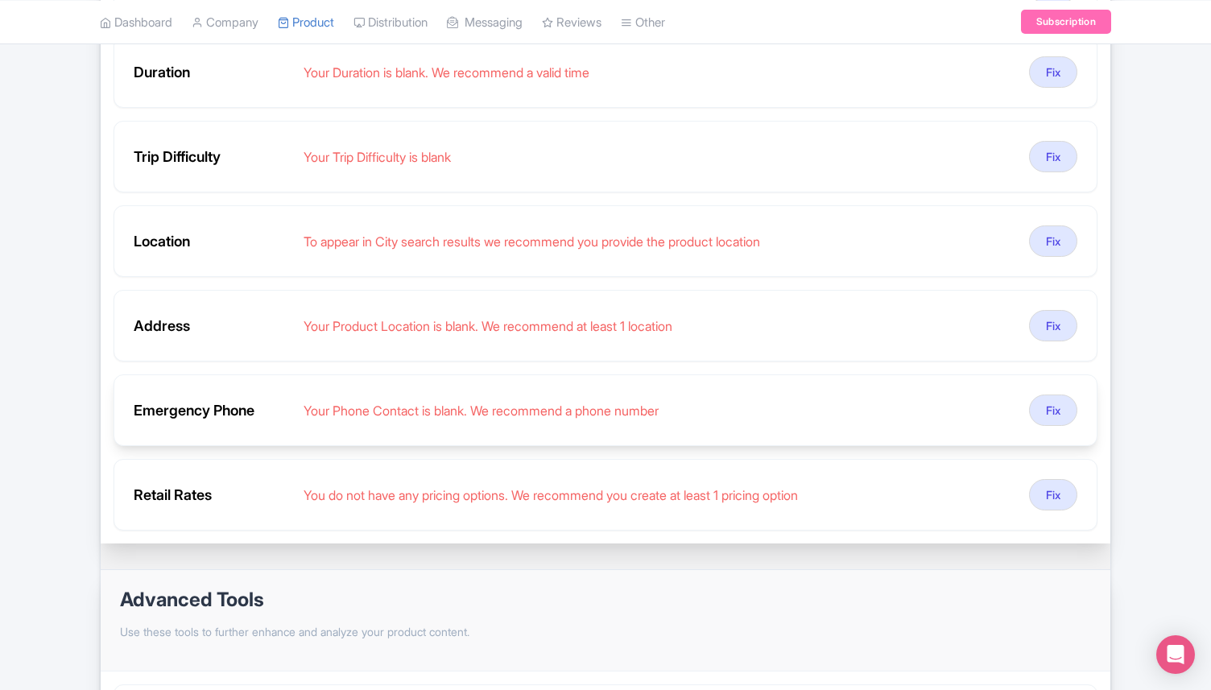
scroll to position [646, 0]
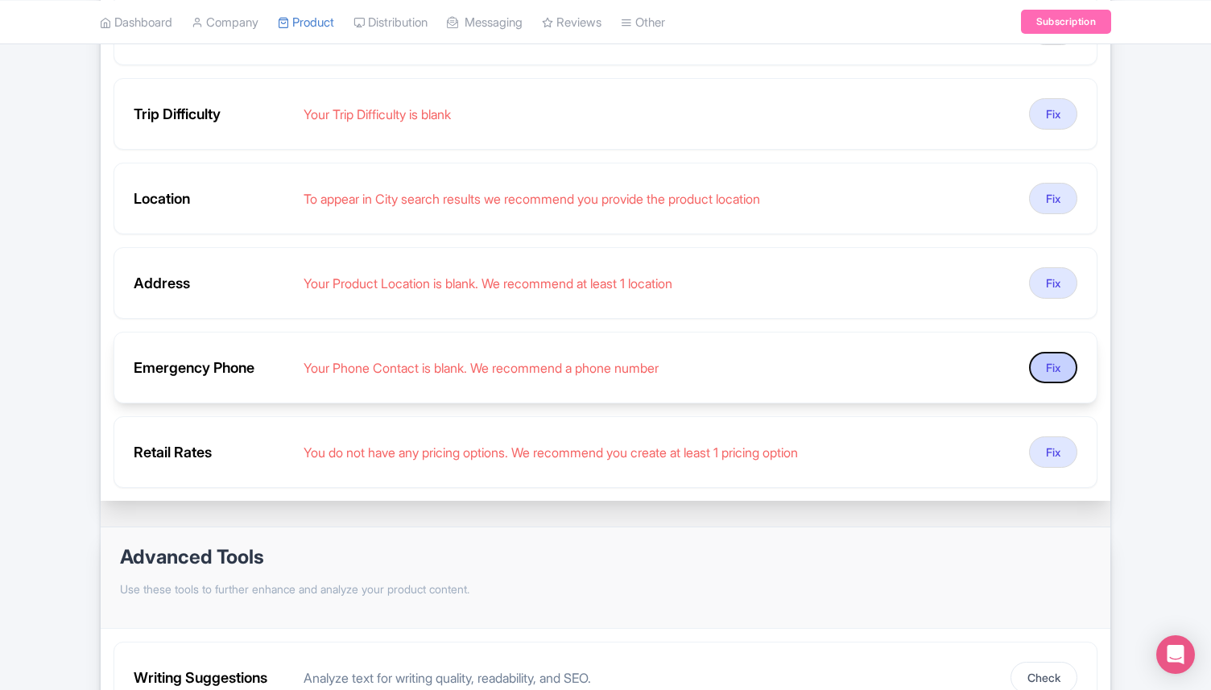
click at [1057, 367] on button "Fix" at bounding box center [1053, 367] width 48 height 31
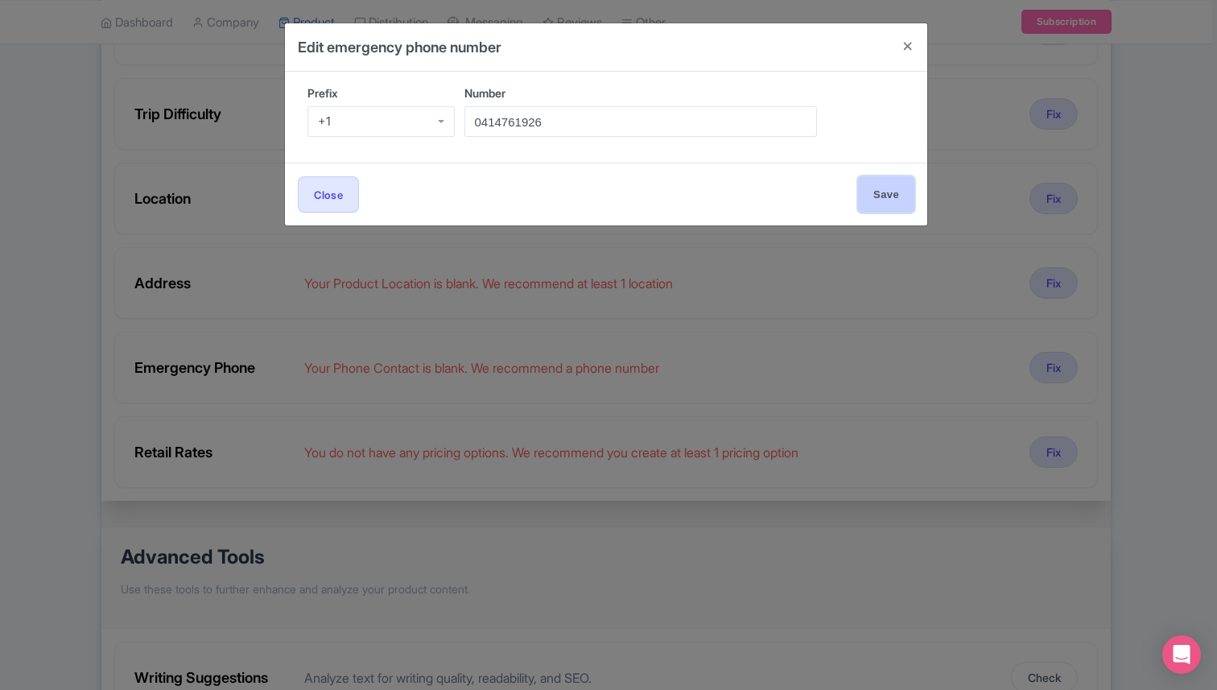
click at [889, 191] on input "Save" at bounding box center [886, 194] width 56 height 36
type input "Save"
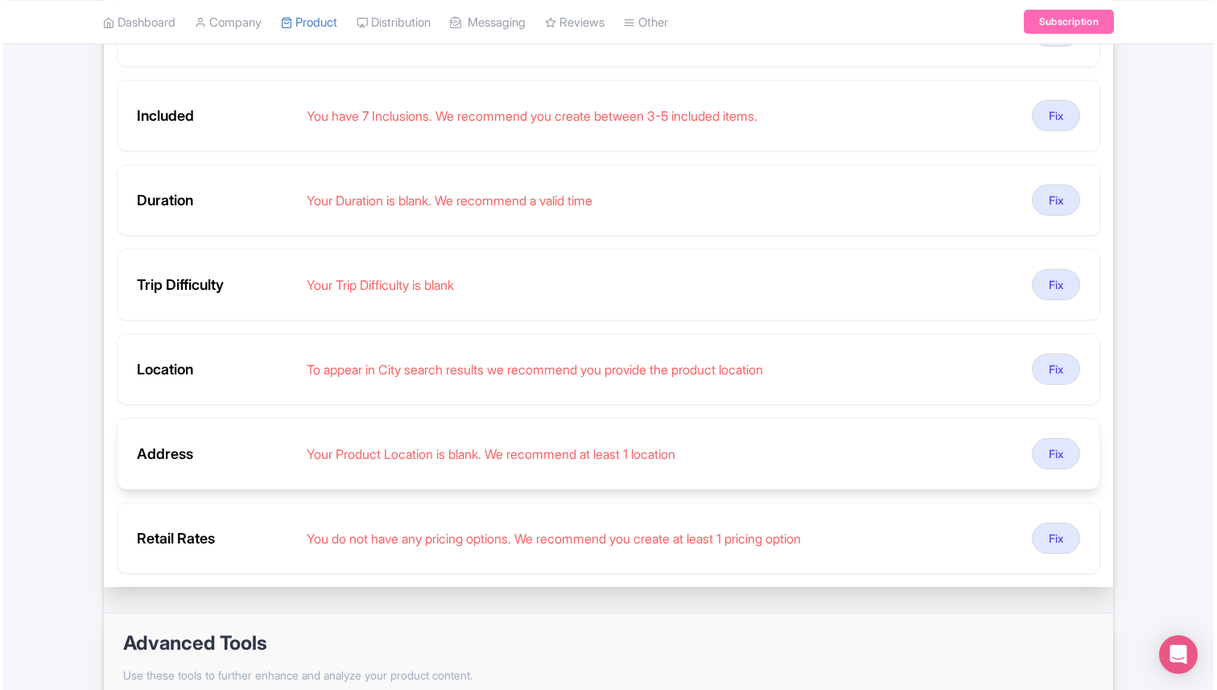
scroll to position [468, 0]
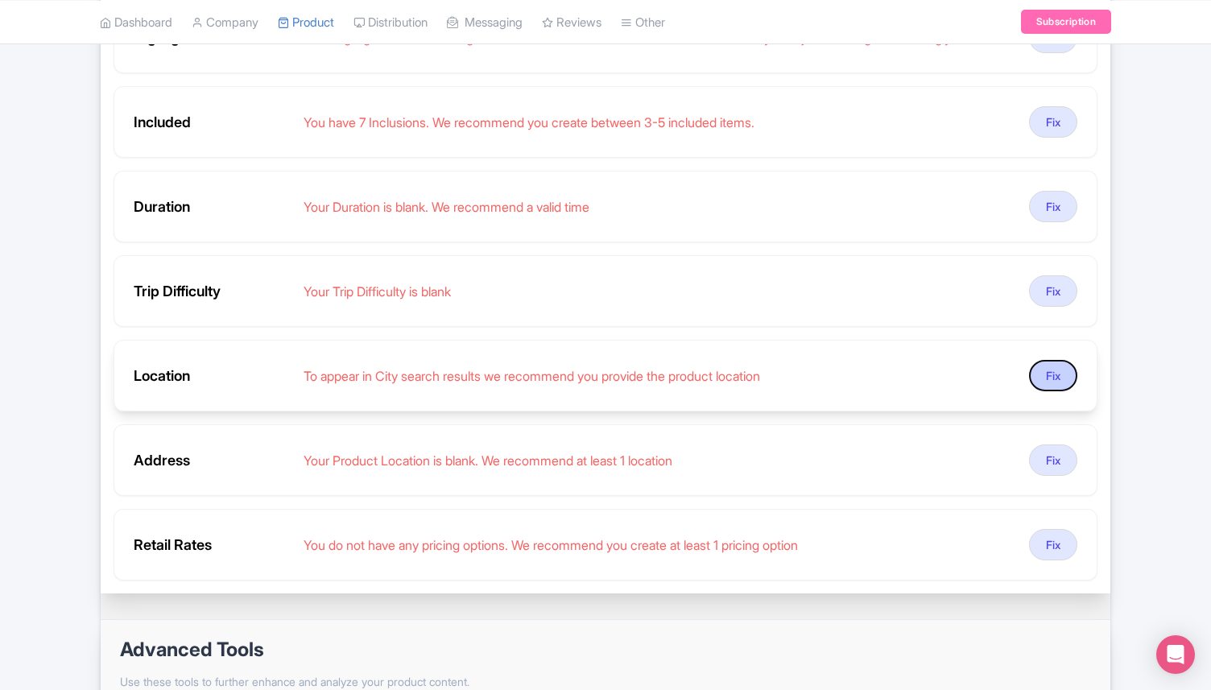
click at [1050, 366] on button "Fix" at bounding box center [1053, 375] width 48 height 31
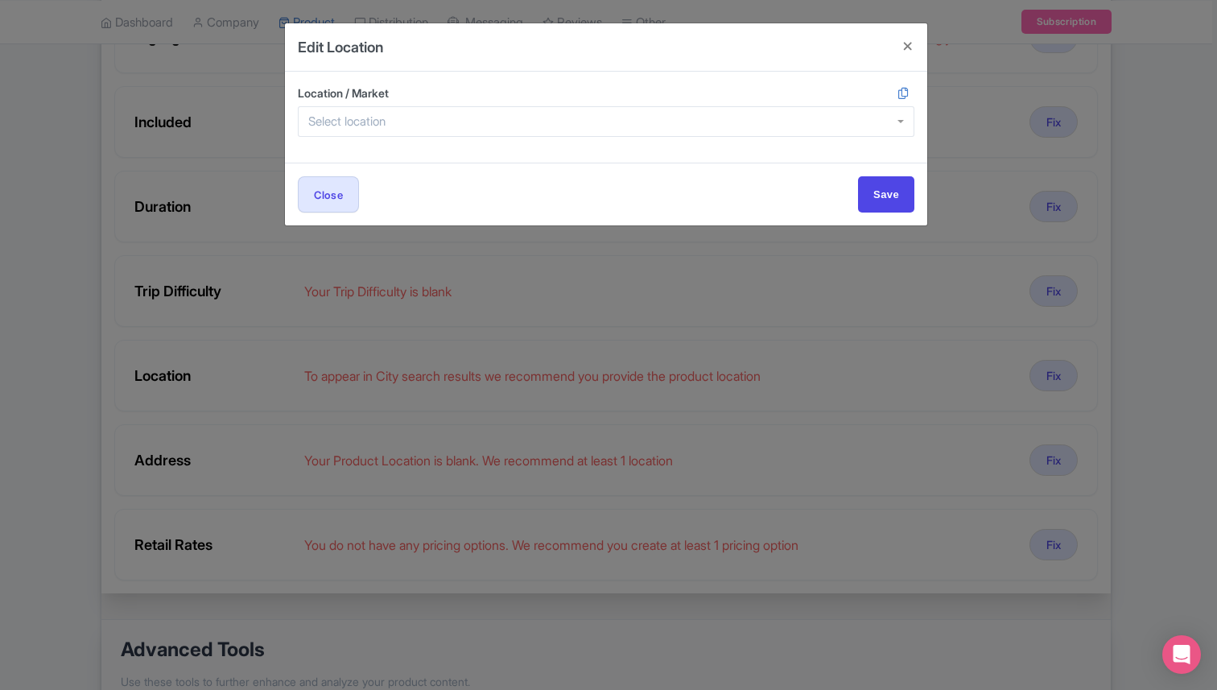
click at [514, 118] on div at bounding box center [606, 121] width 617 height 31
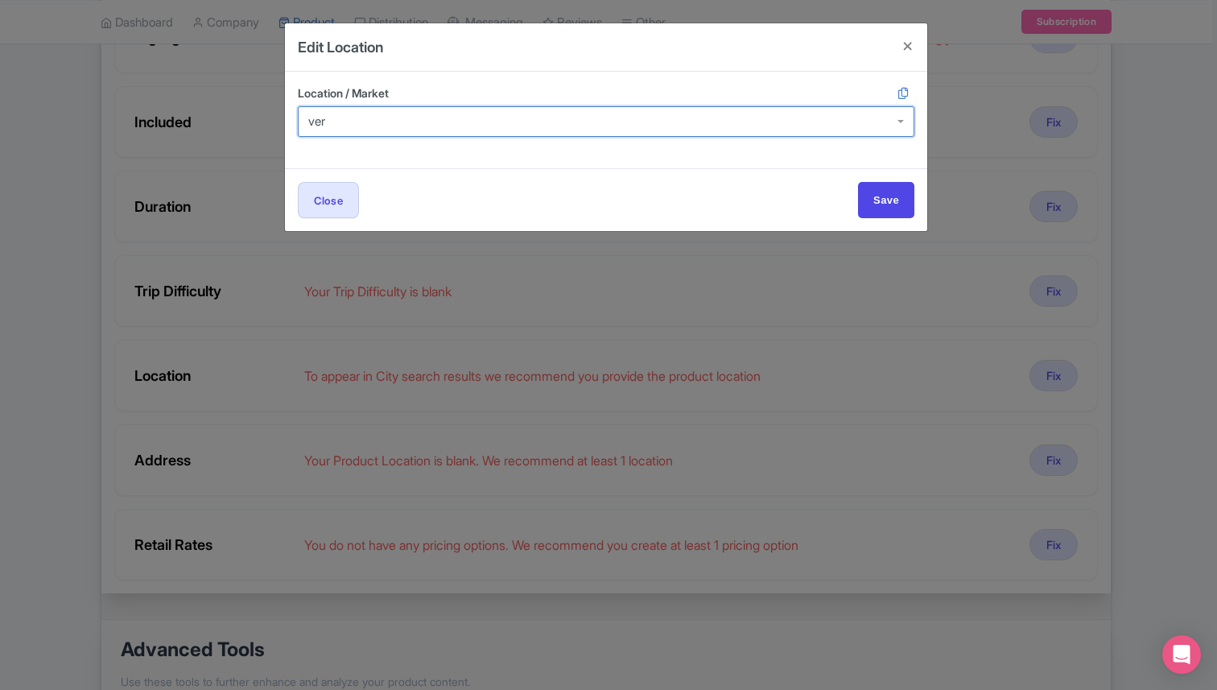
type input "venic"
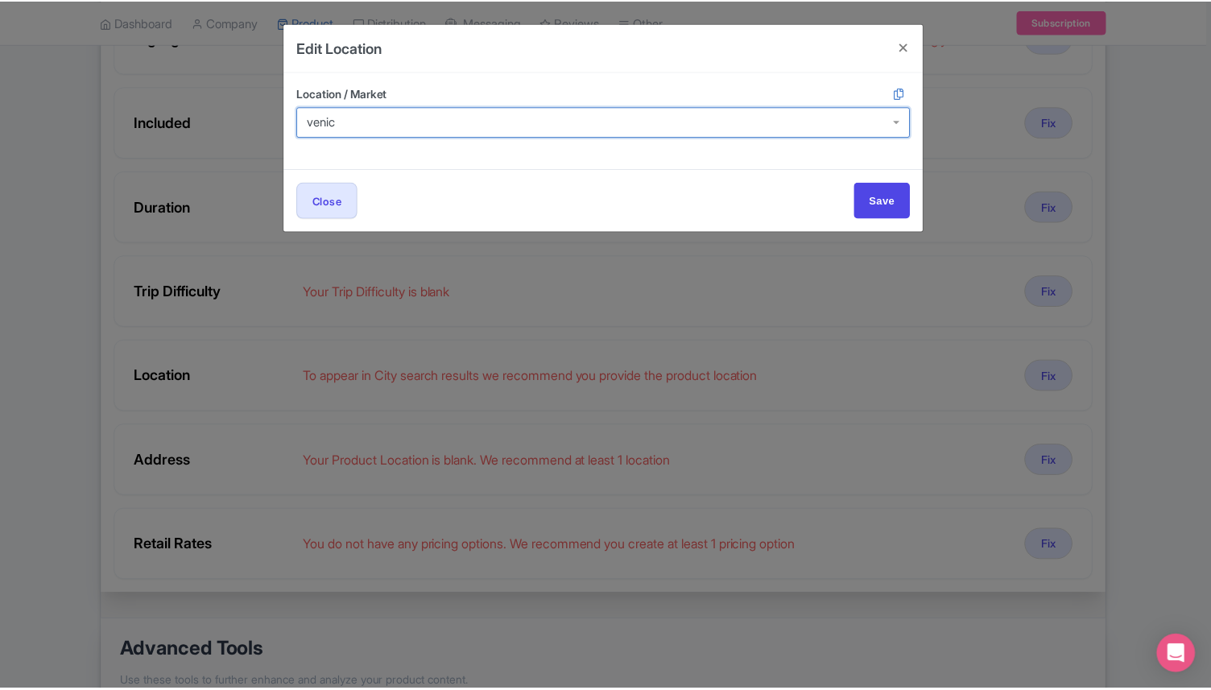
scroll to position [0, 0]
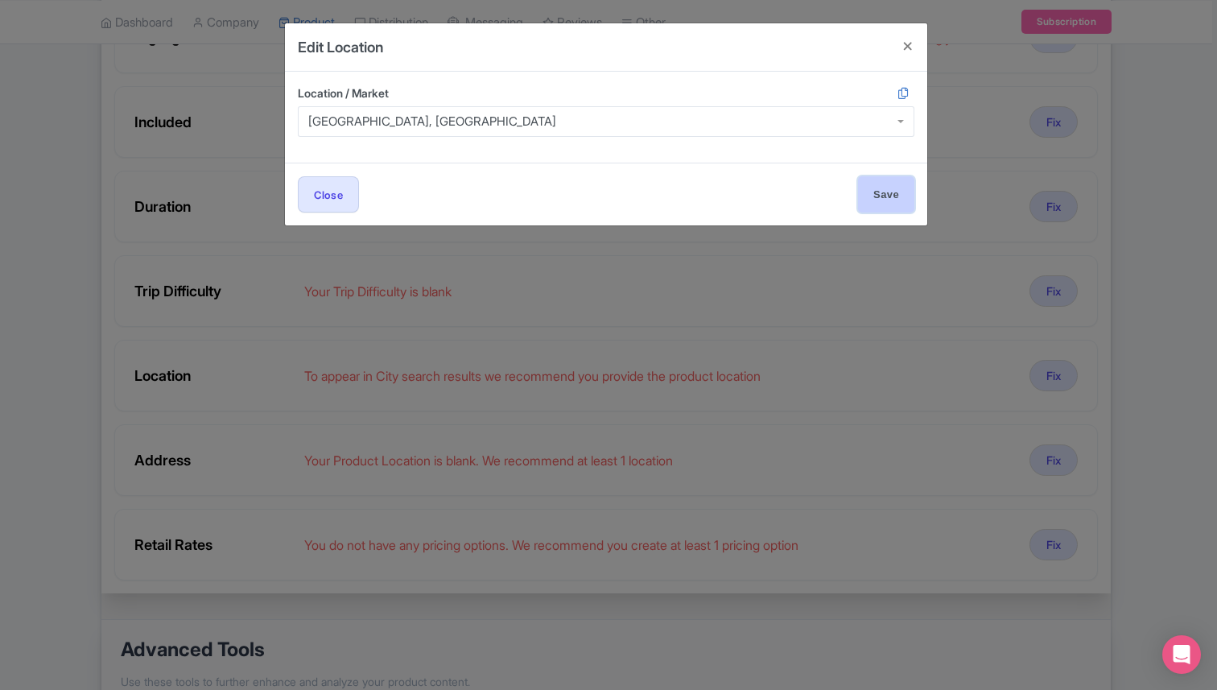
click at [868, 192] on input "Save" at bounding box center [886, 194] width 56 height 36
type input "Save"
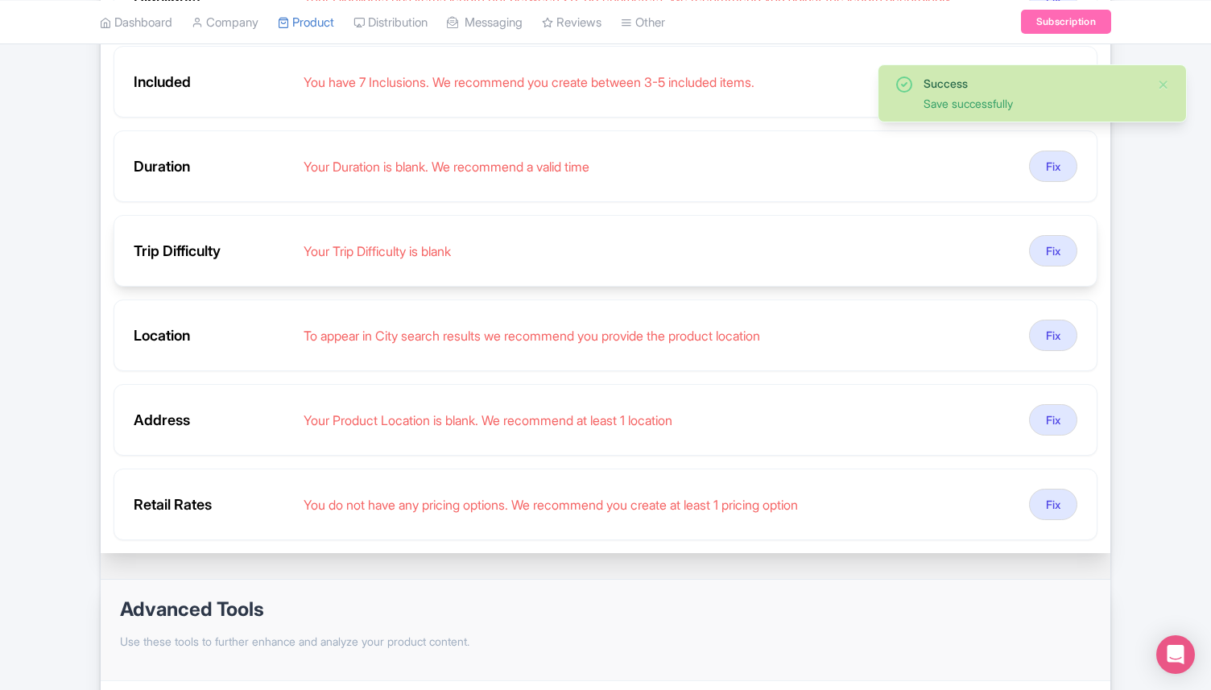
scroll to position [505, 0]
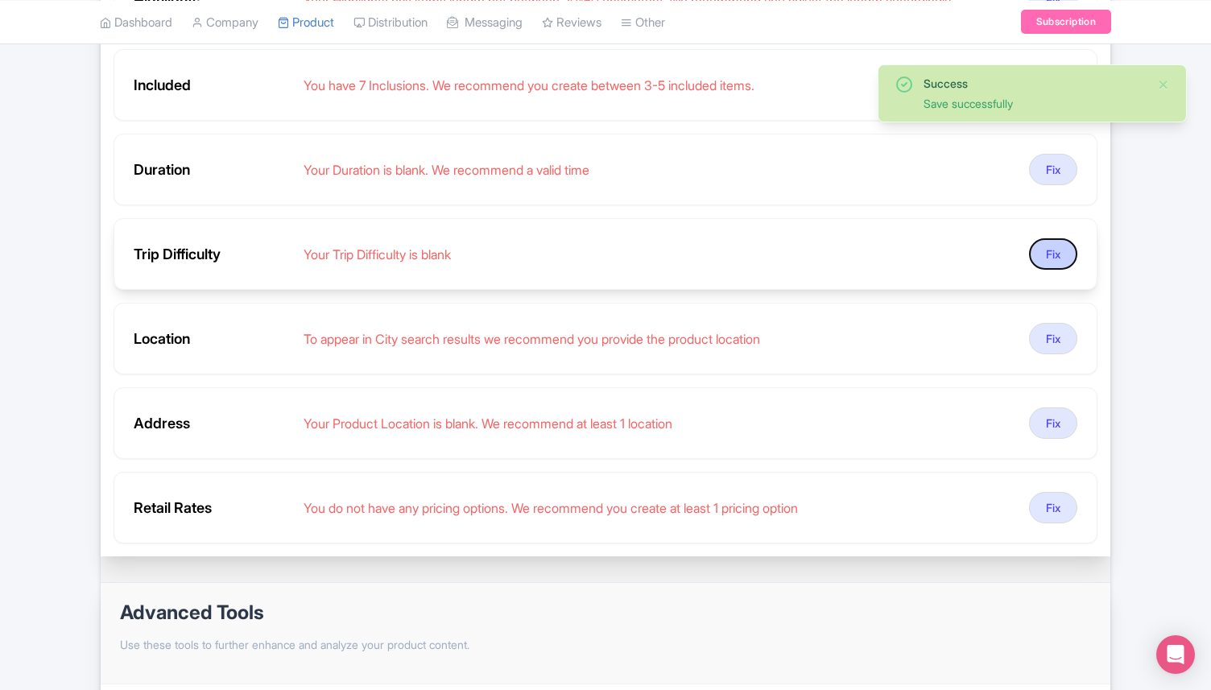
click at [1046, 242] on button "Fix" at bounding box center [1053, 253] width 48 height 31
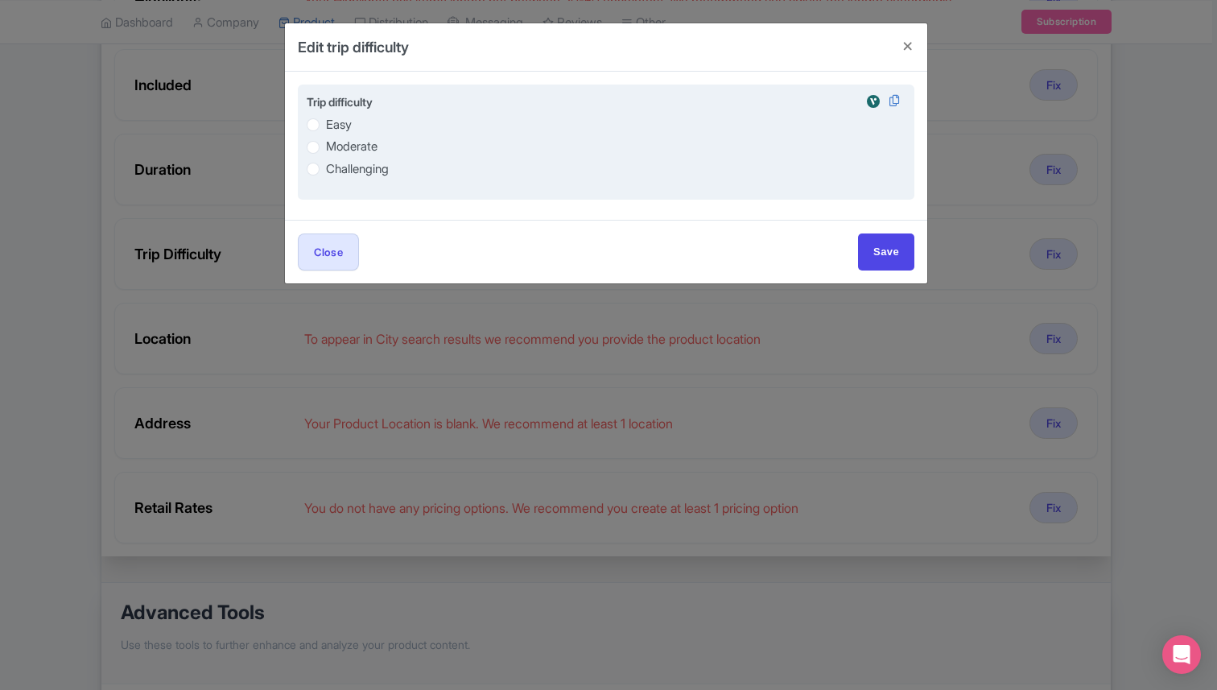
click at [326, 120] on label "Easy" at bounding box center [339, 125] width 26 height 19
radio input "true"
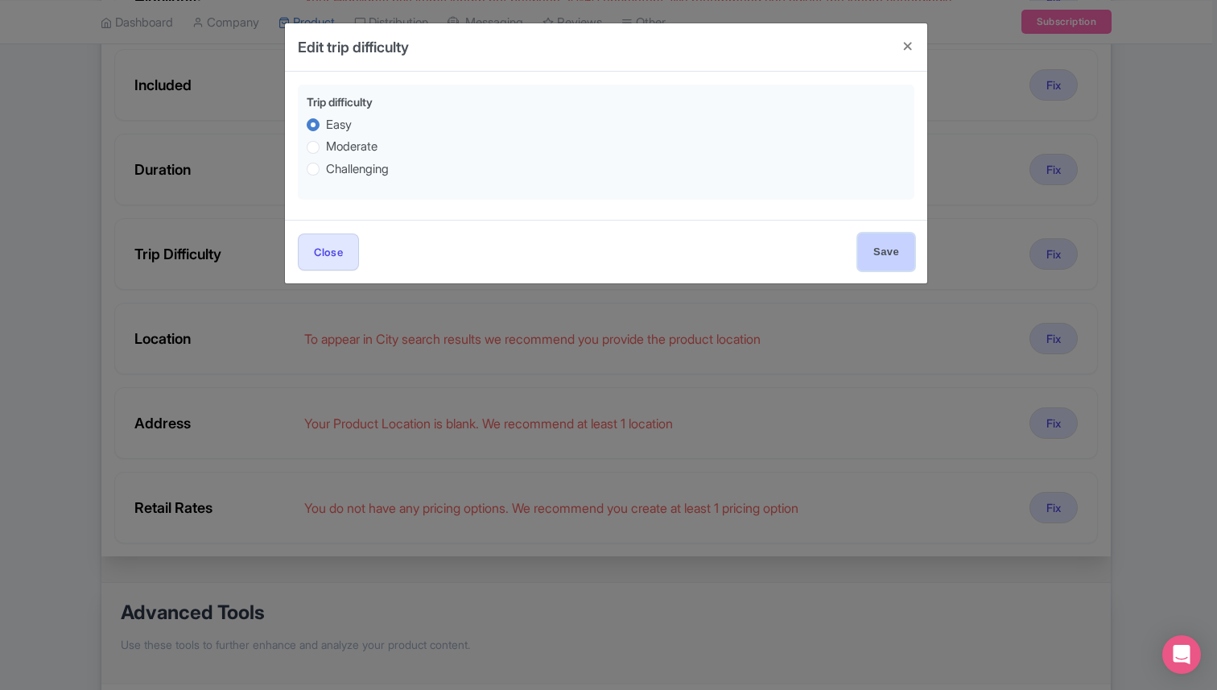
click at [878, 265] on input "Save" at bounding box center [886, 251] width 56 height 36
type input "Save"
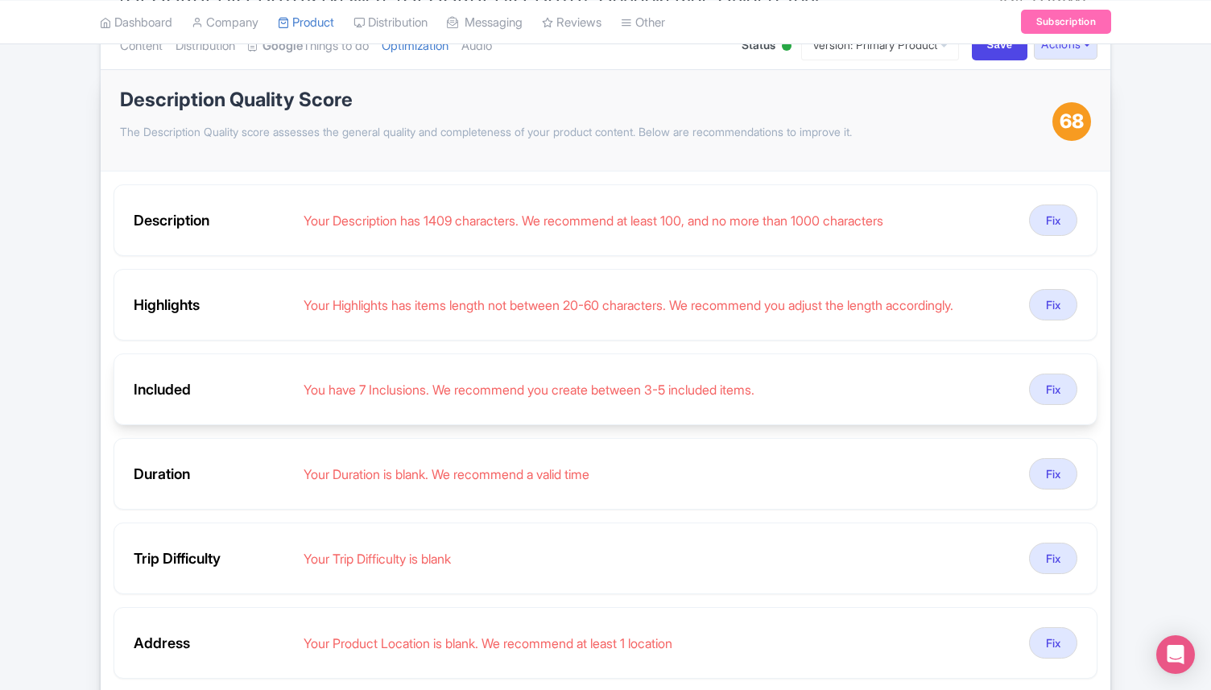
scroll to position [213, 0]
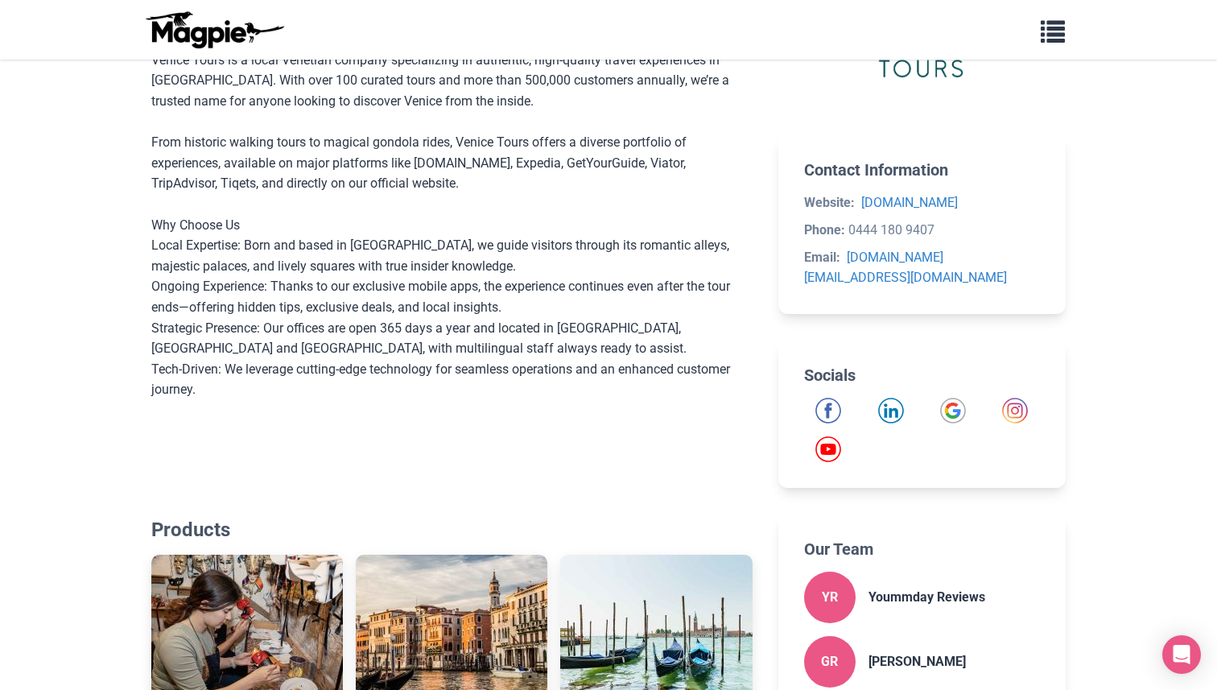
scroll to position [649, 0]
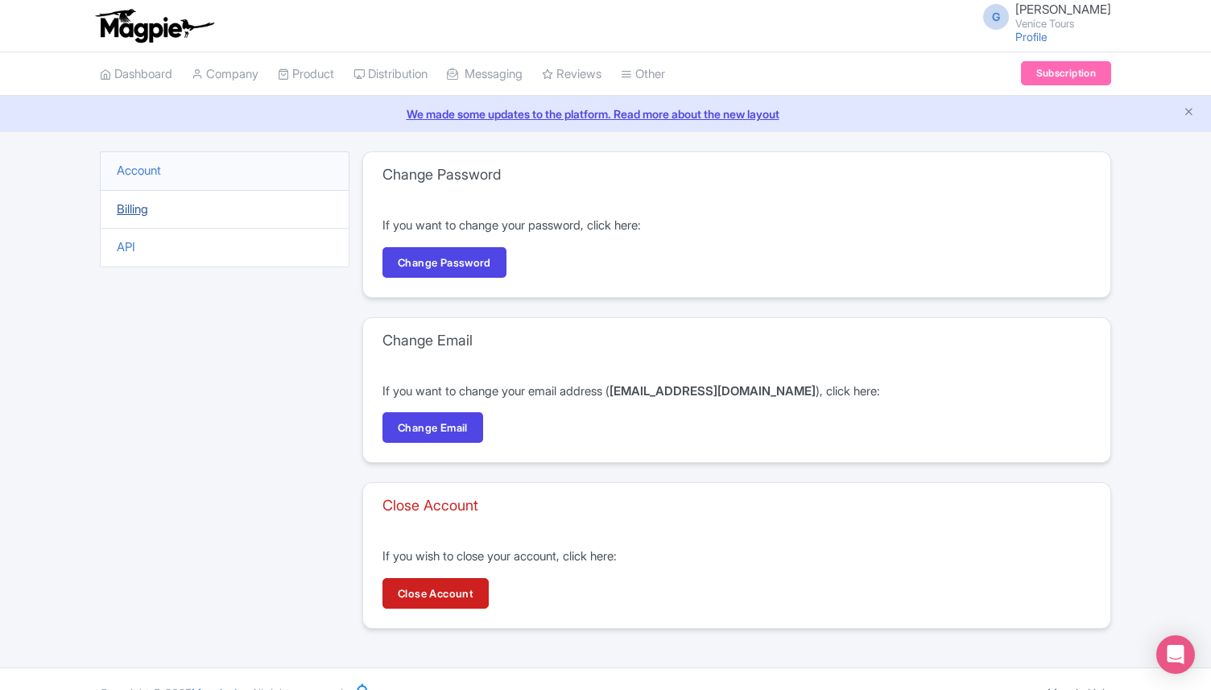
click at [123, 214] on link "Billing" at bounding box center [132, 208] width 31 height 15
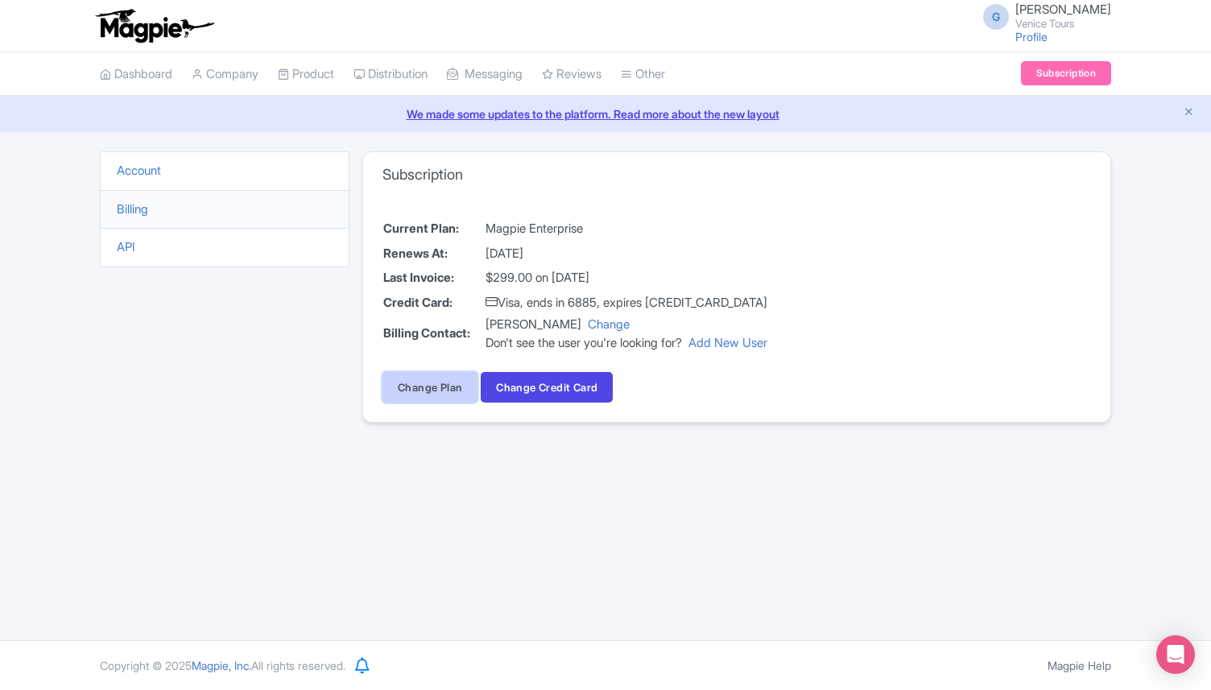
click at [438, 394] on link "Change Plan" at bounding box center [429, 387] width 95 height 31
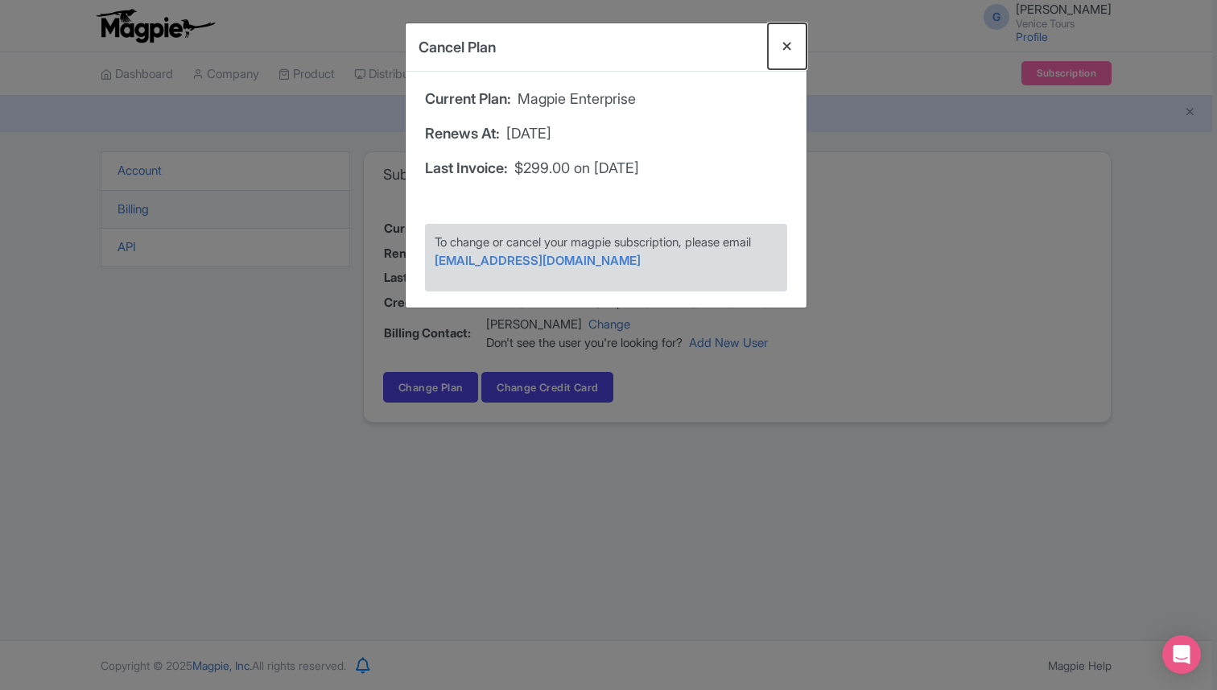
click at [782, 47] on button "Close" at bounding box center [787, 46] width 39 height 46
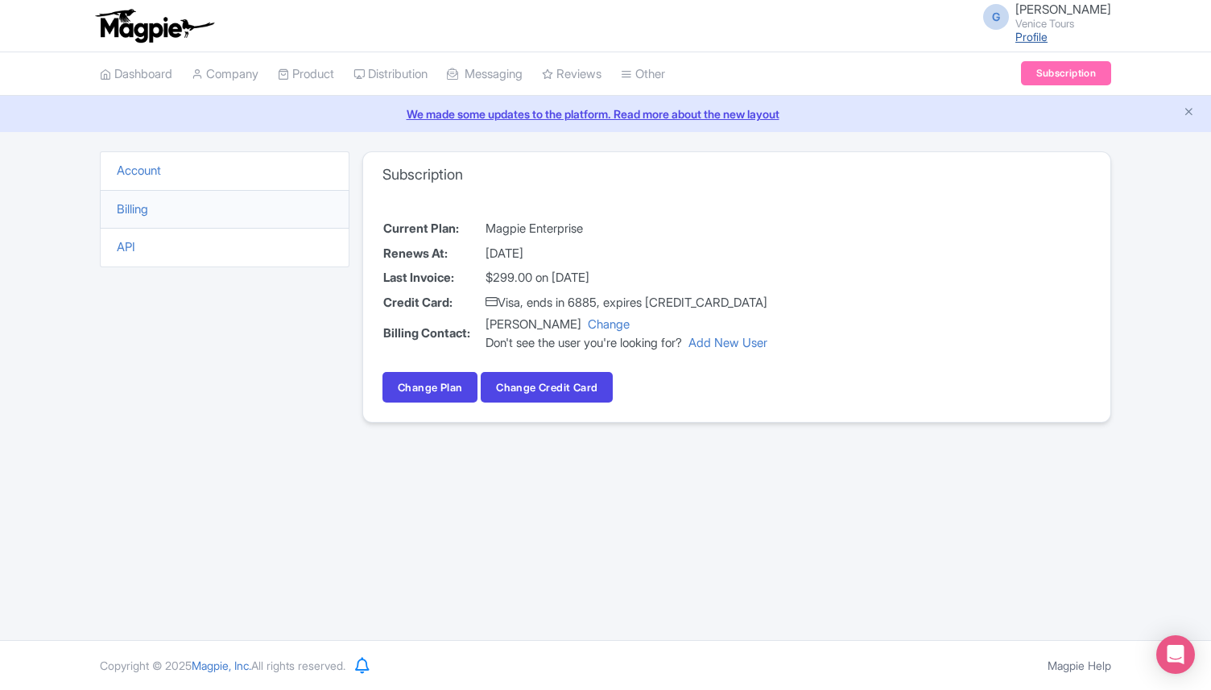
click at [1015, 33] on link "Profile" at bounding box center [1031, 37] width 32 height 14
click at [1065, 13] on span "[PERSON_NAME]" at bounding box center [1063, 9] width 96 height 15
click at [1010, 72] on link "Users" at bounding box center [1033, 76] width 153 height 25
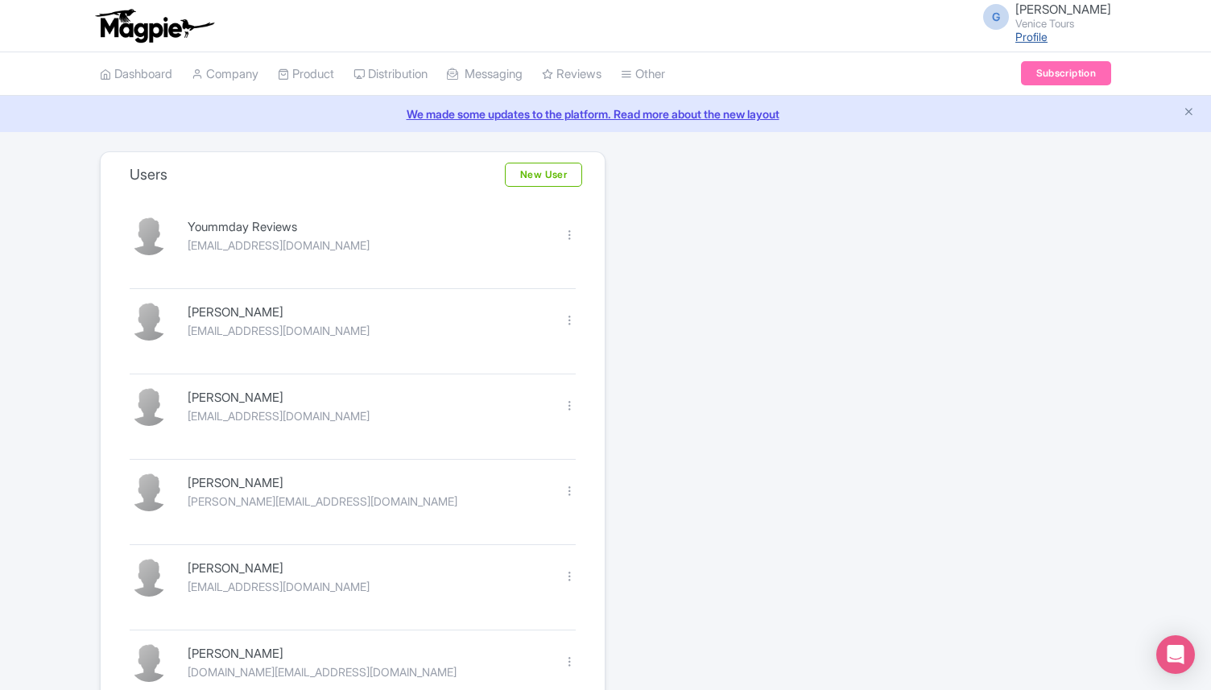
click at [1015, 41] on link "Profile" at bounding box center [1031, 37] width 32 height 14
click at [1015, 34] on link "Profile" at bounding box center [1031, 37] width 32 height 14
click at [1019, 31] on link "Profile" at bounding box center [1031, 37] width 32 height 14
click at [1055, 76] on link "Subscription" at bounding box center [1066, 73] width 90 height 24
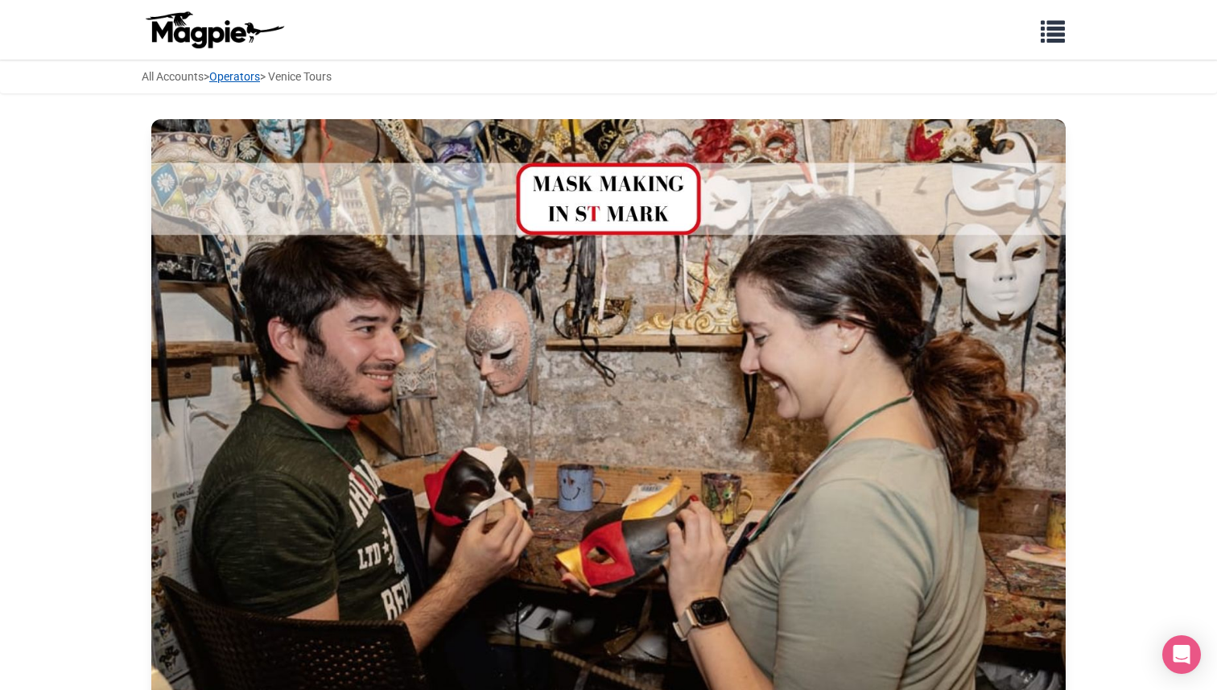
click at [257, 80] on link "Operators" at bounding box center [234, 76] width 51 height 13
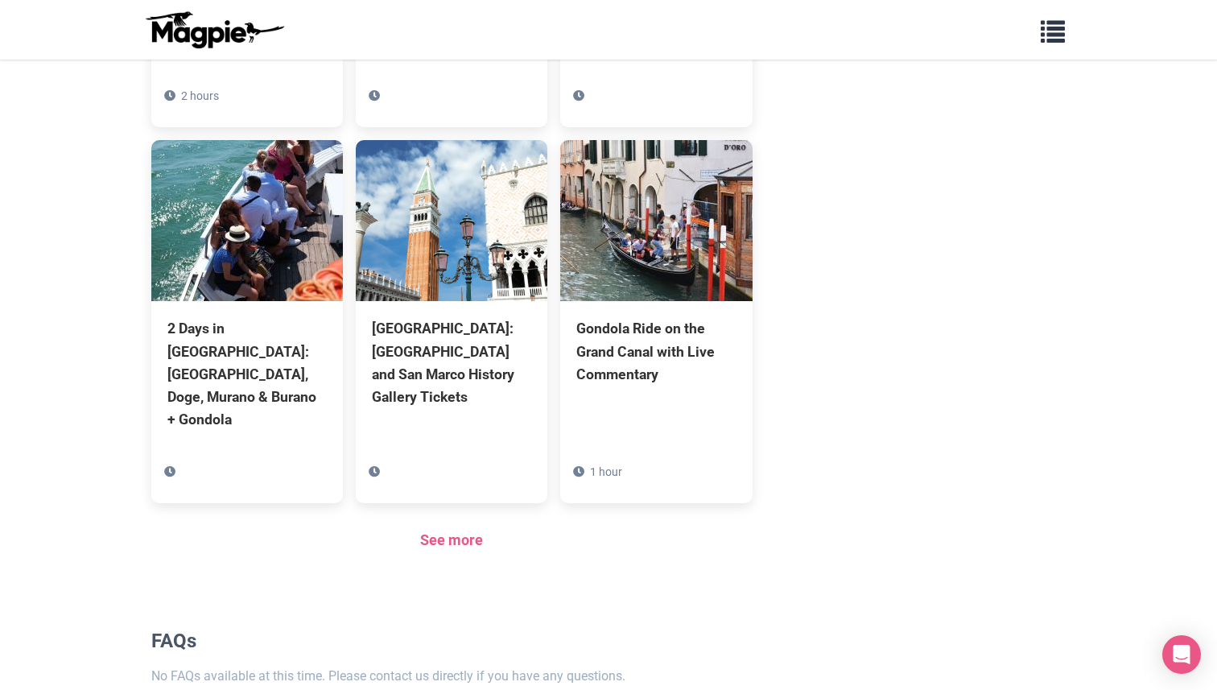
scroll to position [1666, 0]
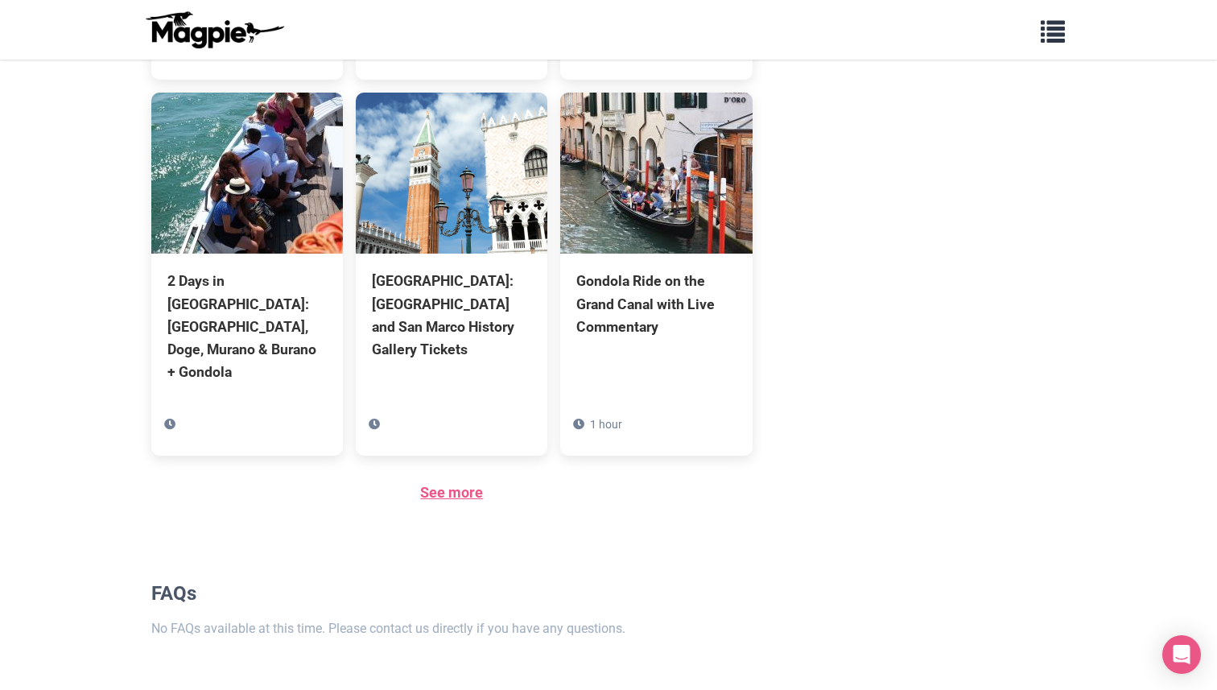
click at [427, 484] on link "See more" at bounding box center [451, 492] width 63 height 17
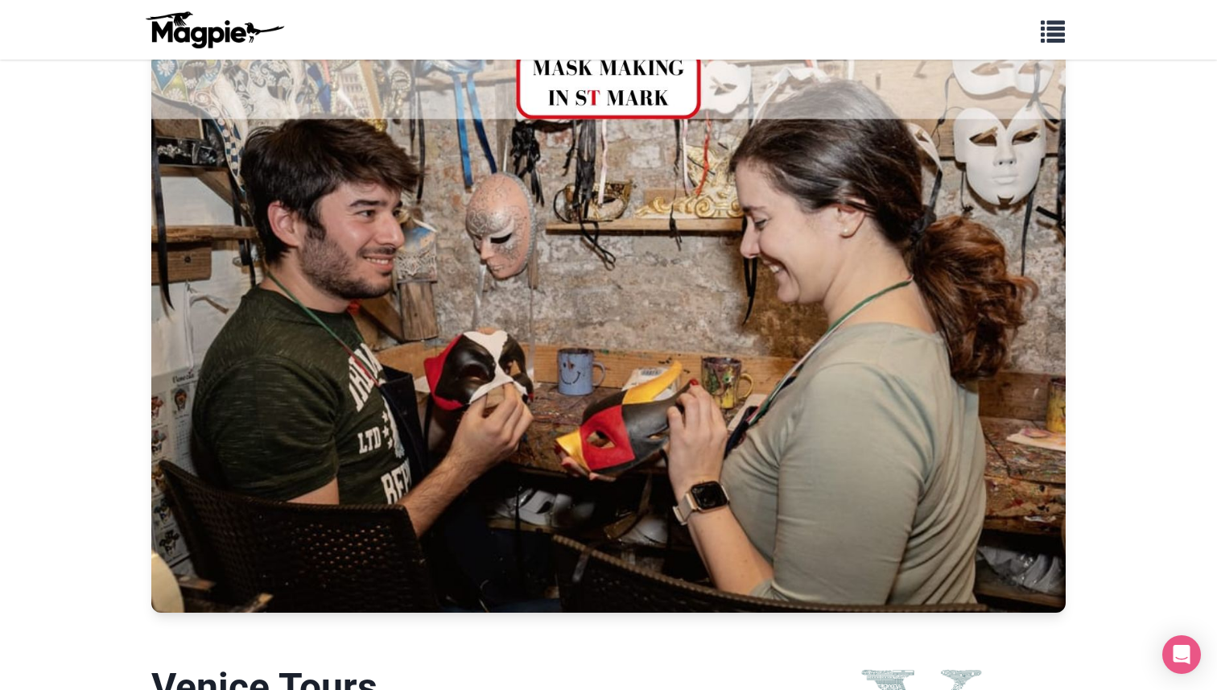
scroll to position [0, 0]
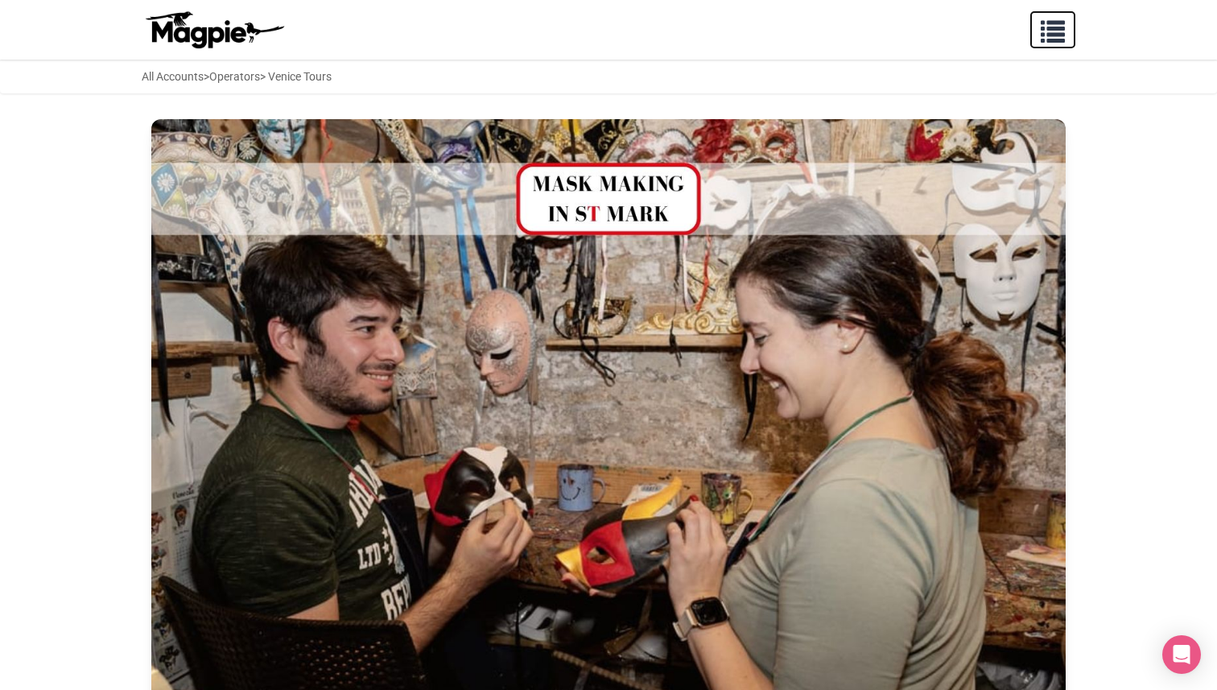
click at [1038, 30] on button "button" at bounding box center [1052, 29] width 45 height 37
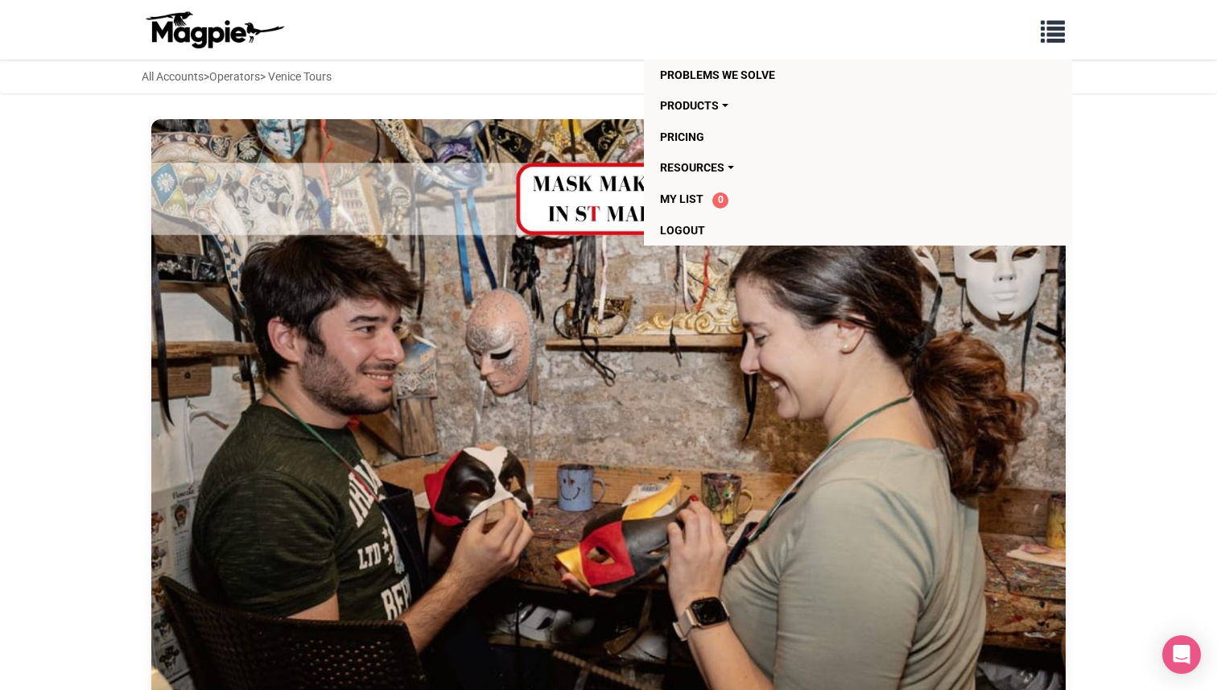
click at [481, 58] on nav "Problems we solve Products Content Management and Distribution Magpie for Resel…" at bounding box center [608, 30] width 1217 height 60
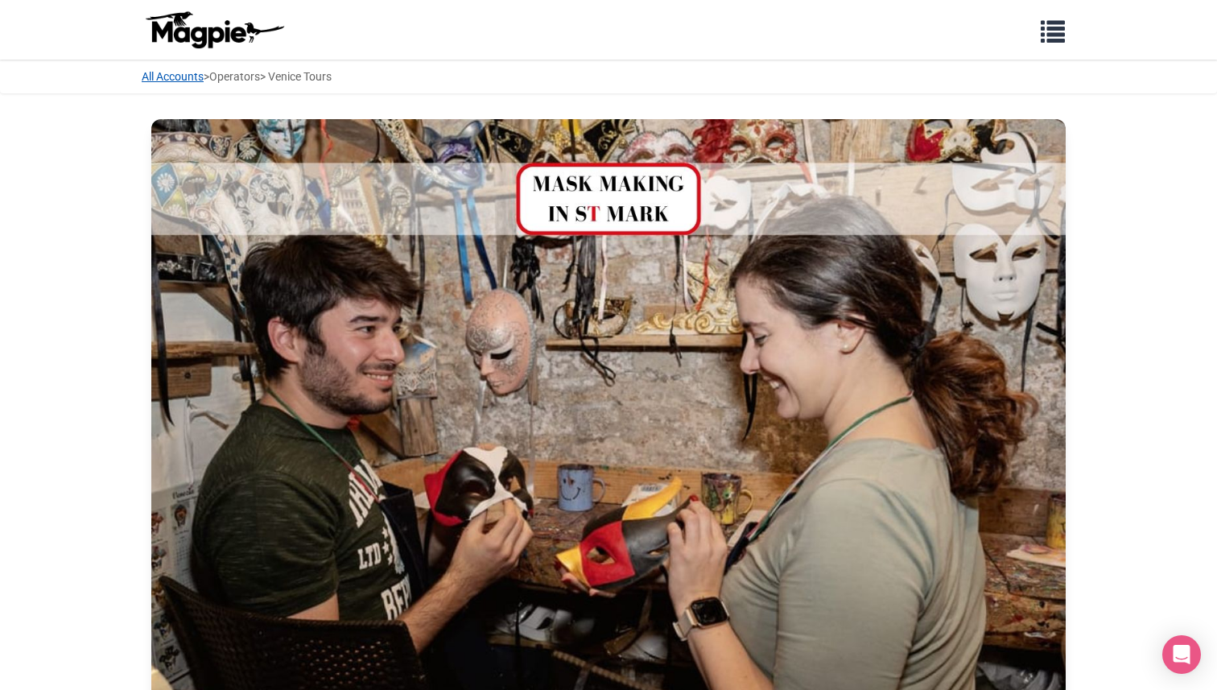
click at [196, 74] on link "All Accounts" at bounding box center [173, 76] width 62 height 13
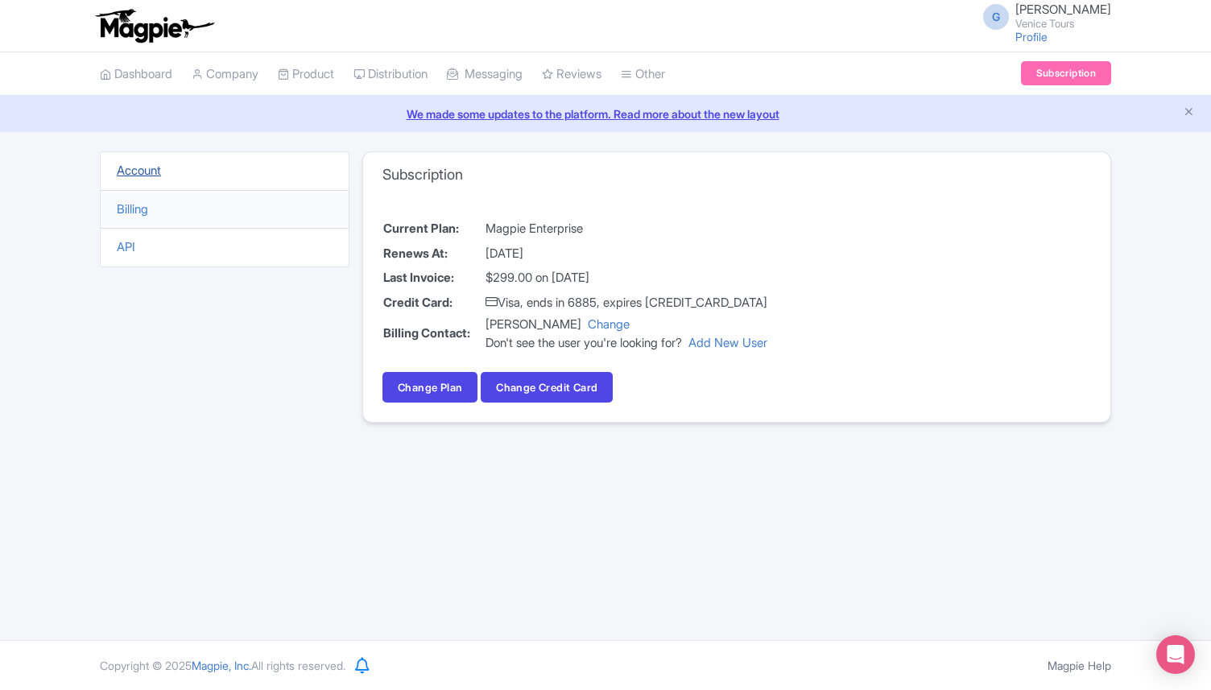
click at [138, 171] on link "Account" at bounding box center [139, 170] width 44 height 15
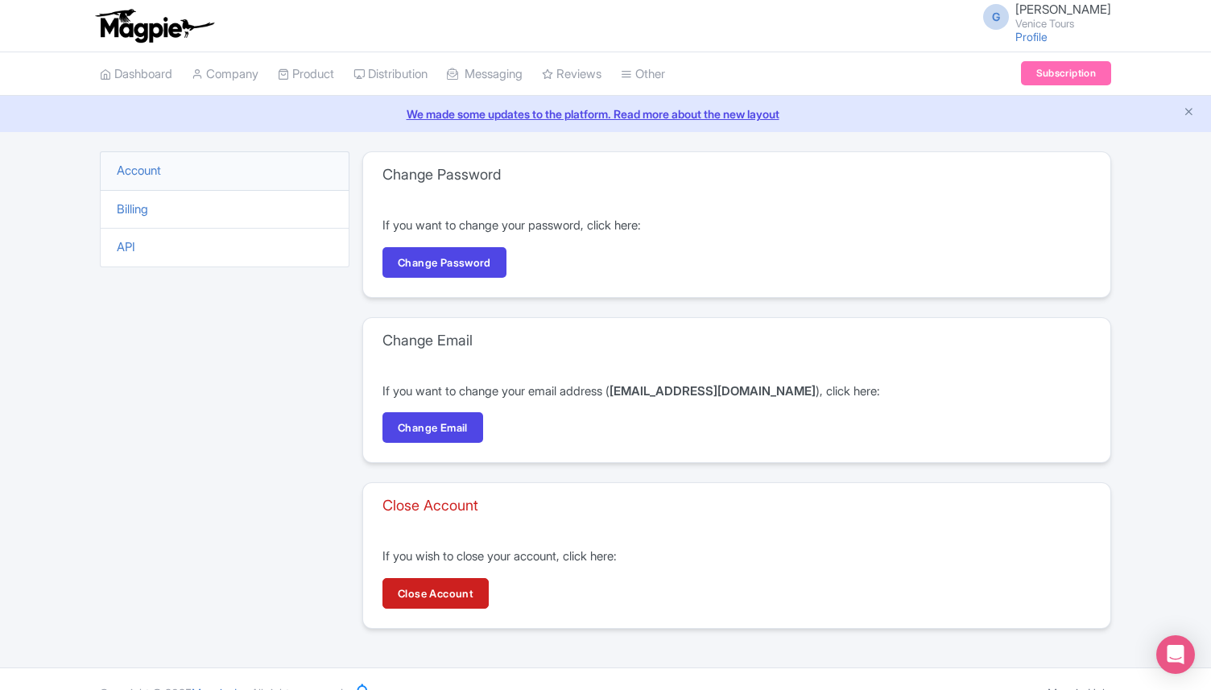
click at [136, 247] on li "API" at bounding box center [225, 247] width 250 height 39
click at [129, 246] on link "API" at bounding box center [126, 246] width 19 height 15
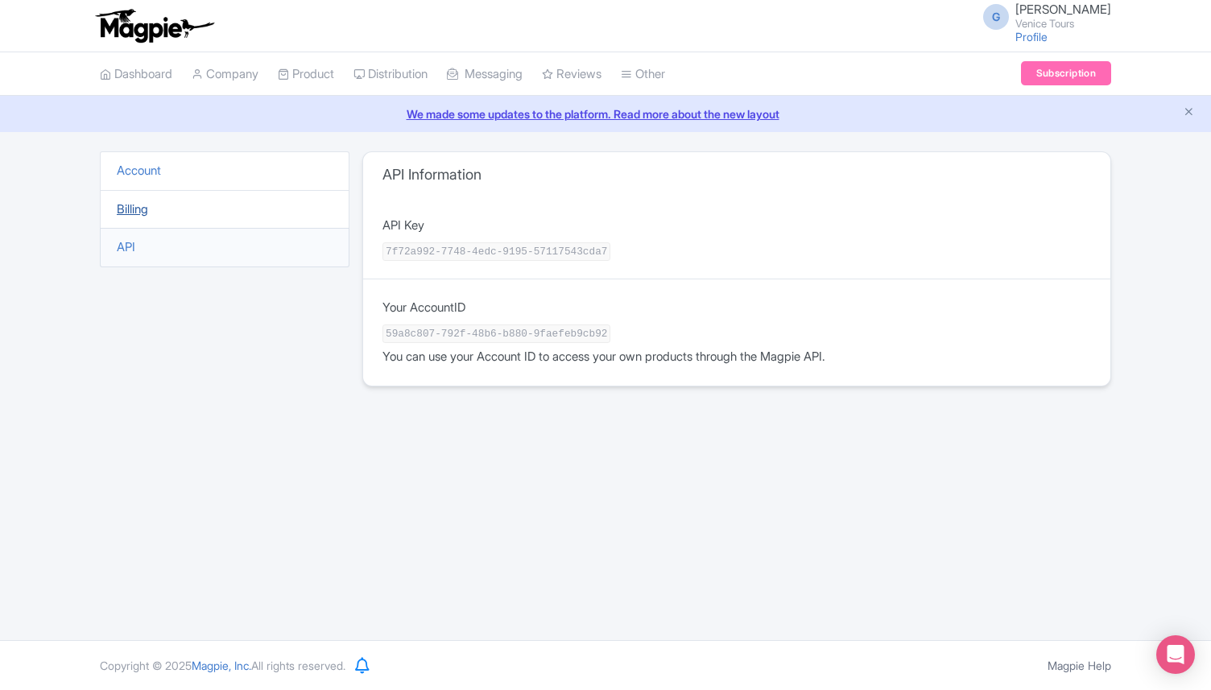
click at [135, 216] on link "Billing" at bounding box center [132, 208] width 31 height 15
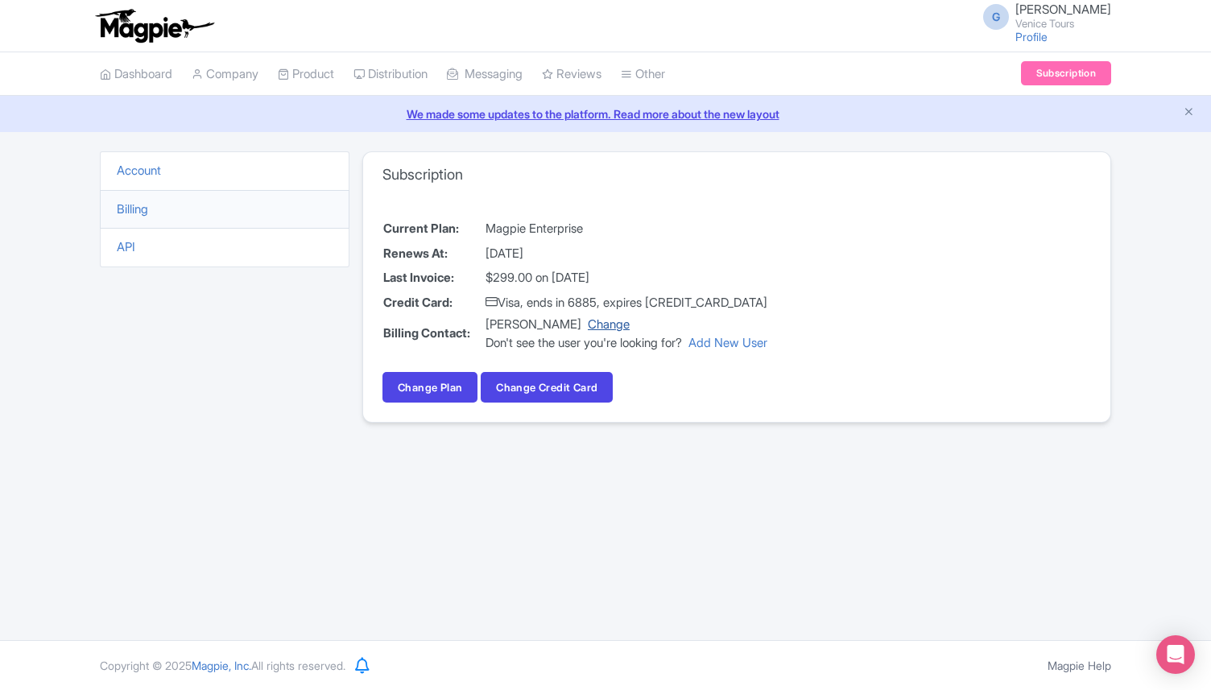
click at [609, 323] on link "Change" at bounding box center [609, 323] width 42 height 15
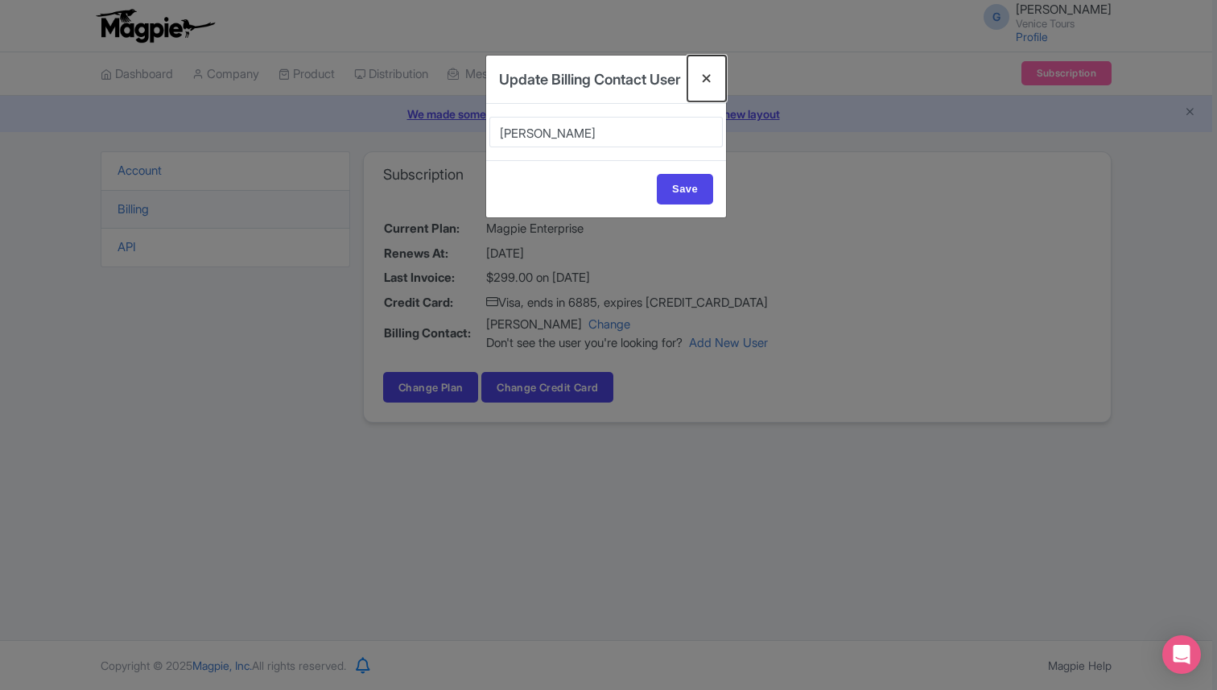
click at [712, 70] on button "Close" at bounding box center [706, 79] width 39 height 46
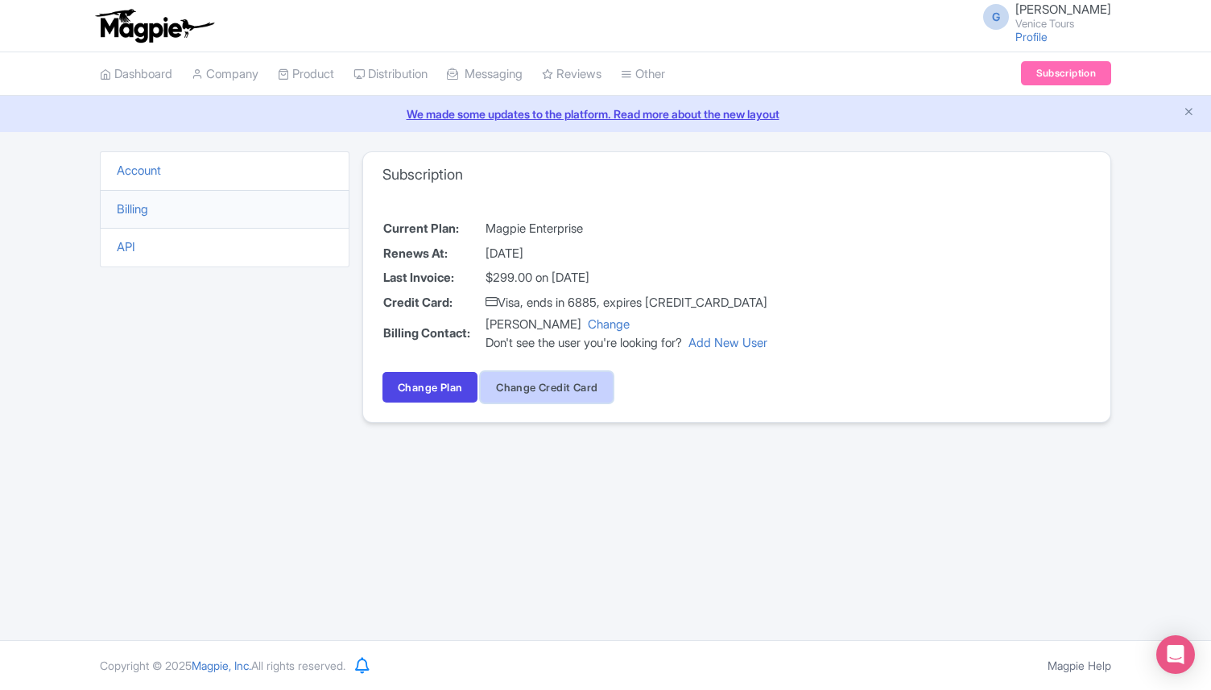
click at [522, 386] on button "Change Credit Card" at bounding box center [547, 387] width 132 height 31
click at [531, 381] on button "Change Credit Card" at bounding box center [547, 387] width 132 height 31
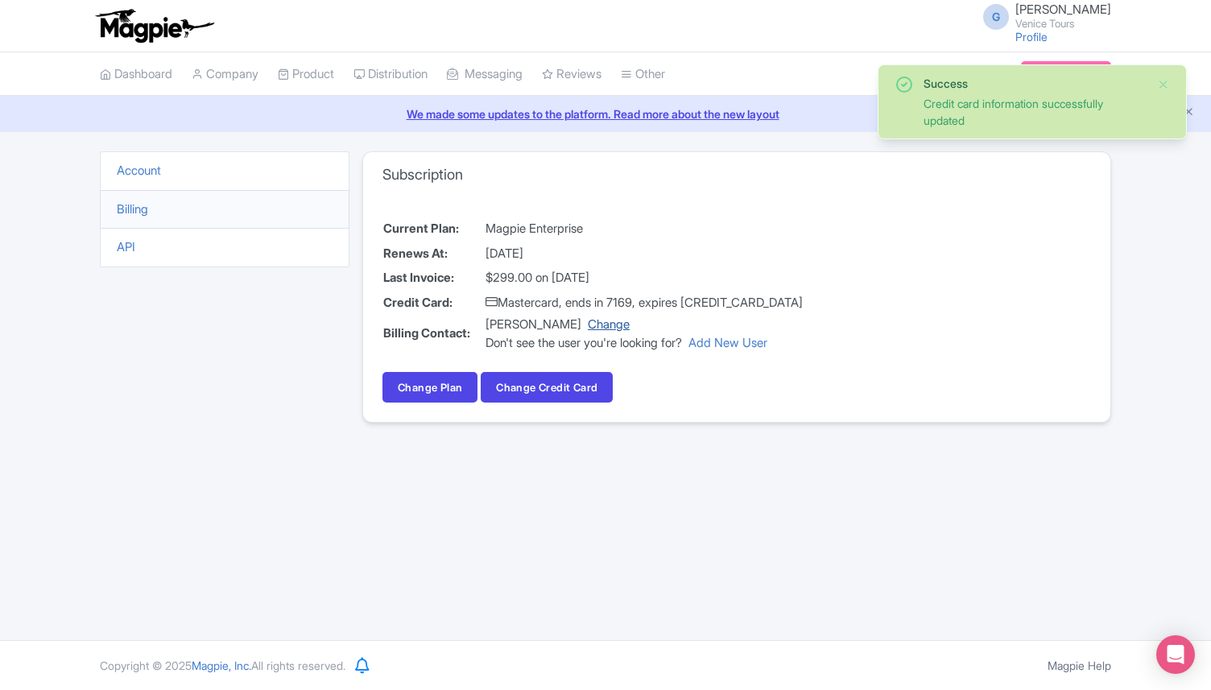
click at [599, 324] on link "Change" at bounding box center [609, 323] width 42 height 15
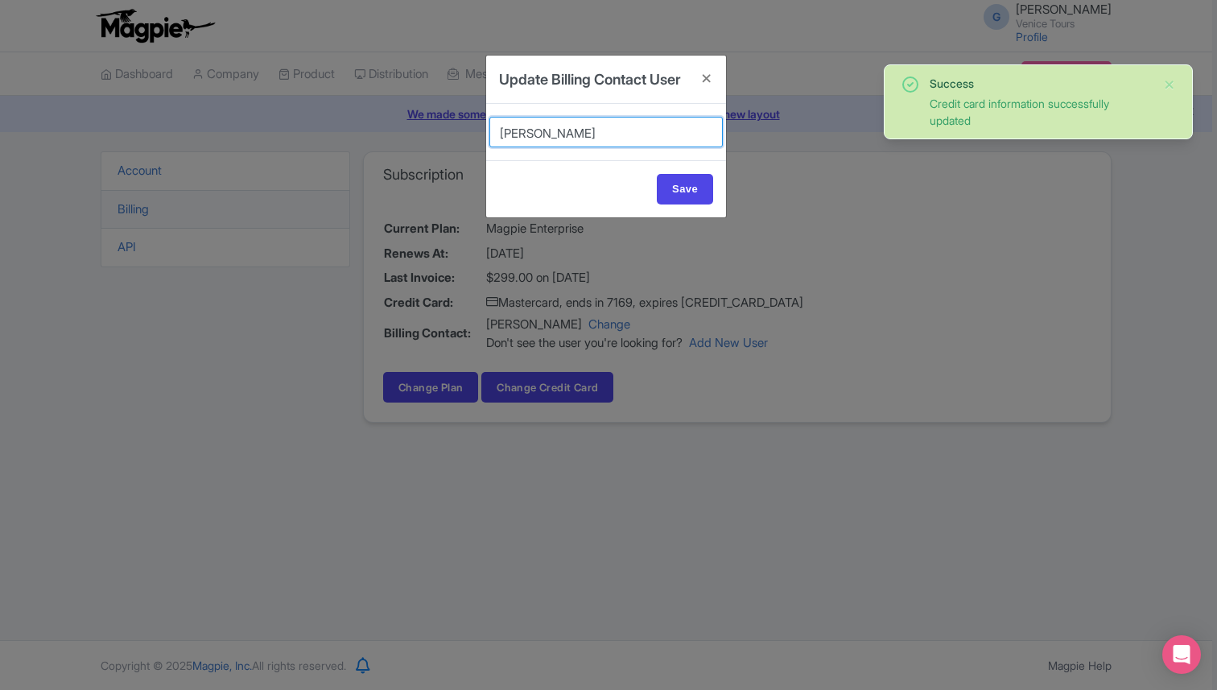
click at [617, 147] on select "[PERSON_NAME] [PERSON_NAME] [PERSON_NAME] [PERSON_NAME] [PERSON_NAME] Reviews" at bounding box center [605, 132] width 233 height 31
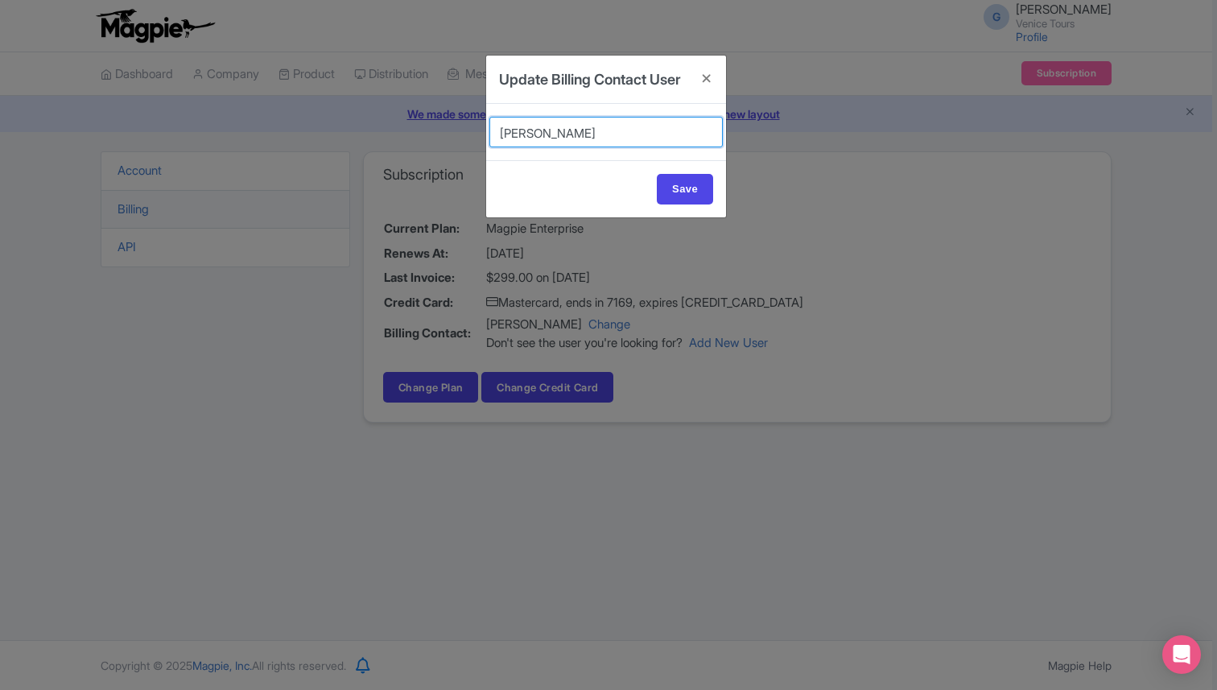
click at [520, 147] on select "Iryna Drevetska Giuseppe Mattiazzo Stefano Civiero Elena giacon Giovanni Rombal…" at bounding box center [605, 132] width 233 height 31
select select "634a8047-8a0a-49c0-9e77-146d3d93b89e"
click at [489, 138] on select "Iryna Drevetska Giuseppe Mattiazzo Stefano Civiero Elena giacon Giovanni Rombal…" at bounding box center [605, 132] width 233 height 31
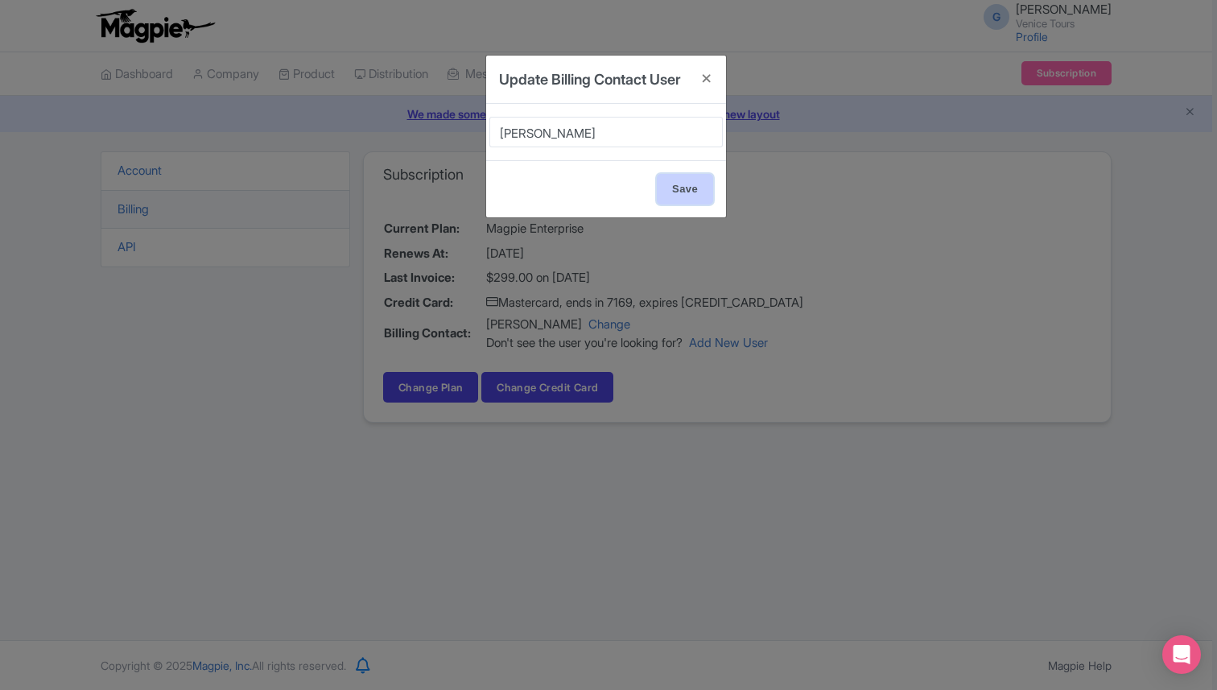
click at [689, 204] on input "Save" at bounding box center [685, 189] width 56 height 31
type input "Update Account"
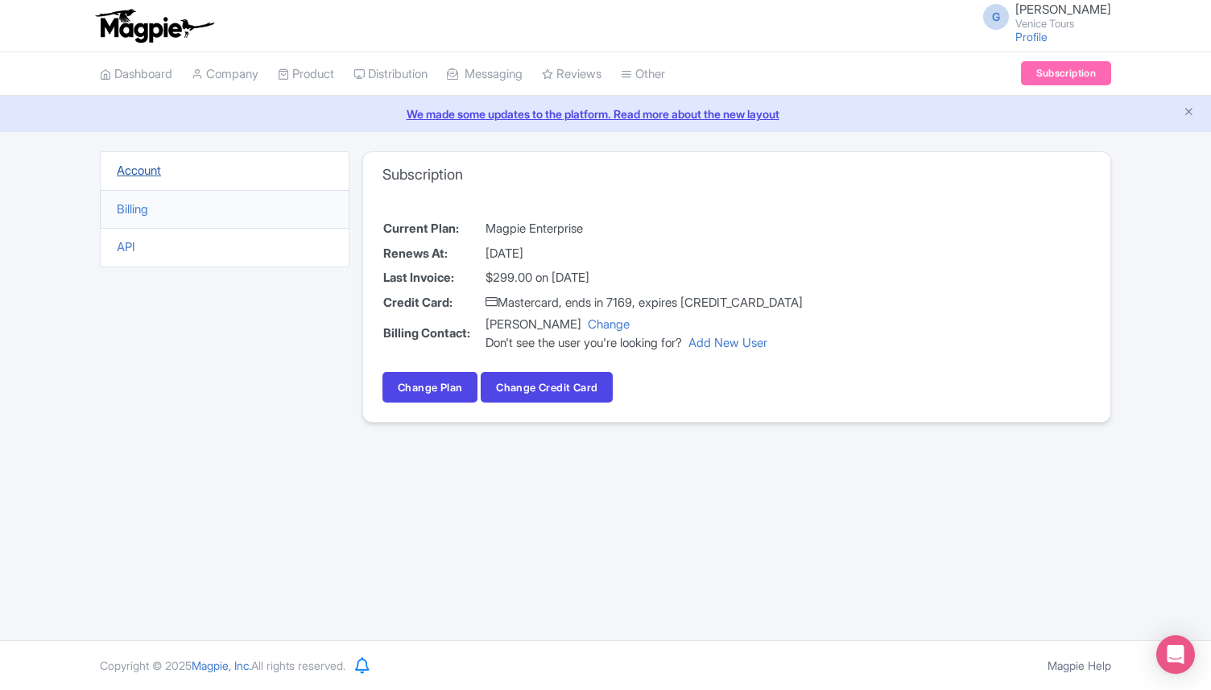
click at [155, 167] on link "Account" at bounding box center [139, 170] width 44 height 15
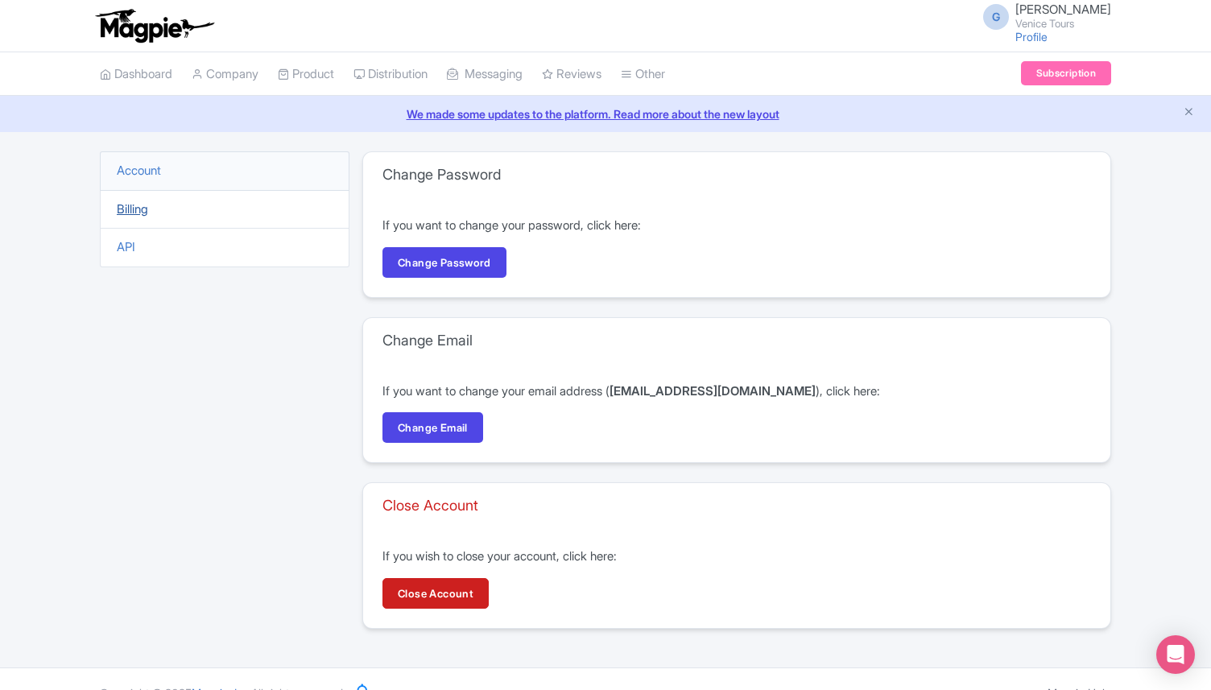
click at [132, 209] on link "Billing" at bounding box center [132, 208] width 31 height 15
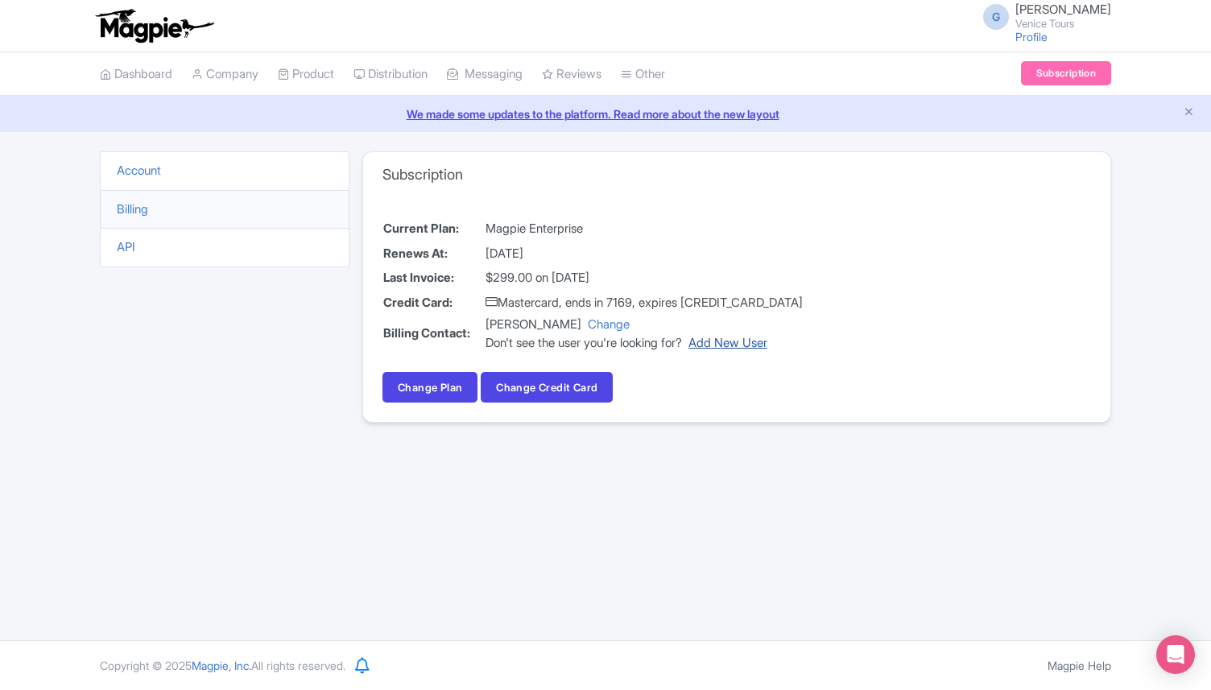
click at [756, 343] on link "Add New User" at bounding box center [727, 342] width 79 height 15
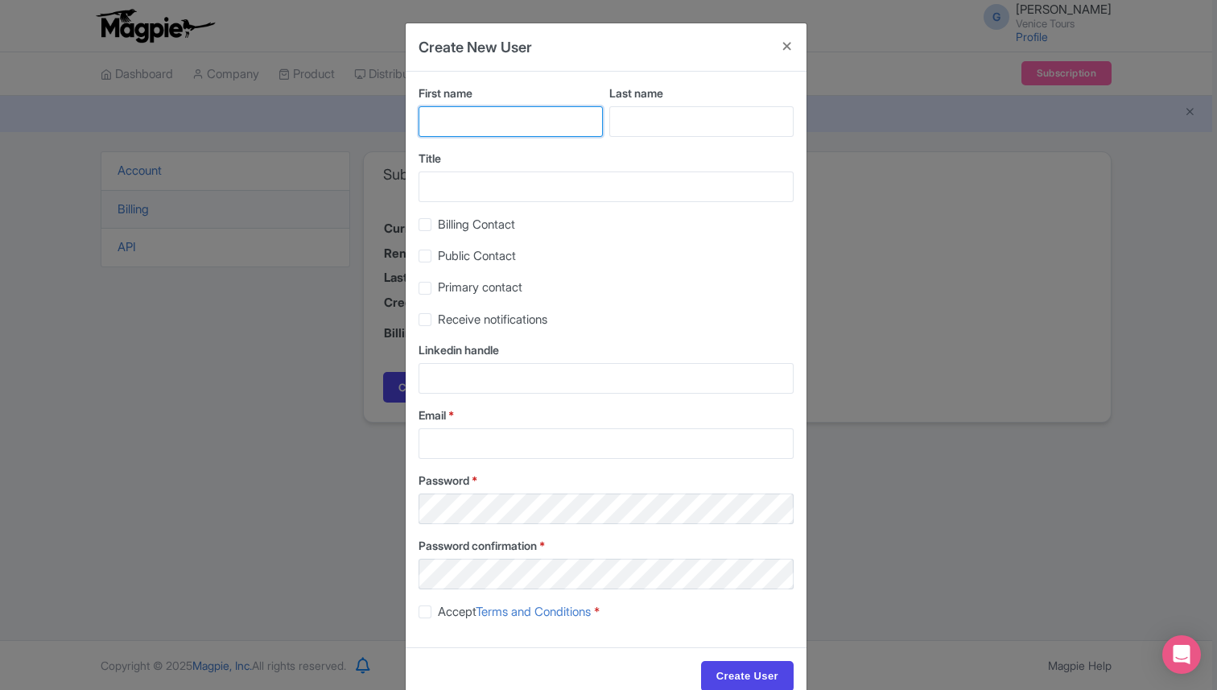
click at [504, 126] on input "First name" at bounding box center [511, 121] width 184 height 31
type input "Giovanni"
type input "Rombaldoni"
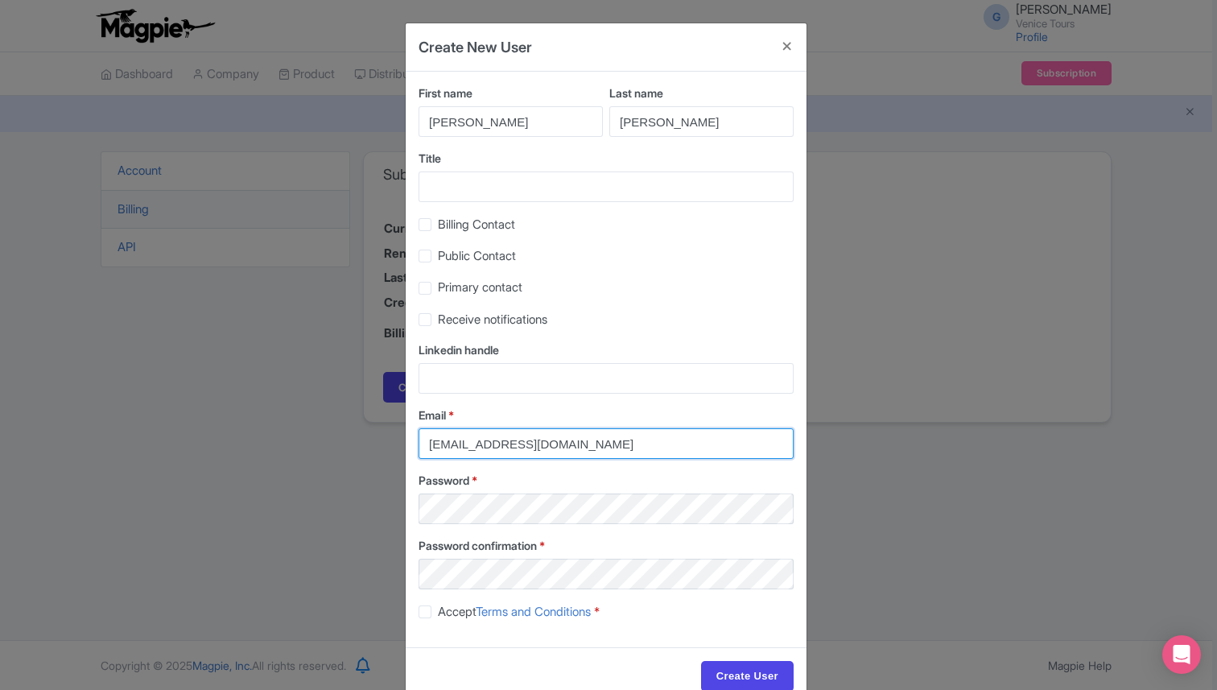
drag, startPoint x: 646, startPoint y: 453, endPoint x: 419, endPoint y: 429, distance: 228.3
click at [419, 430] on input "giovannirombaldoni@gmail.com" at bounding box center [606, 443] width 375 height 31
type input "[EMAIL_ADDRESS][DOMAIN_NAME]"
click at [438, 224] on label "Billing Contact" at bounding box center [476, 225] width 77 height 19
click at [438, 224] on input "Billing Contact" at bounding box center [443, 220] width 10 height 10
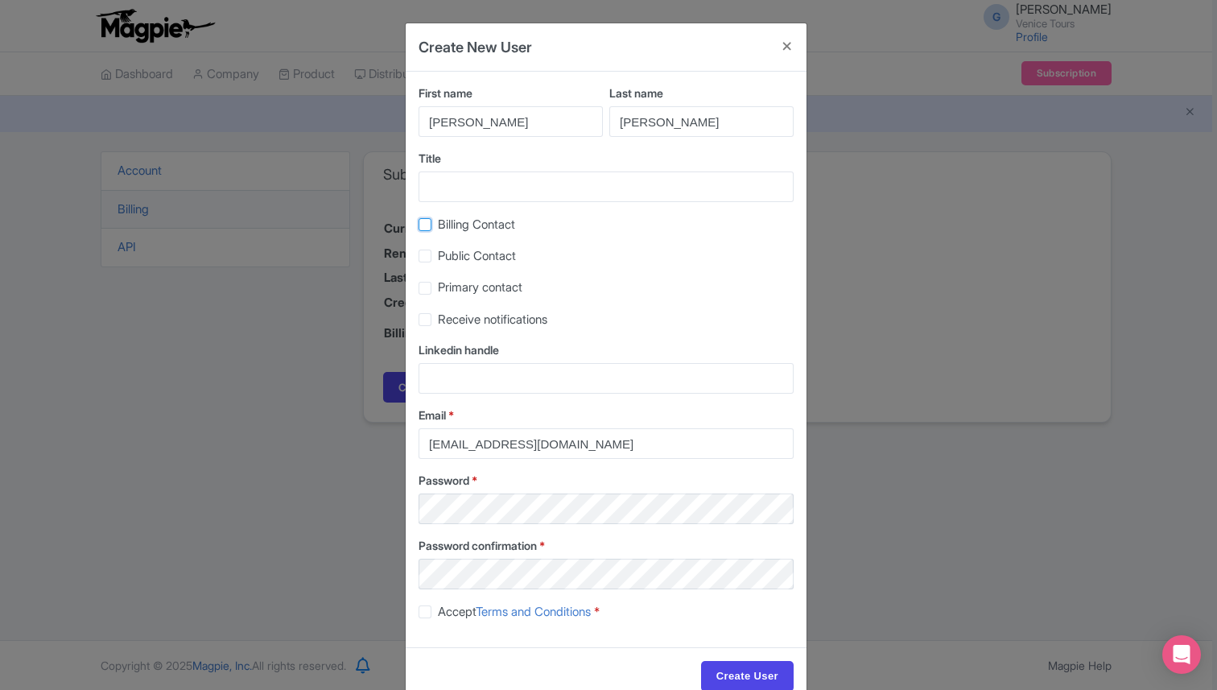
checkbox input "true"
click at [438, 256] on label "Public Contact" at bounding box center [477, 256] width 78 height 19
click at [438, 256] on input "Public Contact" at bounding box center [443, 251] width 10 height 10
checkbox input "true"
click at [438, 286] on label "Primary contact" at bounding box center [480, 288] width 85 height 19
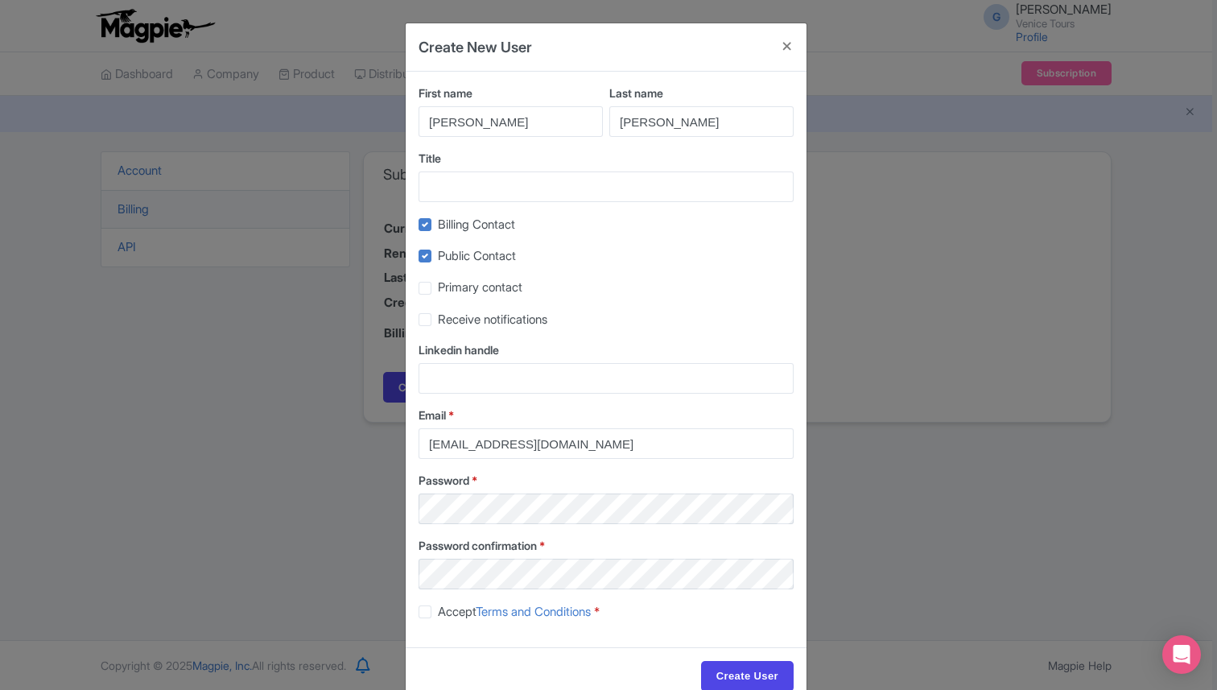
click at [438, 286] on input "Primary contact" at bounding box center [443, 284] width 10 height 10
checkbox input "true"
click at [438, 321] on label "Receive notifications" at bounding box center [492, 320] width 109 height 19
click at [438, 320] on input "Receive notifications" at bounding box center [443, 315] width 10 height 10
checkbox input "true"
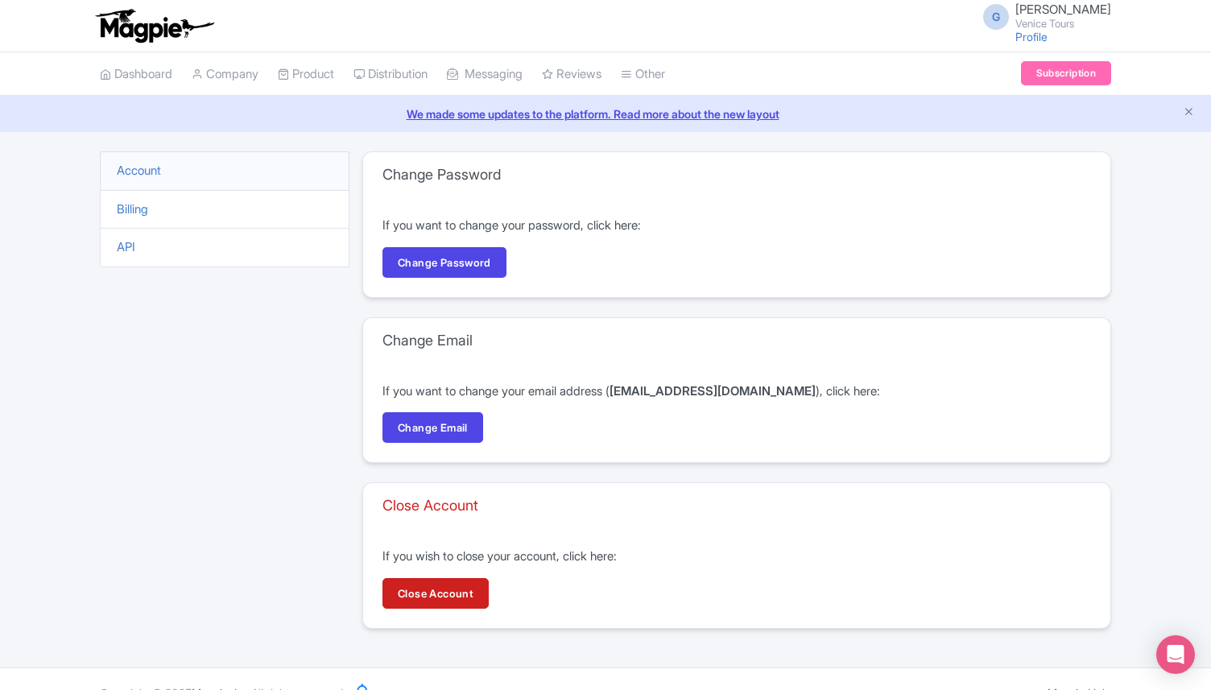
scroll to position [27, 0]
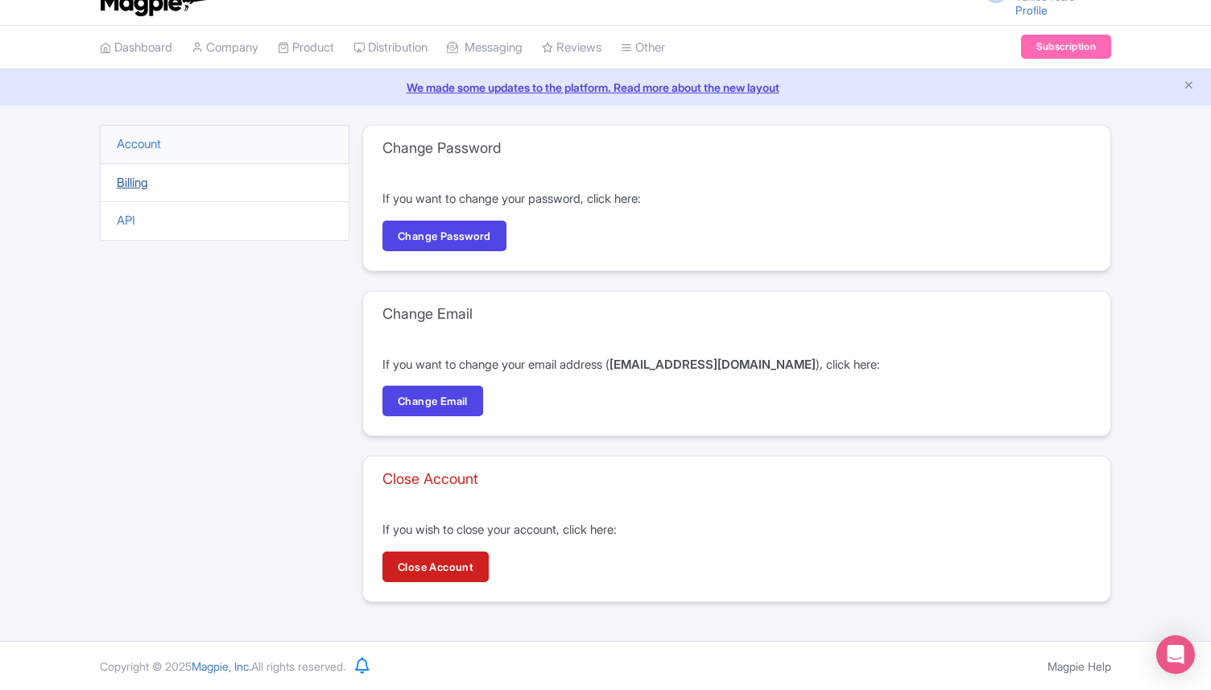
click at [142, 180] on link "Billing" at bounding box center [132, 182] width 31 height 15
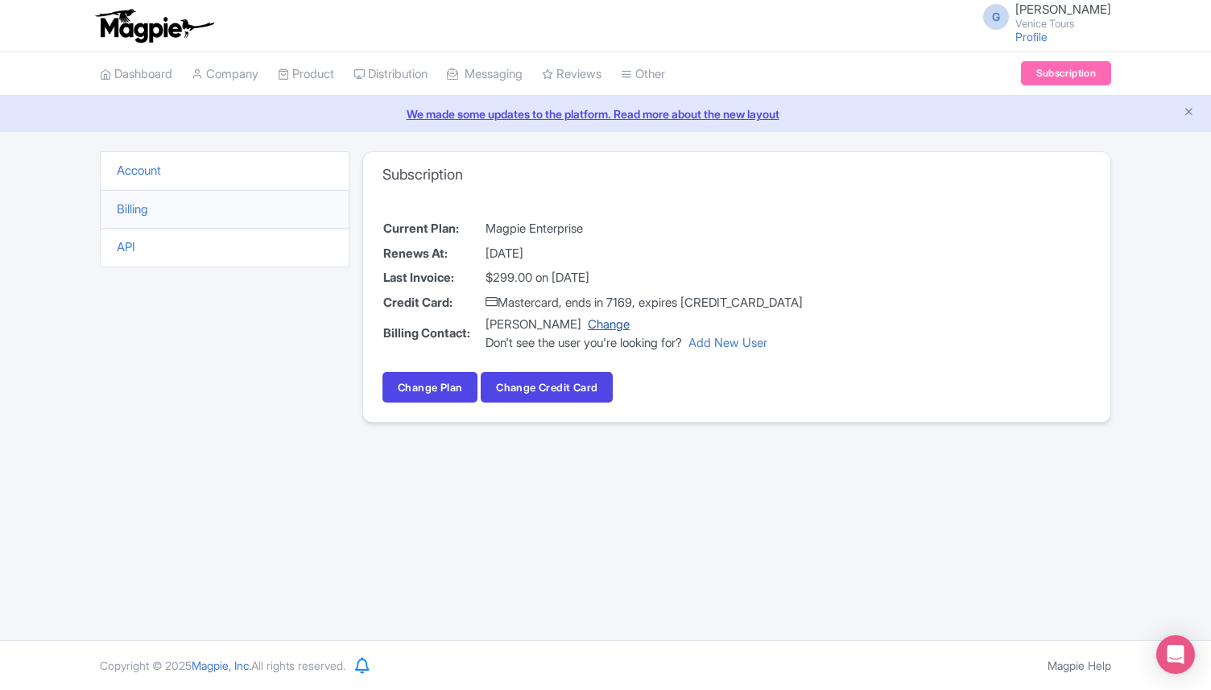
click at [625, 325] on link "Change" at bounding box center [609, 323] width 42 height 15
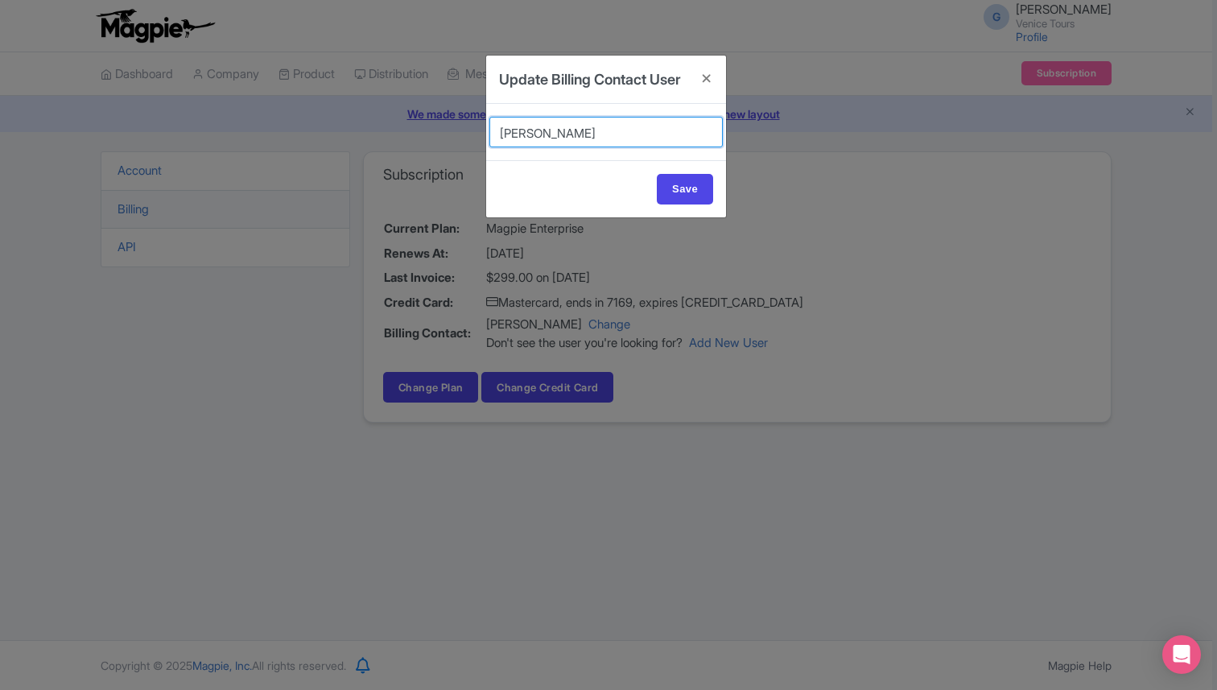
click at [576, 147] on select "[PERSON_NAME] [PERSON_NAME] [PERSON_NAME] [PERSON_NAME] [PERSON_NAME] Reviews" at bounding box center [605, 132] width 233 height 31
select select "634a8047-8a0a-49c0-9e77-146d3d93b89e"
click at [489, 138] on select "Iryna Drevetska Giuseppe Mattiazzo Stefano Civiero Elena giacon Giovanni Rombal…" at bounding box center [605, 132] width 233 height 31
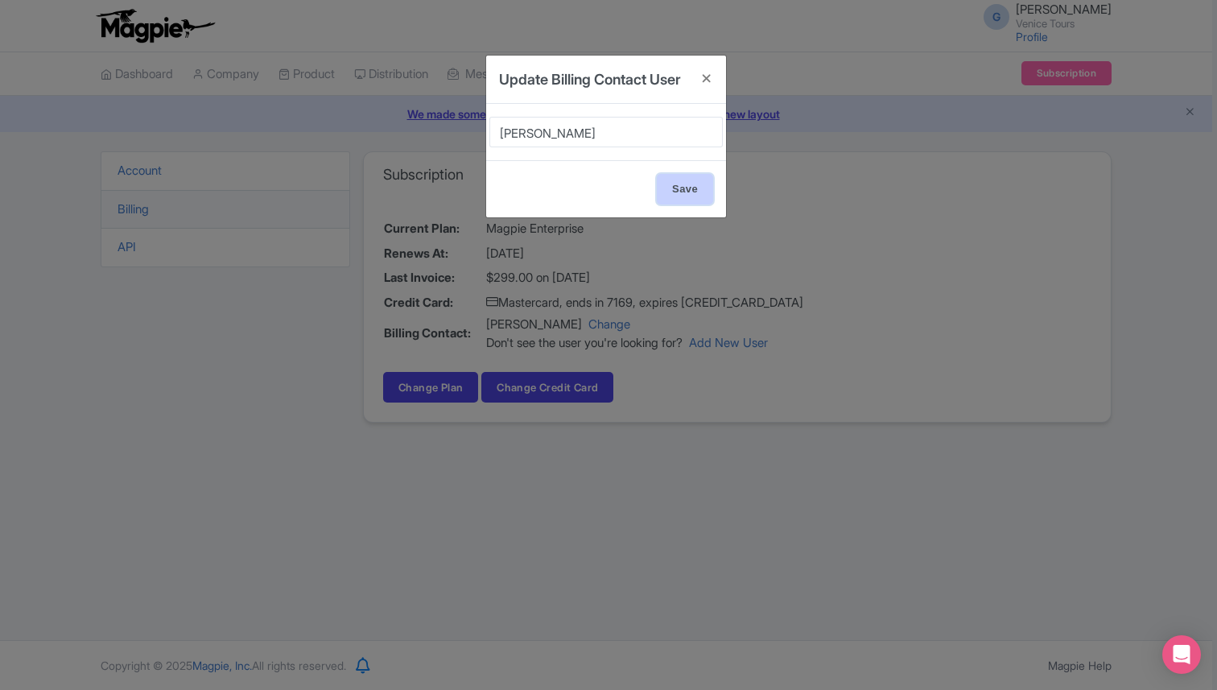
click at [697, 204] on input "Save" at bounding box center [685, 189] width 56 height 31
type input "Update Account"
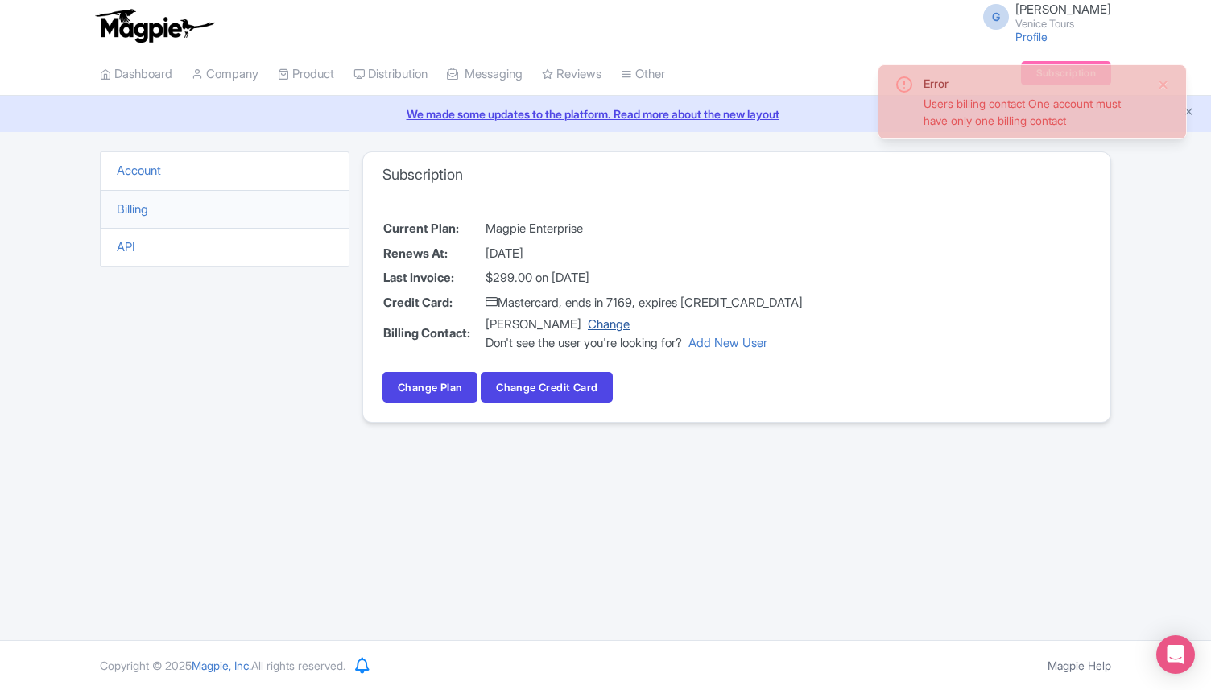
click at [610, 327] on link "Change" at bounding box center [609, 323] width 42 height 15
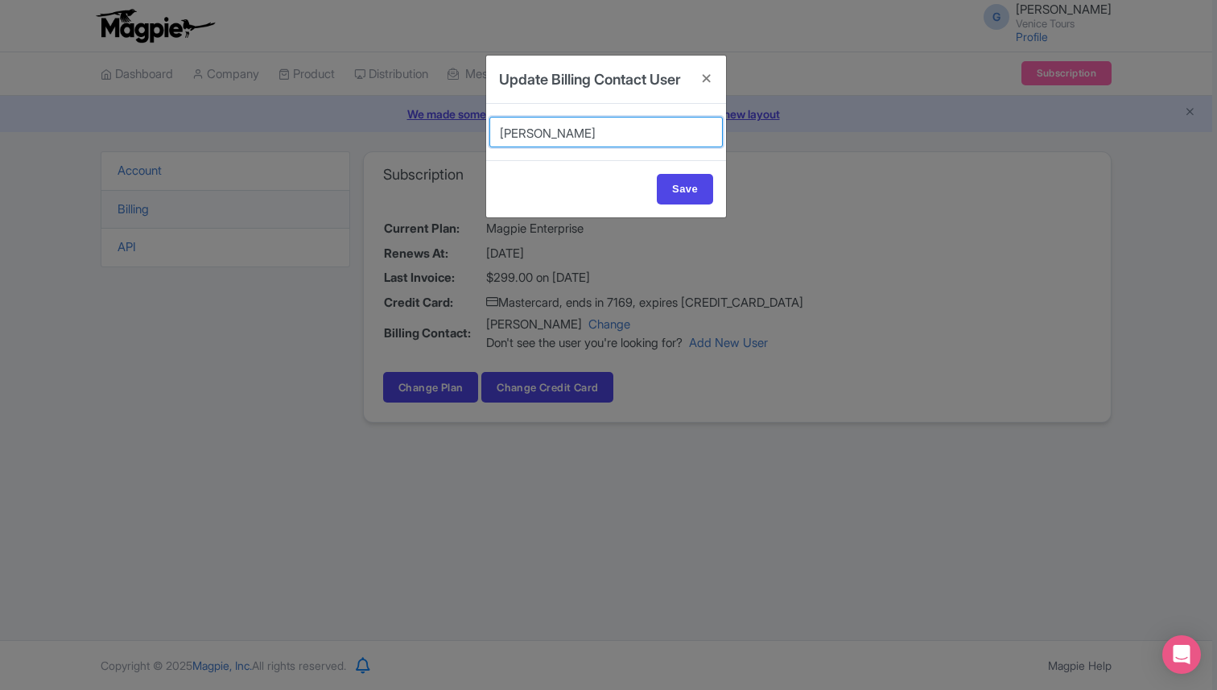
click at [607, 142] on select "Iryna Drevetska Giuseppe Mattiazzo Stefano Civiero Elena giacon Giovanni Rombal…" at bounding box center [605, 132] width 233 height 31
select select "634a8047-8a0a-49c0-9e77-146d3d93b89e"
click at [489, 138] on select "Iryna Drevetska Giuseppe Mattiazzo Stefano Civiero Elena giacon Giovanni Rombal…" at bounding box center [605, 132] width 233 height 31
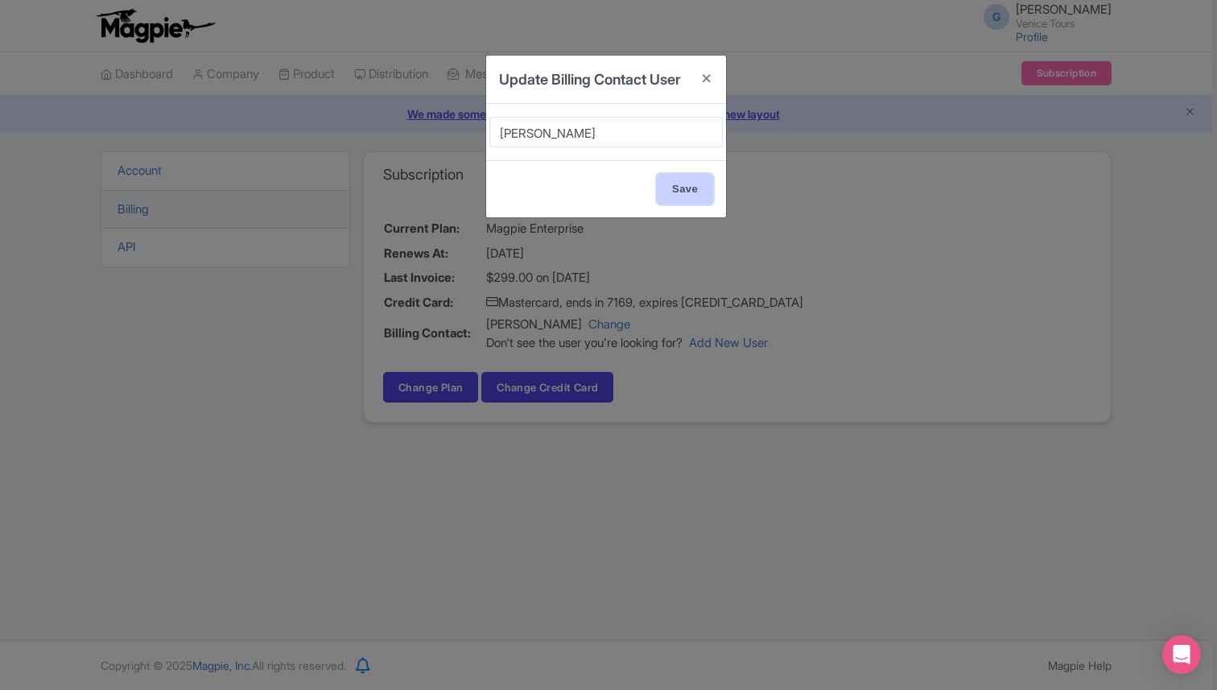
click at [658, 204] on input "Save" at bounding box center [685, 189] width 56 height 31
type input "Update Account"
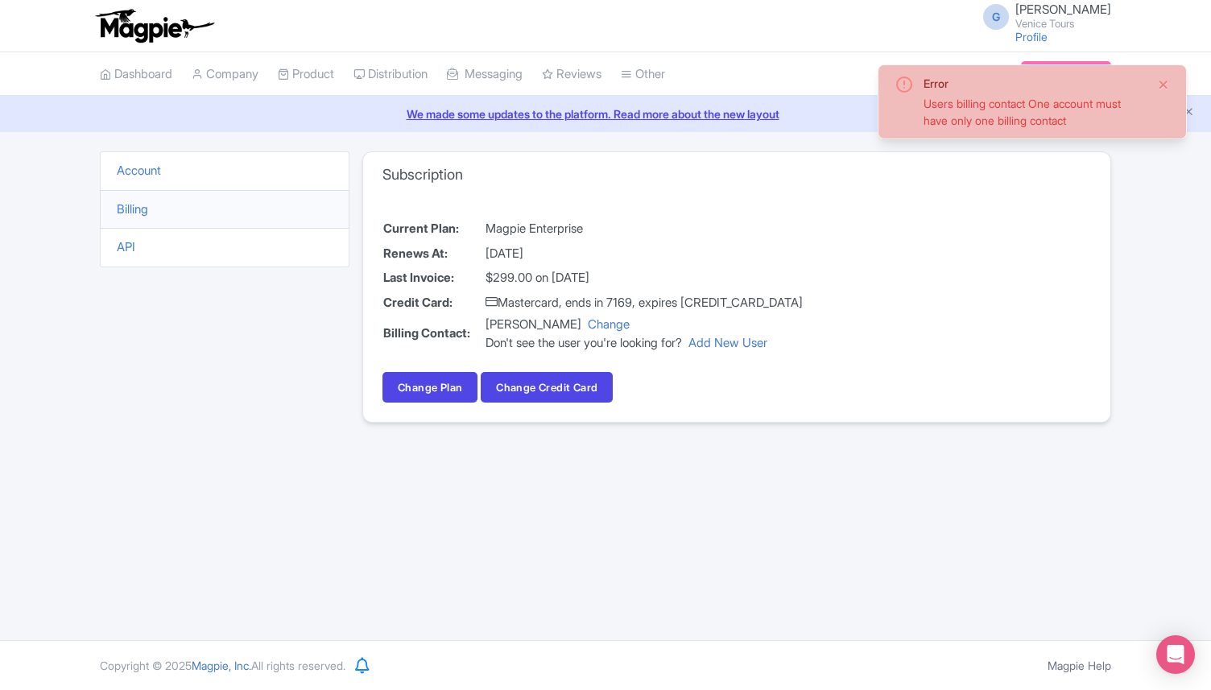
click at [1162, 80] on button "Close" at bounding box center [1163, 84] width 13 height 19
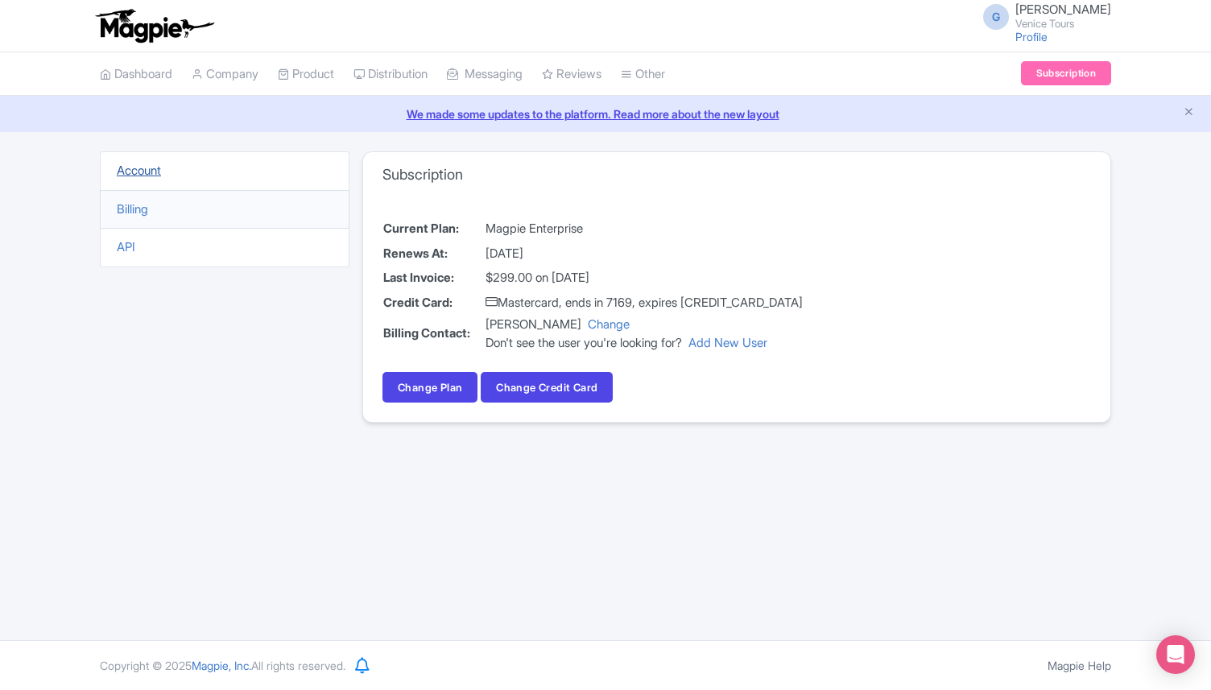
click at [142, 165] on link "Account" at bounding box center [139, 170] width 44 height 15
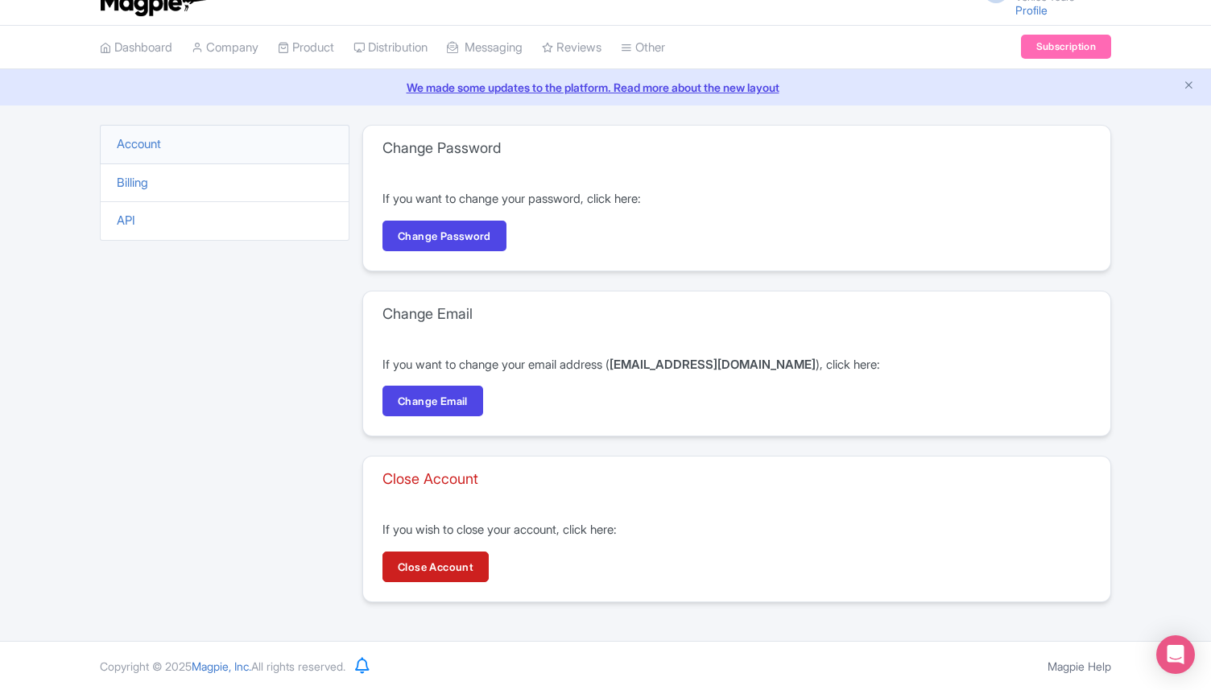
scroll to position [26, 0]
click at [129, 181] on link "Billing" at bounding box center [132, 182] width 31 height 15
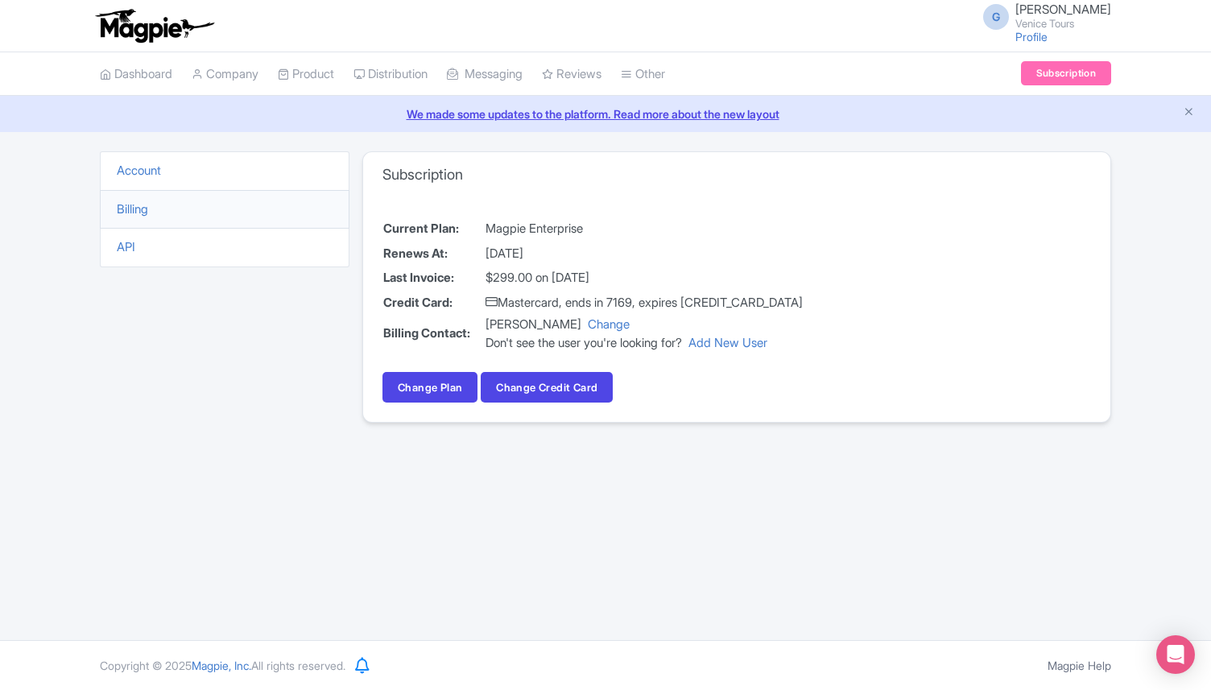
click at [537, 262] on td "[DATE]" at bounding box center [644, 253] width 319 height 25
click at [456, 385] on link "Change Plan" at bounding box center [429, 387] width 95 height 31
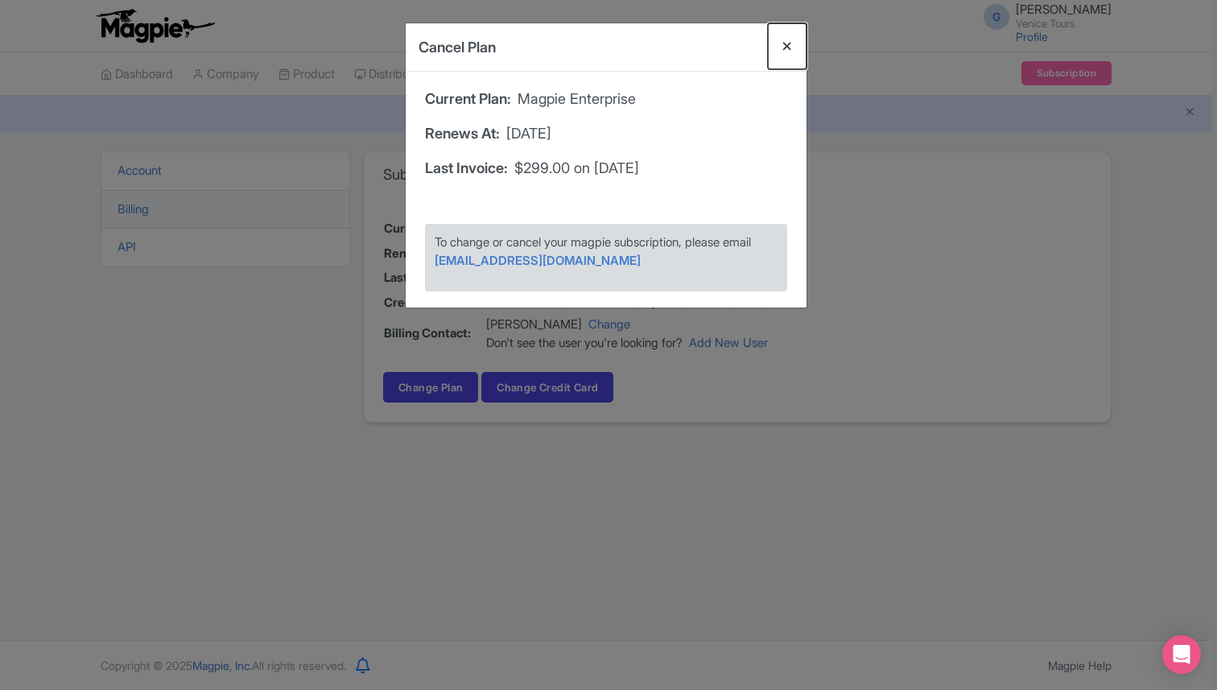
click at [785, 41] on button "Close" at bounding box center [787, 46] width 39 height 46
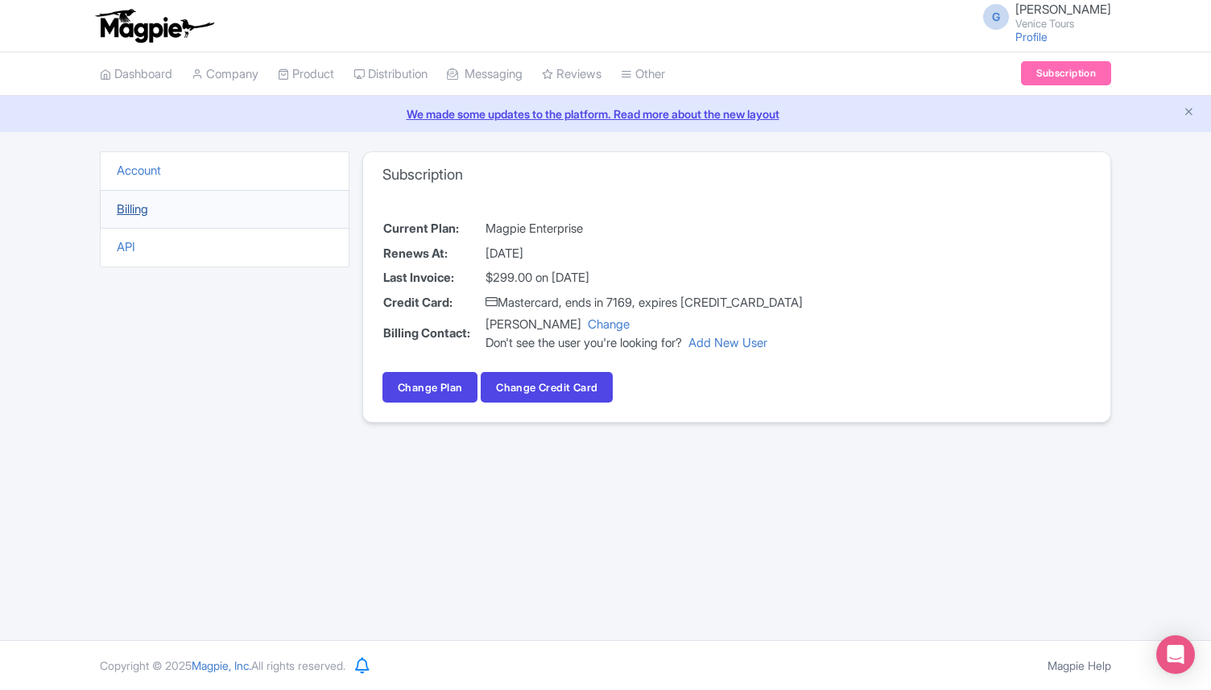
click at [130, 209] on link "Billing" at bounding box center [132, 208] width 31 height 15
click at [1017, 31] on link "Profile" at bounding box center [1031, 37] width 32 height 14
click at [409, 282] on th "Last Invoice:" at bounding box center [433, 278] width 102 height 25
click at [550, 273] on td "$299.00 on September 04, 2025" at bounding box center [644, 278] width 319 height 25
click at [636, 279] on td "$299.00 on September 04, 2025" at bounding box center [644, 278] width 319 height 25
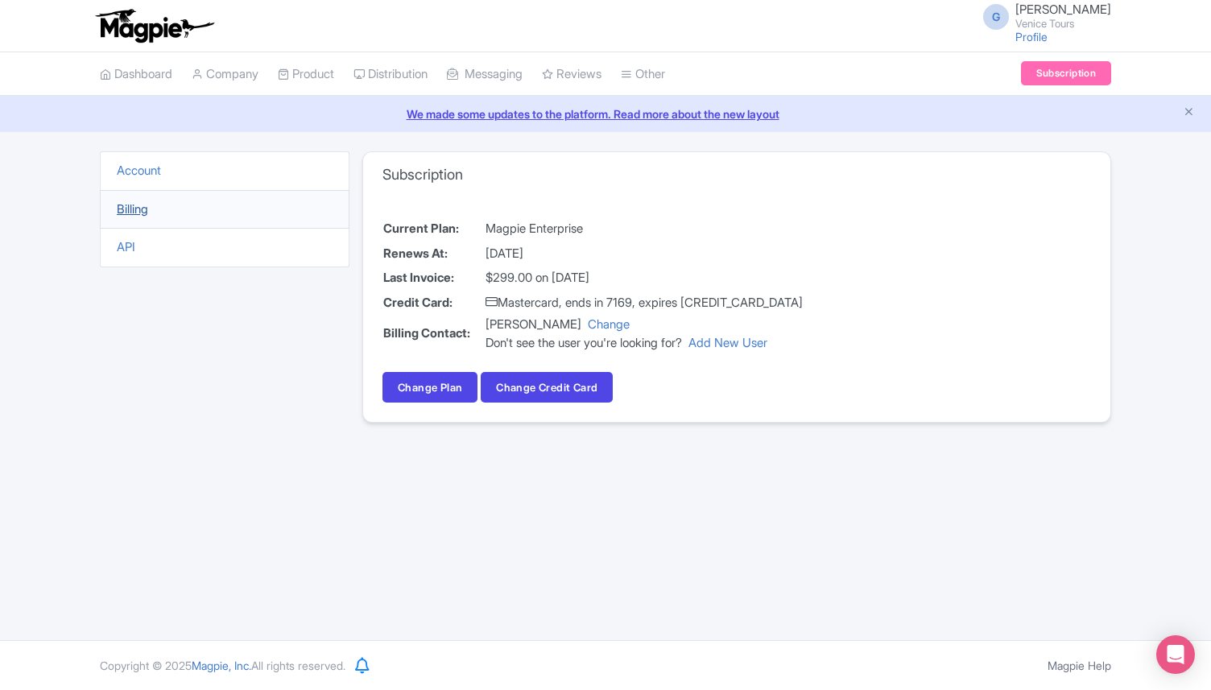
click at [127, 212] on link "Billing" at bounding box center [132, 208] width 31 height 15
click at [146, 170] on link "Account" at bounding box center [139, 170] width 44 height 15
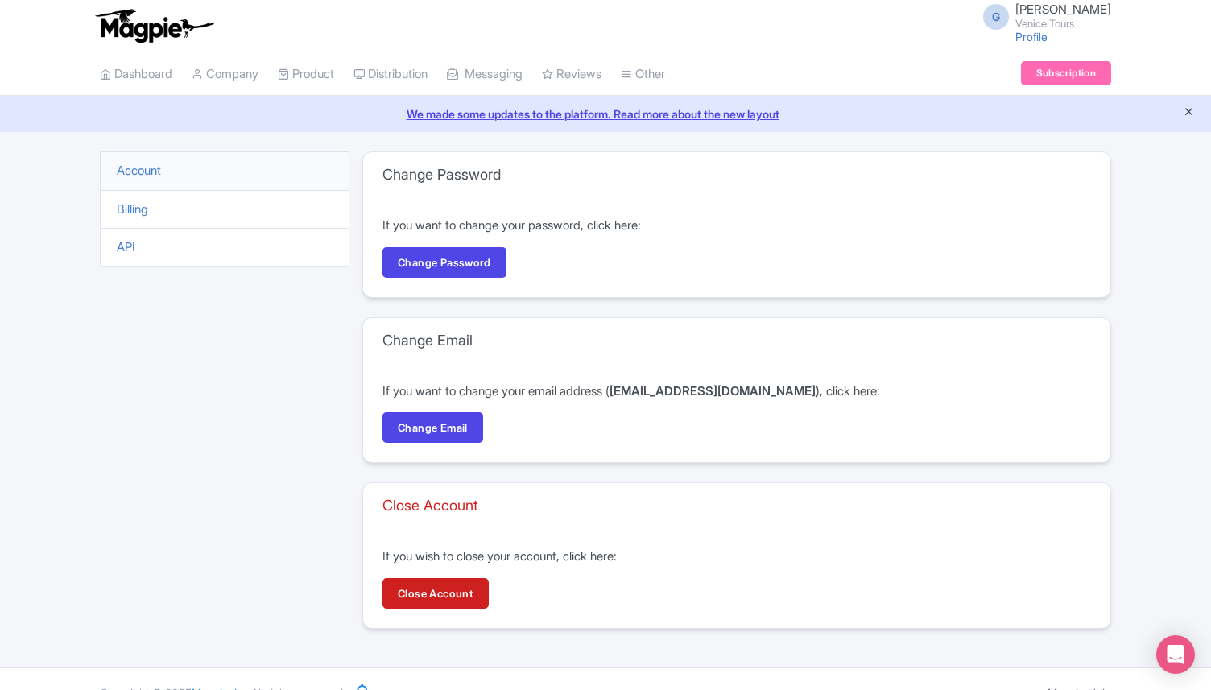
click at [1186, 111] on icon "Close announcement" at bounding box center [1188, 111] width 12 height 12
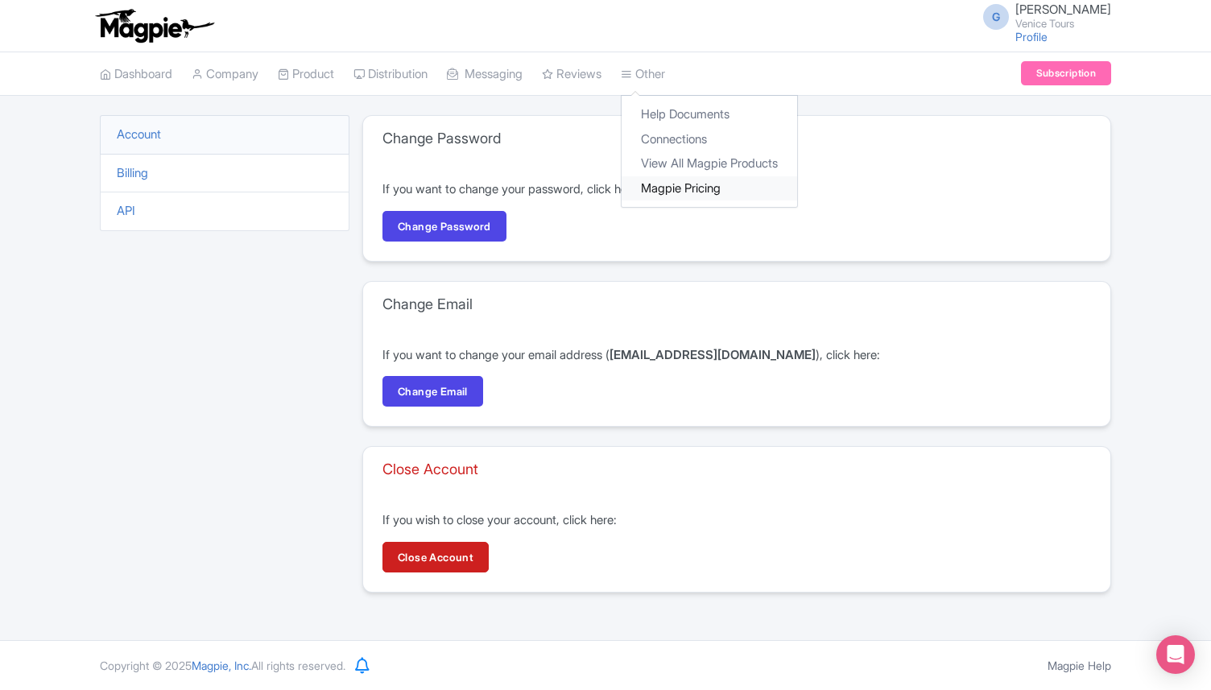
click at [703, 184] on link "Magpie Pricing" at bounding box center [708, 188] width 175 height 25
click at [119, 78] on link "Dashboard" at bounding box center [136, 74] width 72 height 44
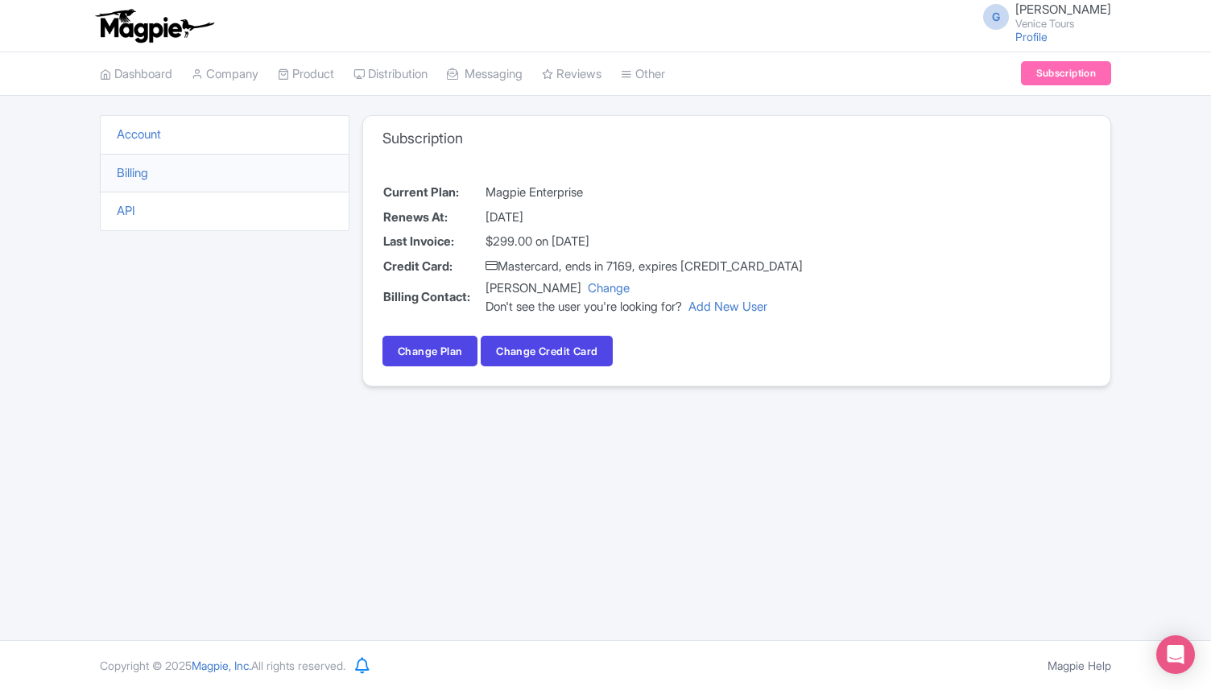
drag, startPoint x: 489, startPoint y: 290, endPoint x: 571, endPoint y: 287, distance: 82.1
click at [572, 288] on td "[PERSON_NAME] Change Don't see the user you're looking for? Add New User" at bounding box center [644, 298] width 319 height 38
click at [610, 294] on link "Change" at bounding box center [609, 287] width 42 height 15
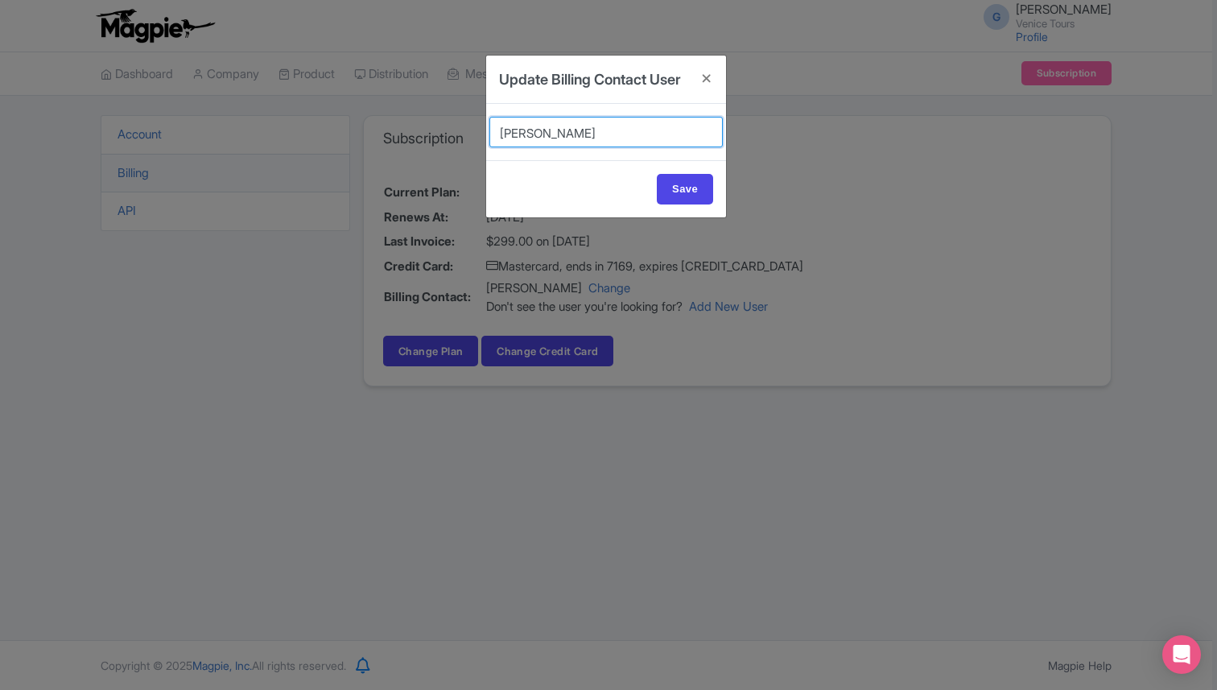
click at [614, 147] on select "[PERSON_NAME] [PERSON_NAME] [PERSON_NAME] [PERSON_NAME] [PERSON_NAME] Reviews" at bounding box center [605, 132] width 233 height 31
select select "634a8047-8a0a-49c0-9e77-146d3d93b89e"
click at [489, 138] on select "[PERSON_NAME] [PERSON_NAME] [PERSON_NAME] [PERSON_NAME] [PERSON_NAME] Reviews" at bounding box center [605, 132] width 233 height 31
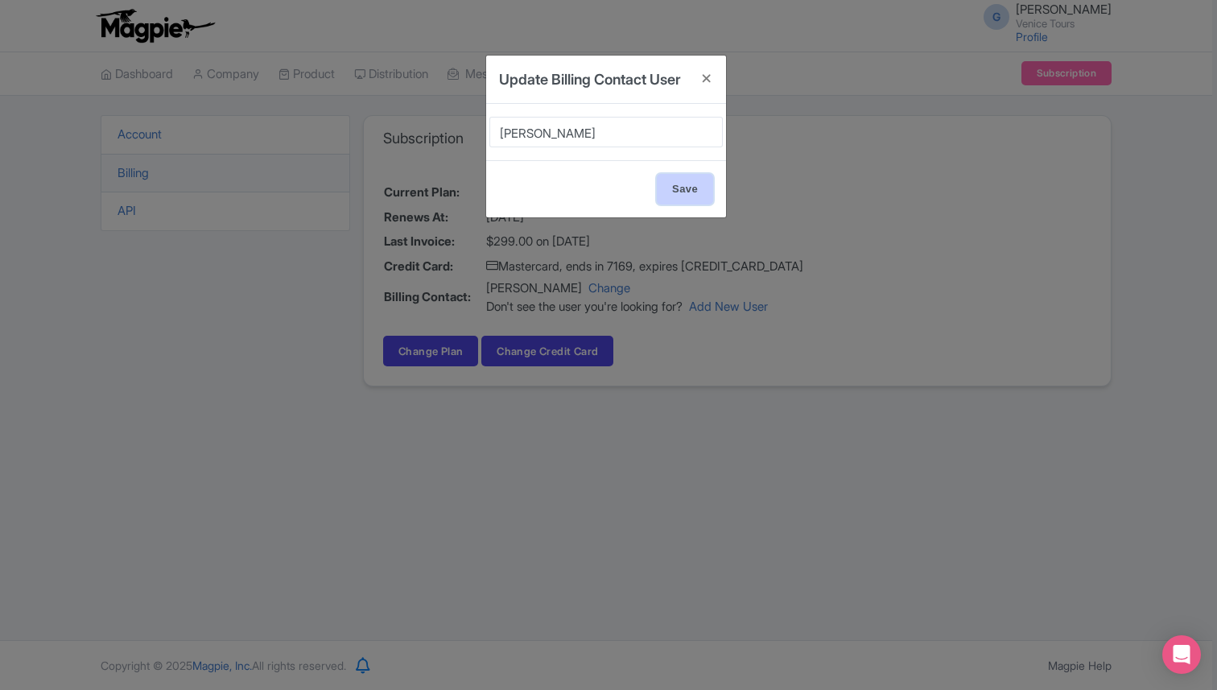
click at [667, 204] on input "Save" at bounding box center [685, 189] width 56 height 31
type input "Update Account"
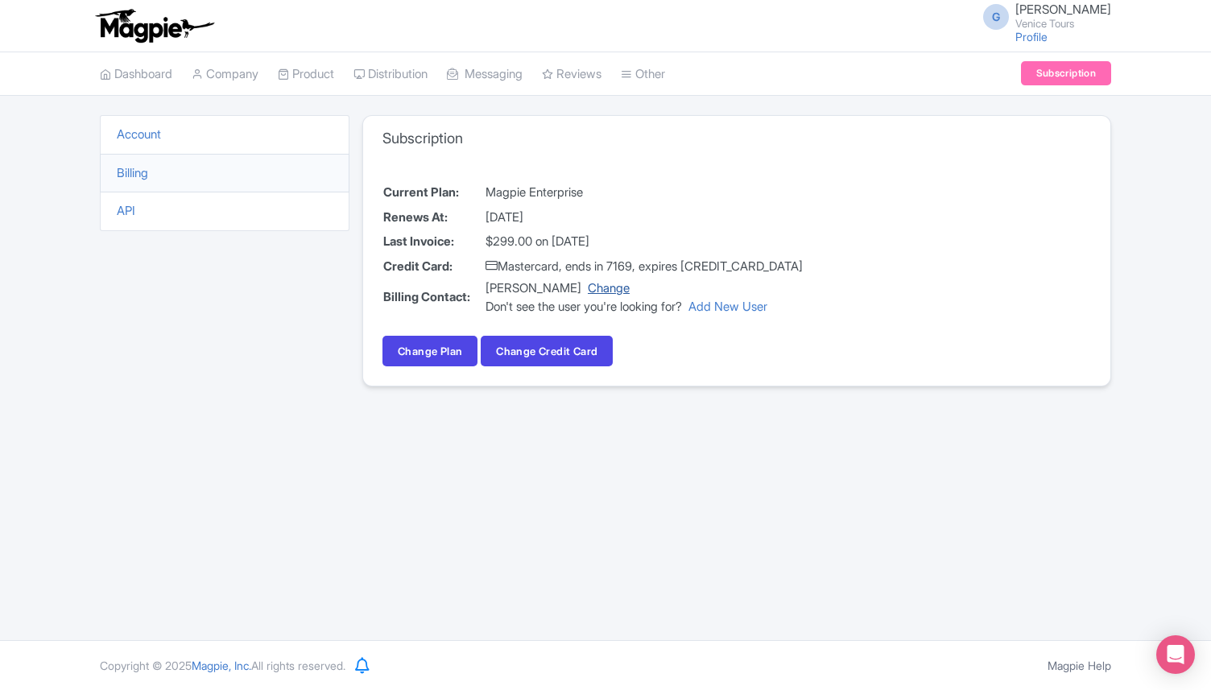
click at [602, 291] on link "Change" at bounding box center [609, 287] width 42 height 15
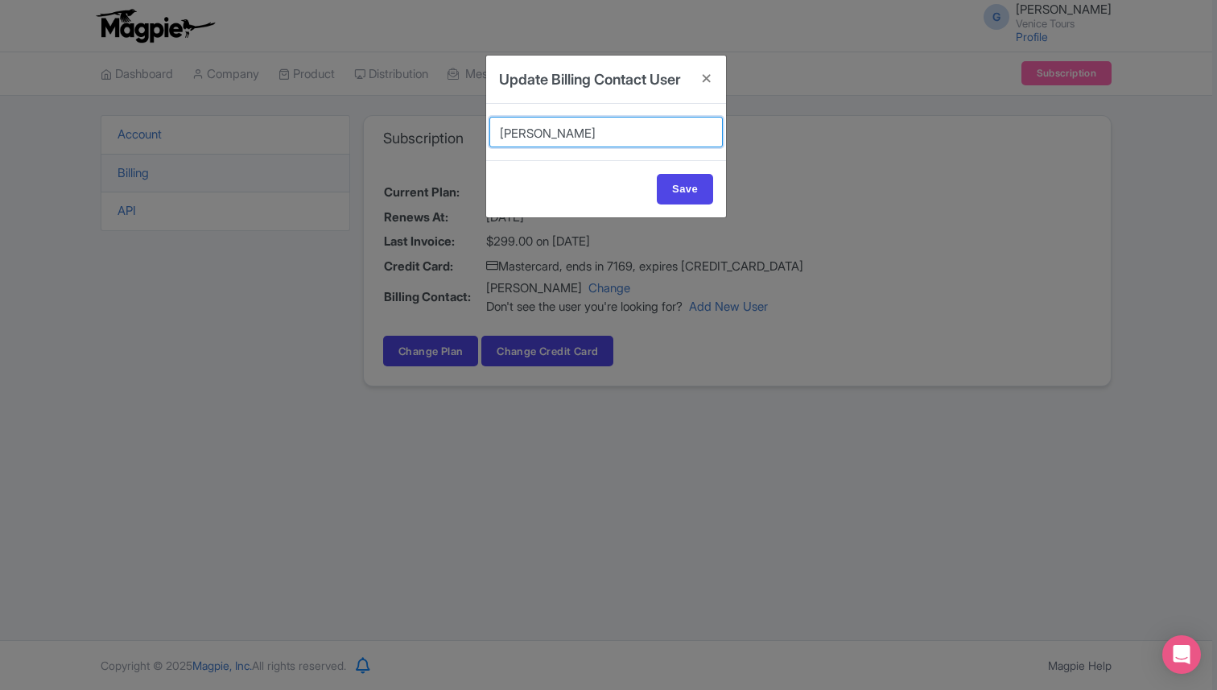
click at [618, 147] on select "[PERSON_NAME] [PERSON_NAME] [PERSON_NAME] [PERSON_NAME] [PERSON_NAME] Reviews" at bounding box center [605, 132] width 233 height 31
click at [704, 77] on button "Close" at bounding box center [706, 79] width 39 height 46
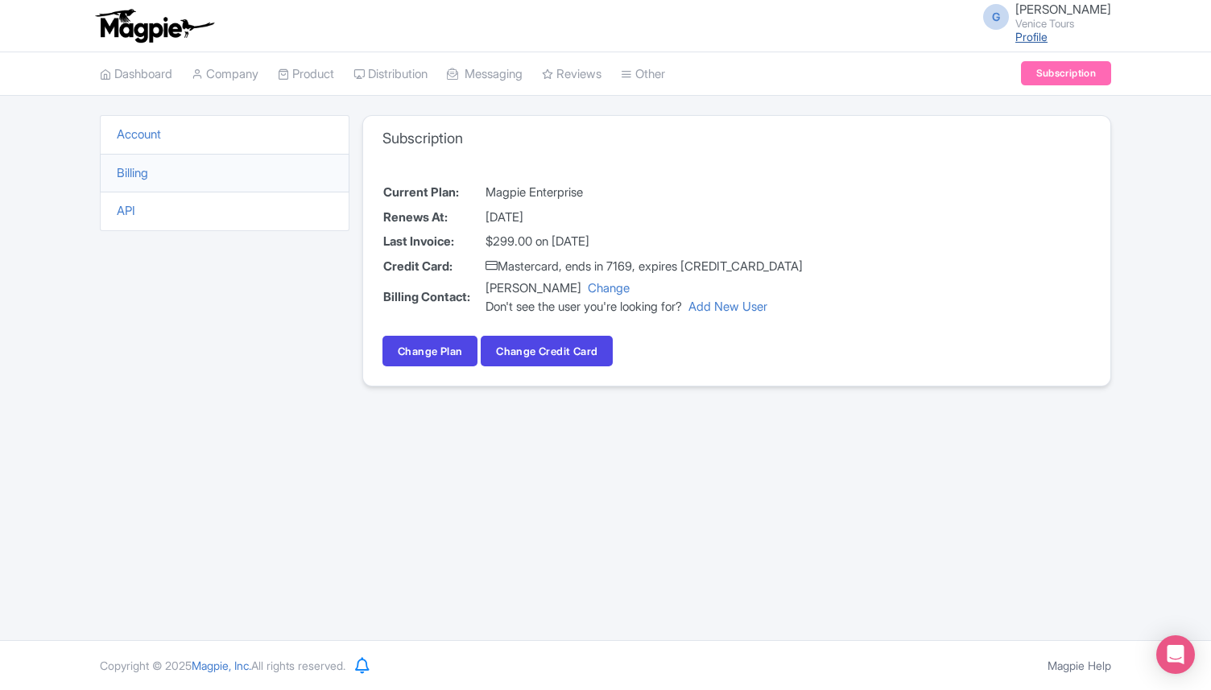
click at [1015, 41] on link "Profile" at bounding box center [1031, 37] width 32 height 14
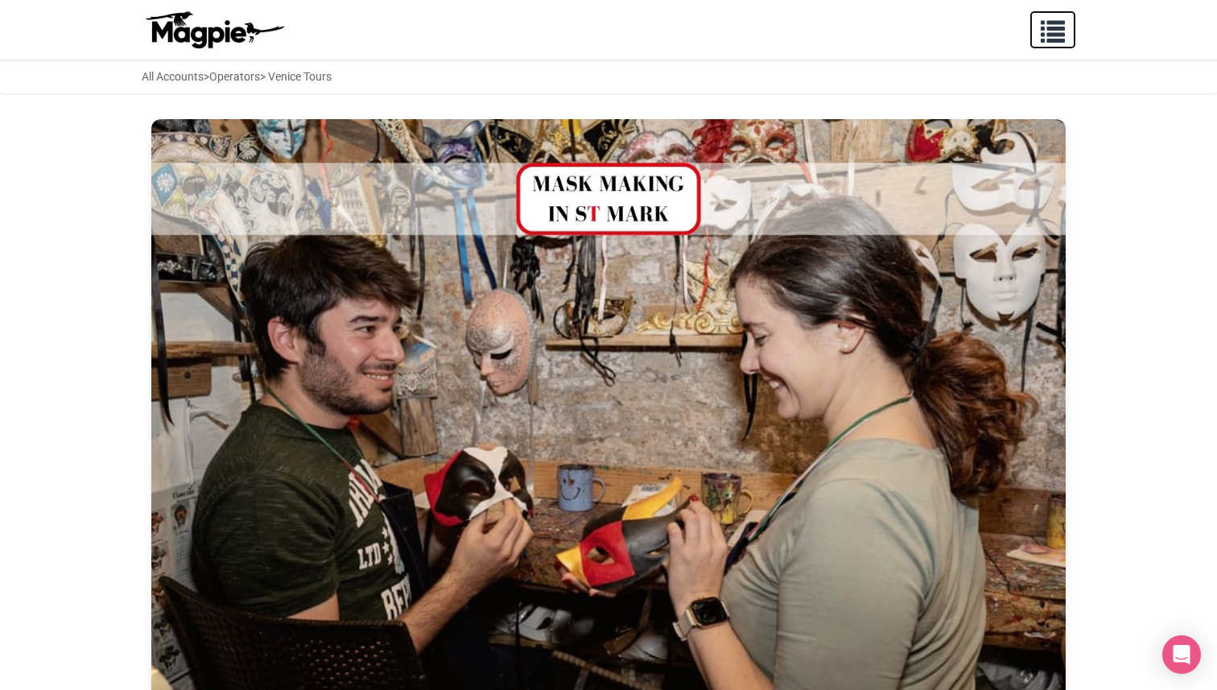
click at [1051, 29] on span "button" at bounding box center [1053, 28] width 24 height 24
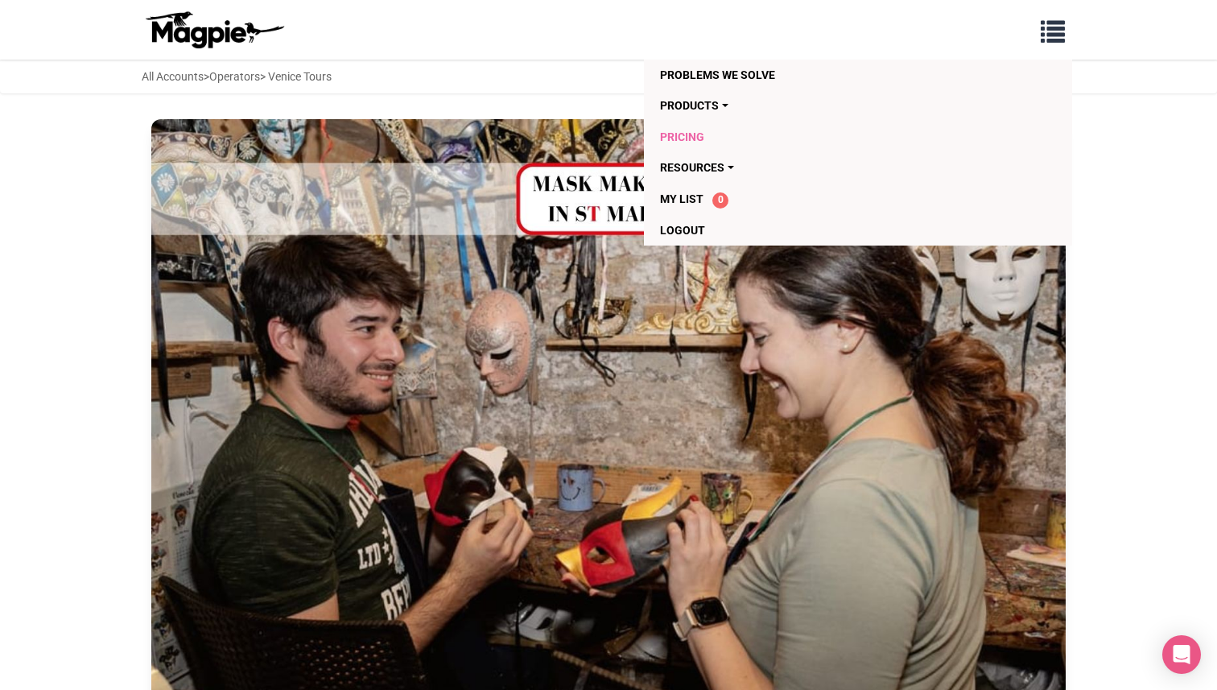
click at [676, 142] on link "Pricing" at bounding box center [765, 137] width 211 height 31
click at [725, 105] on link "Products" at bounding box center [765, 105] width 211 height 31
